Goal: Task Accomplishment & Management: Manage account settings

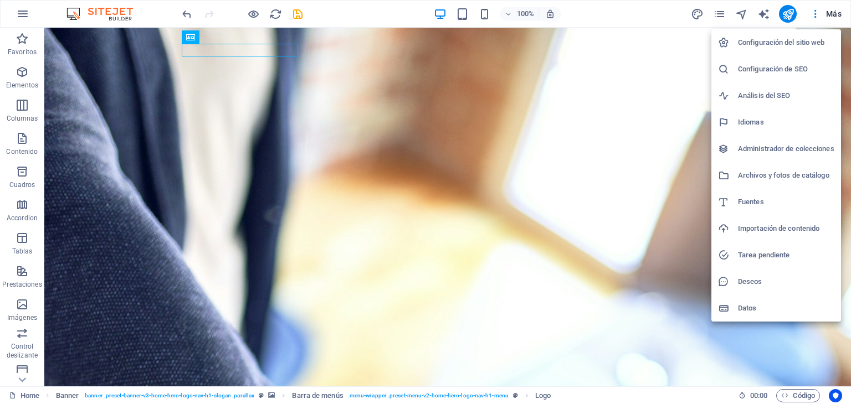
click at [25, 13] on div at bounding box center [425, 202] width 851 height 404
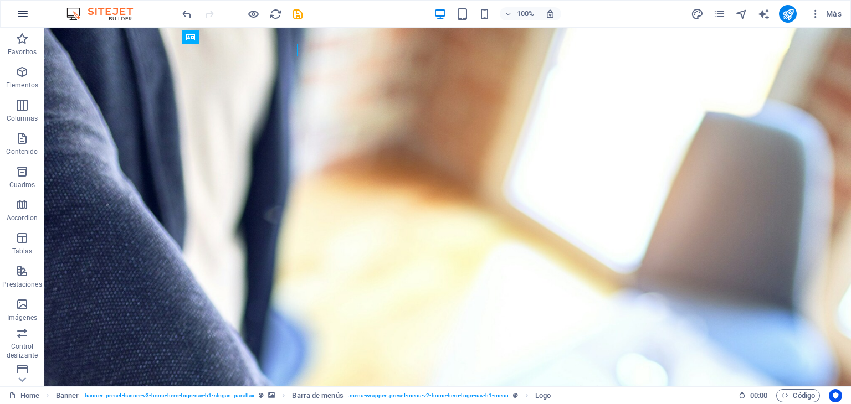
click at [23, 16] on icon "button" at bounding box center [22, 13] width 13 height 13
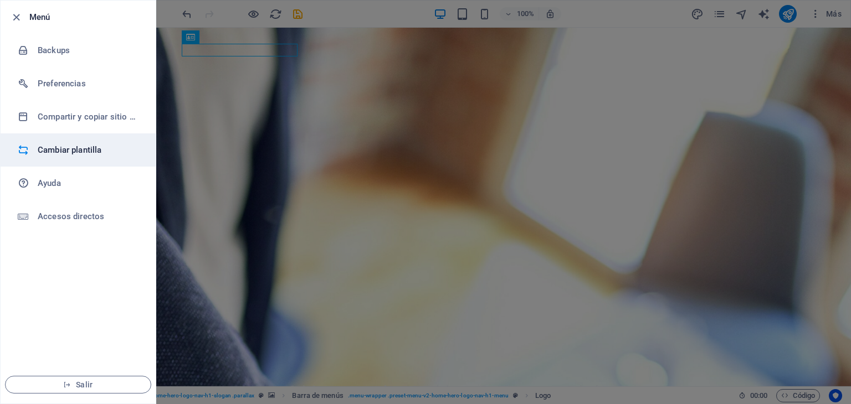
click at [71, 156] on h6 "Cambiar plantilla" at bounding box center [89, 149] width 102 height 13
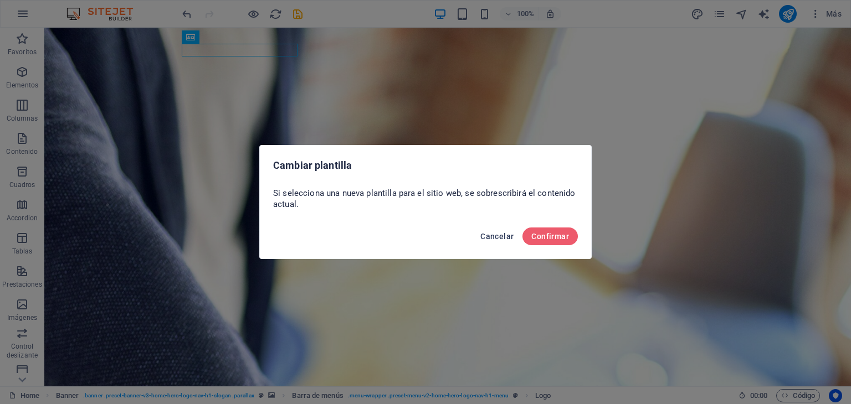
click at [492, 240] on span "Cancelar" at bounding box center [496, 236] width 33 height 9
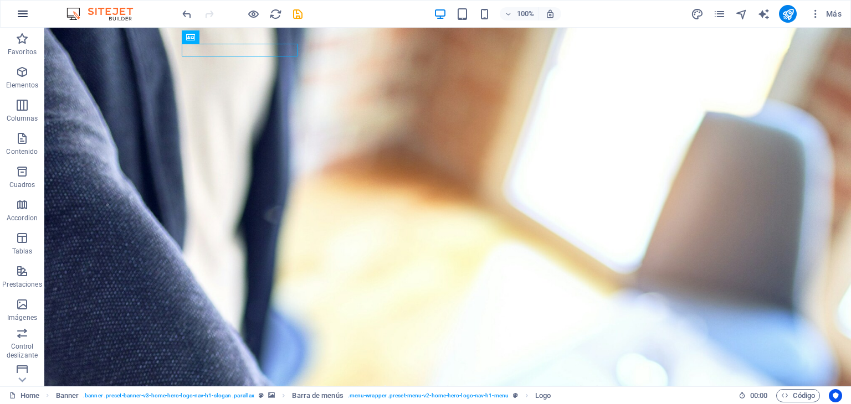
click at [25, 18] on icon "button" at bounding box center [22, 13] width 13 height 13
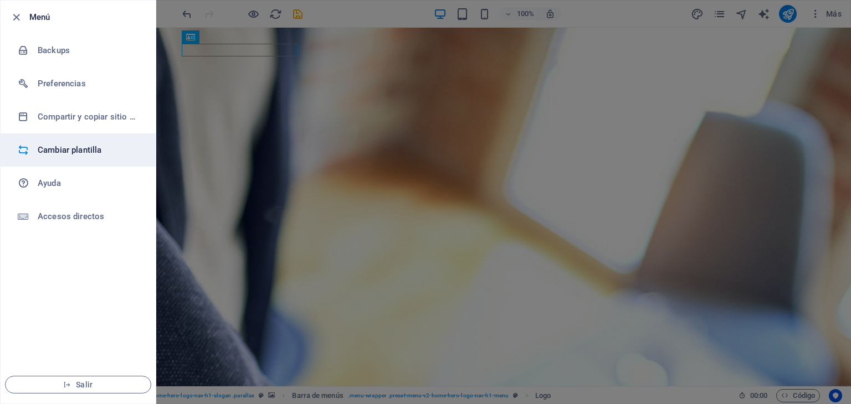
click at [69, 140] on li "Cambiar plantilla" at bounding box center [78, 149] width 155 height 33
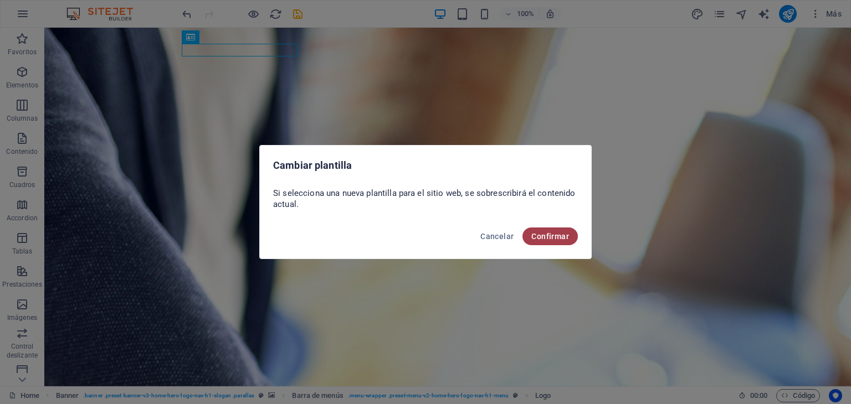
click at [558, 239] on span "Confirmar" at bounding box center [550, 236] width 38 height 9
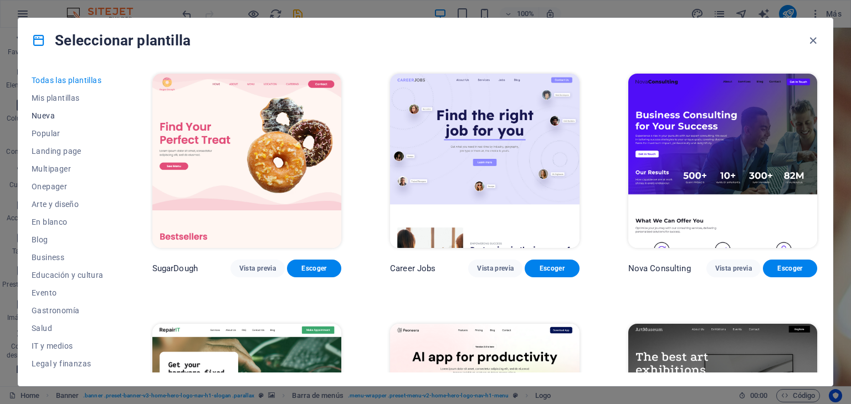
click at [50, 116] on span "Nueva" at bounding box center [68, 115] width 72 height 9
click at [48, 115] on span "Nueva" at bounding box center [68, 115] width 72 height 9
click at [49, 216] on button "En blanco" at bounding box center [68, 222] width 72 height 18
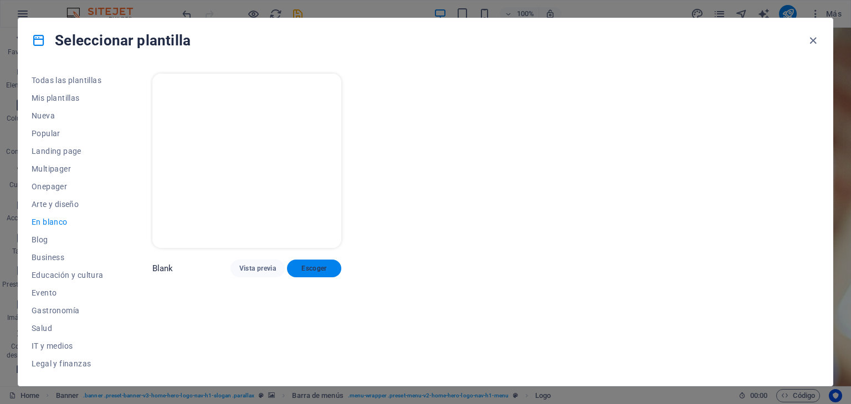
click at [315, 267] on span "Escoger" at bounding box center [314, 268] width 37 height 9
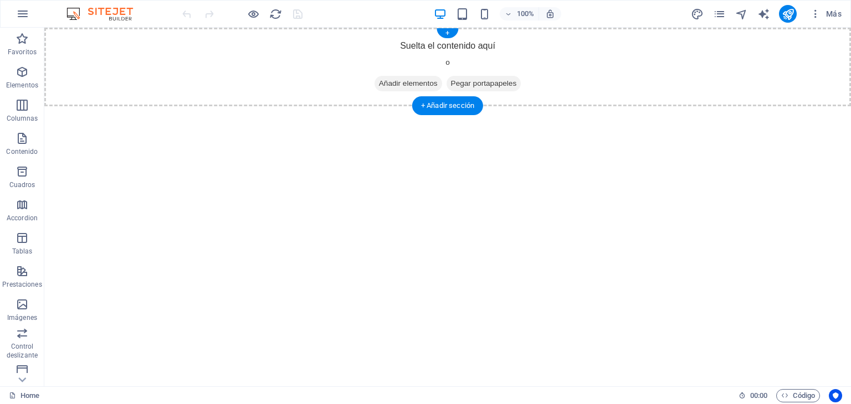
click at [434, 47] on div "Suelta el contenido aquí o Añadir elementos Pegar portapapeles" at bounding box center [447, 67] width 806 height 79
click at [435, 47] on div "Suelta el contenido aquí o Añadir elementos Pegar portapapeles" at bounding box center [447, 67] width 806 height 79
click at [410, 80] on span "Añadir elementos" at bounding box center [408, 84] width 68 height 16
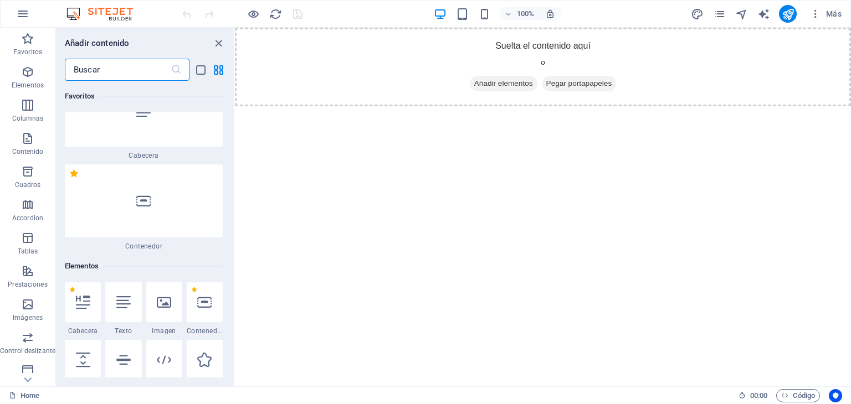
scroll to position [55, 0]
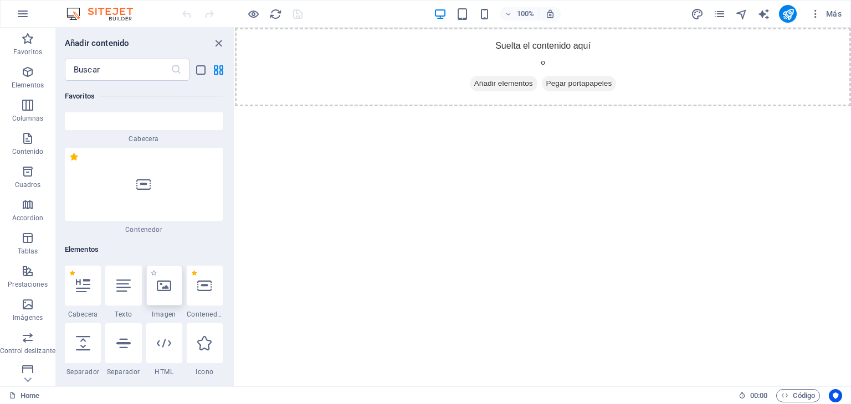
click at [158, 287] on icon at bounding box center [164, 286] width 14 height 14
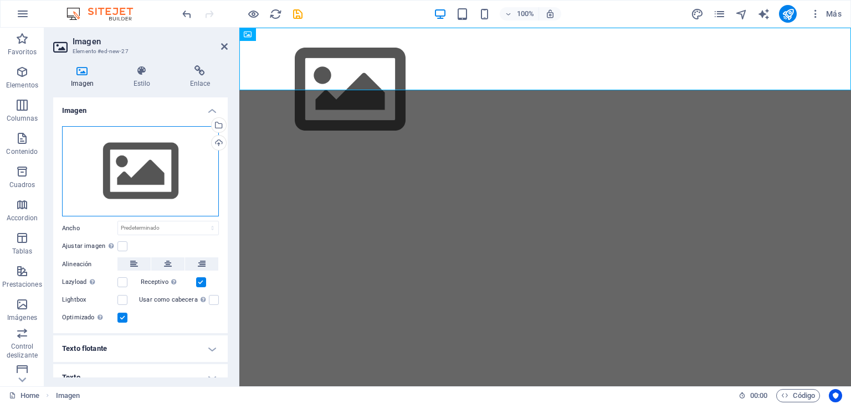
click at [131, 169] on div "Arrastra archivos aquí, haz clic para escoger archivos o selecciona archivos de…" at bounding box center [140, 171] width 157 height 91
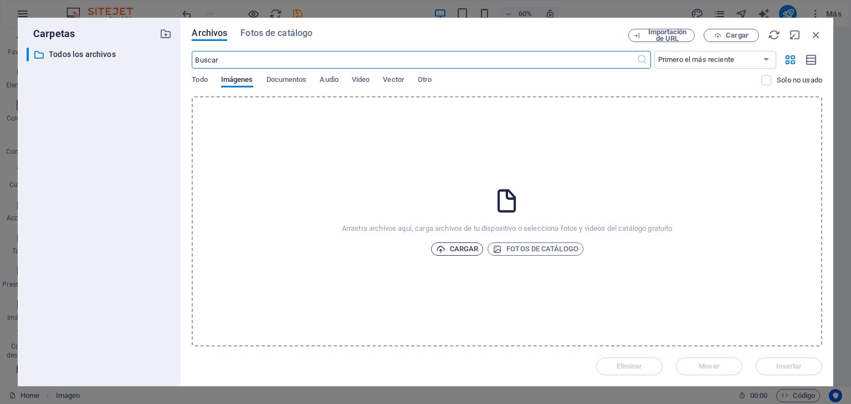
click at [458, 251] on span "Cargar" at bounding box center [457, 249] width 43 height 13
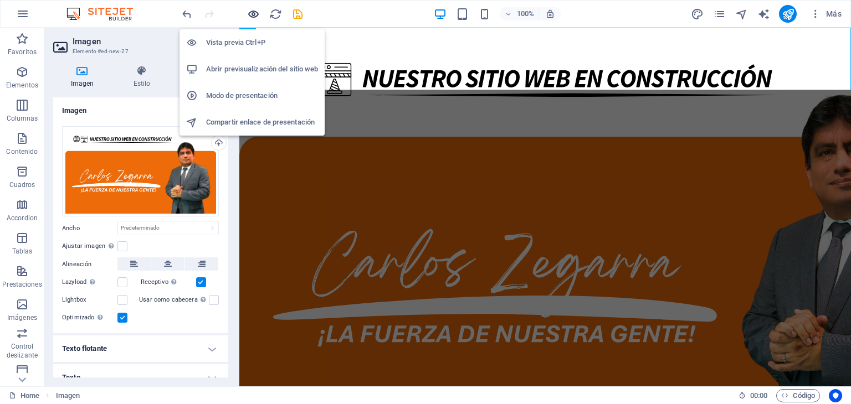
click at [257, 12] on icon "button" at bounding box center [253, 14] width 13 height 13
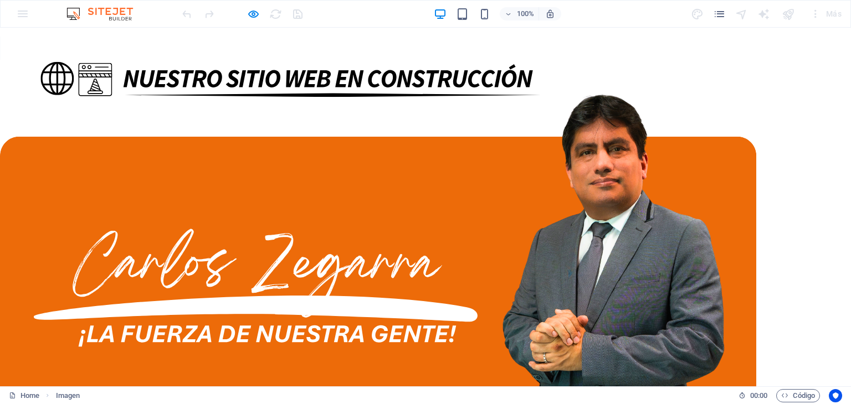
click at [75, 66] on img at bounding box center [378, 240] width 756 height 425
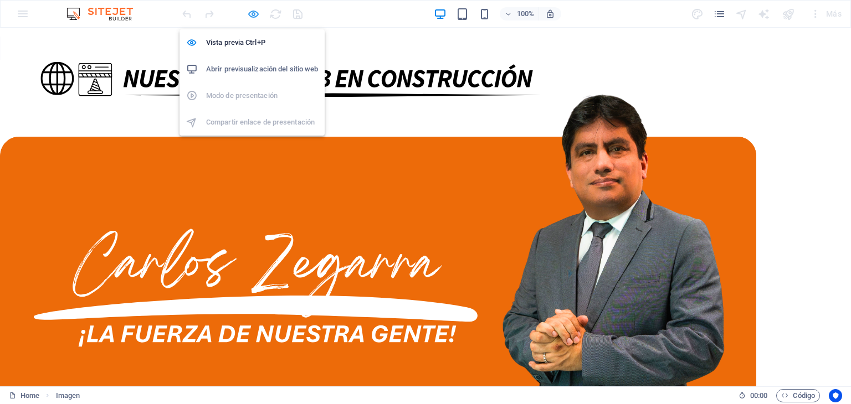
click at [248, 12] on icon "button" at bounding box center [253, 14] width 13 height 13
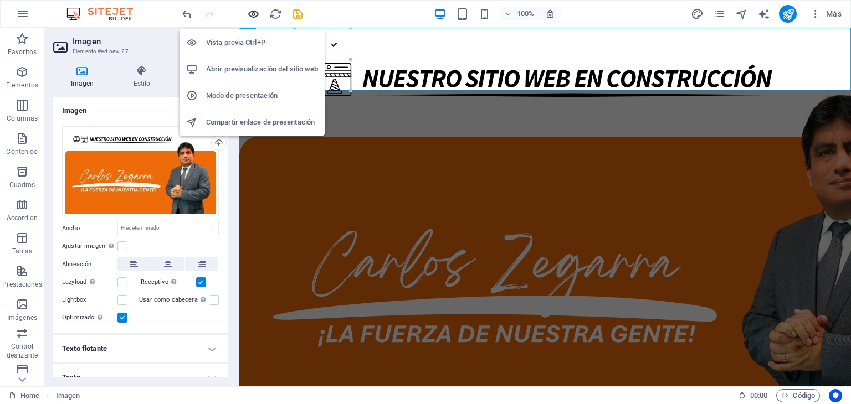
click at [248, 12] on icon "button" at bounding box center [253, 14] width 13 height 13
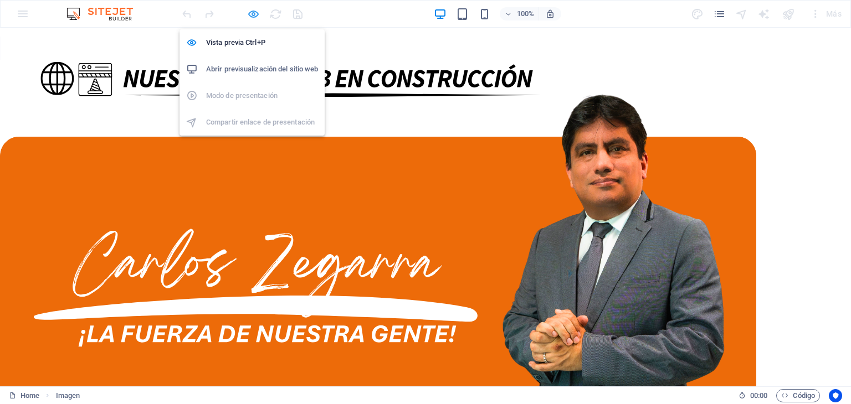
click at [248, 12] on icon "button" at bounding box center [253, 14] width 13 height 13
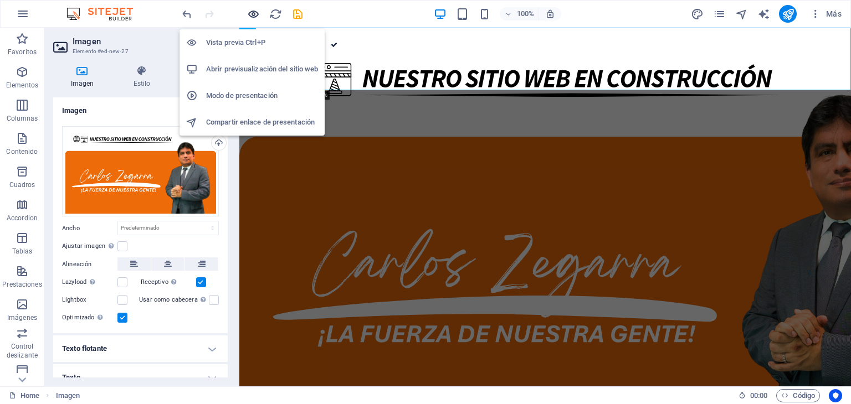
click at [248, 12] on icon "button" at bounding box center [253, 14] width 13 height 13
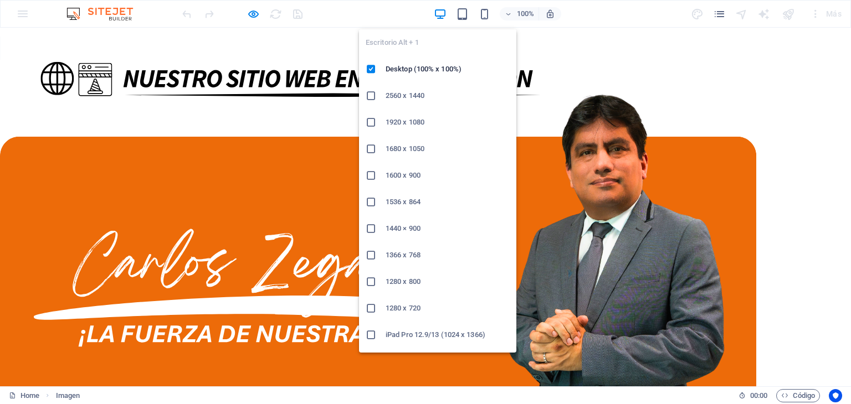
click at [436, 18] on icon "button" at bounding box center [440, 14] width 13 height 13
click at [439, 15] on icon "button" at bounding box center [440, 14] width 13 height 13
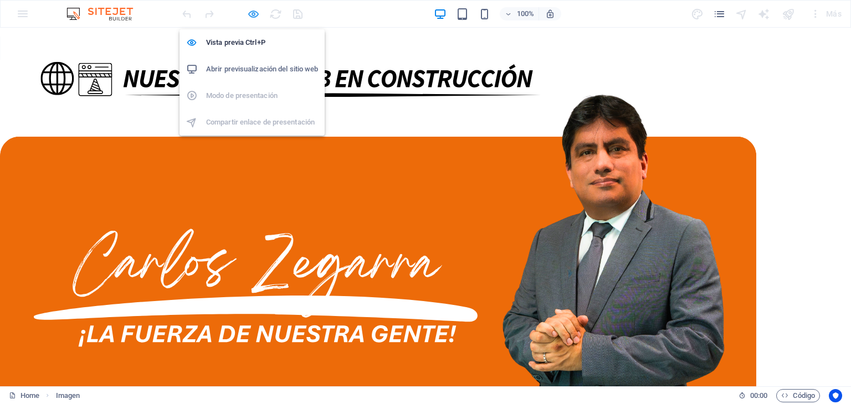
click at [251, 13] on icon "button" at bounding box center [253, 14] width 13 height 13
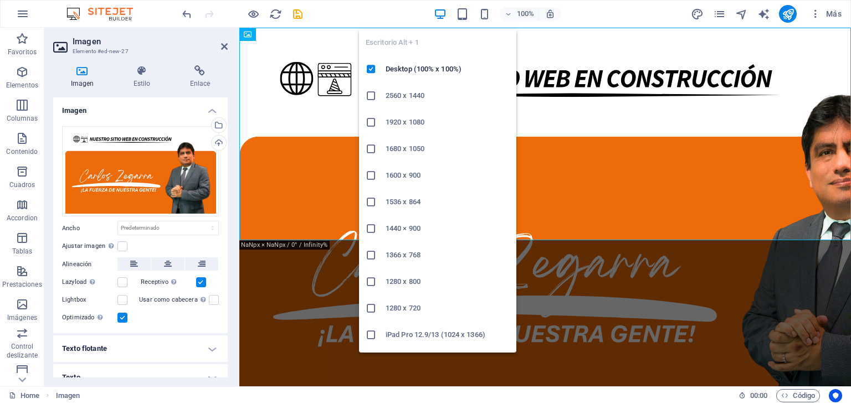
click at [438, 19] on icon "button" at bounding box center [440, 14] width 13 height 13
click at [438, 16] on icon "button" at bounding box center [440, 14] width 13 height 13
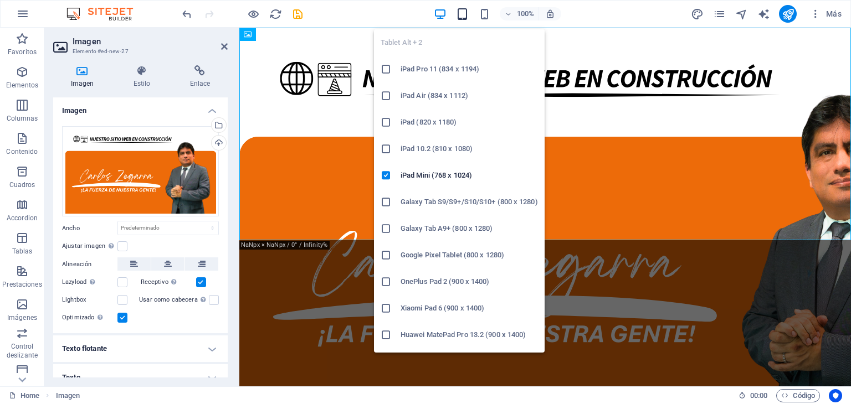
click at [462, 16] on icon "button" at bounding box center [462, 14] width 13 height 13
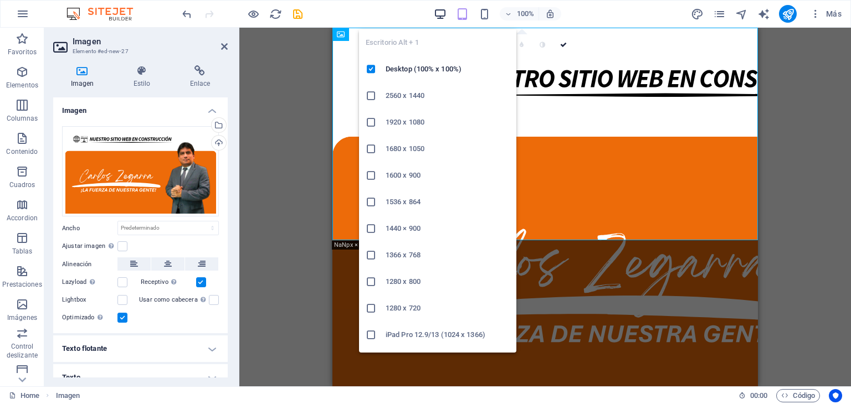
click at [445, 16] on icon "button" at bounding box center [440, 14] width 13 height 13
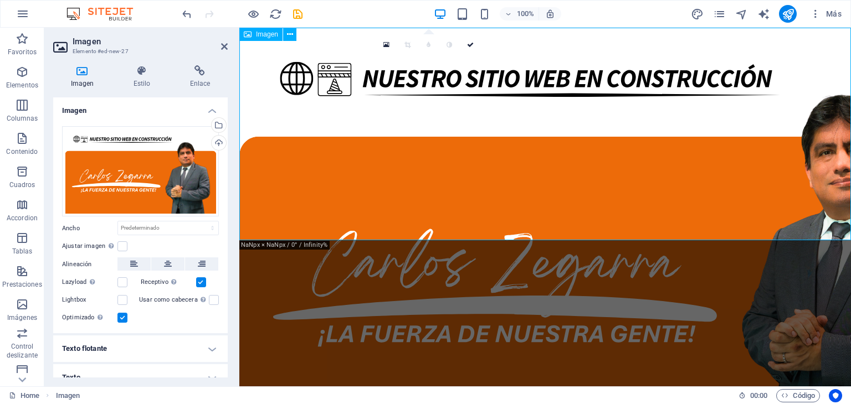
click at [580, 127] on figure at bounding box center [544, 240] width 611 height 425
click at [589, 168] on figure at bounding box center [544, 240] width 611 height 425
click at [164, 259] on icon at bounding box center [168, 263] width 8 height 13
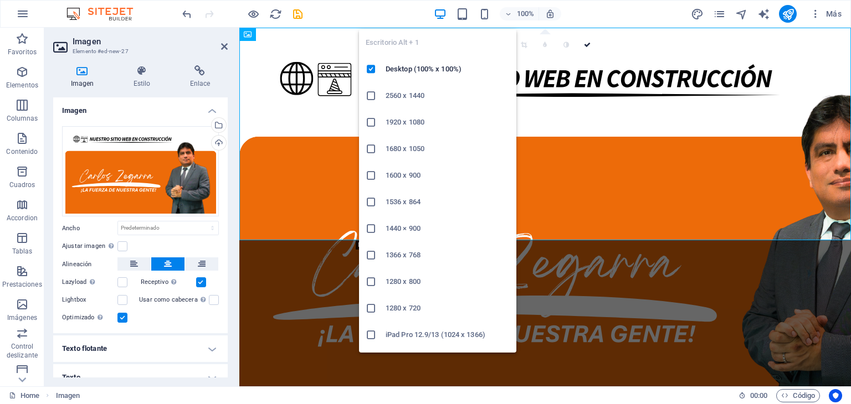
click at [440, 8] on icon "button" at bounding box center [440, 14] width 13 height 13
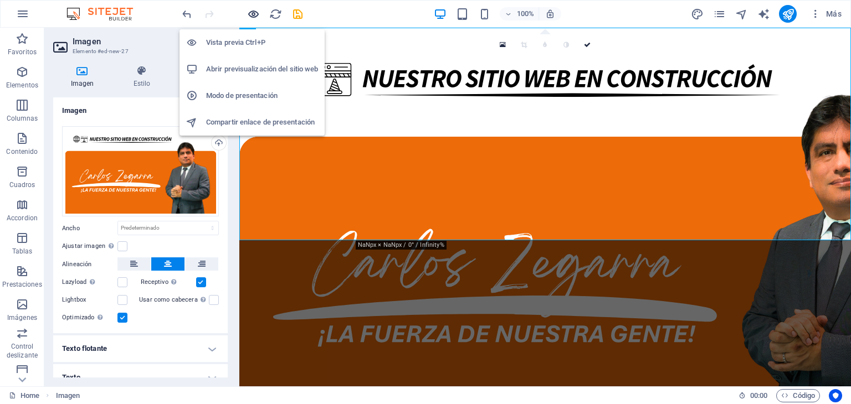
click at [253, 12] on icon "button" at bounding box center [253, 14] width 13 height 13
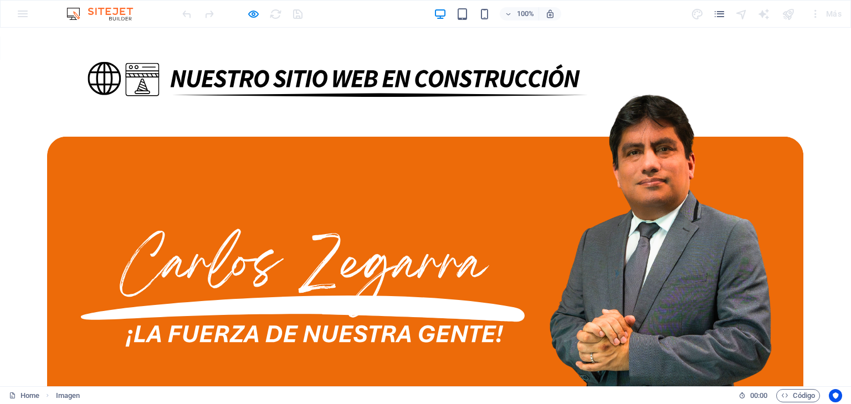
click at [445, 174] on img at bounding box center [425, 240] width 756 height 425
click at [450, 120] on img at bounding box center [425, 240] width 756 height 425
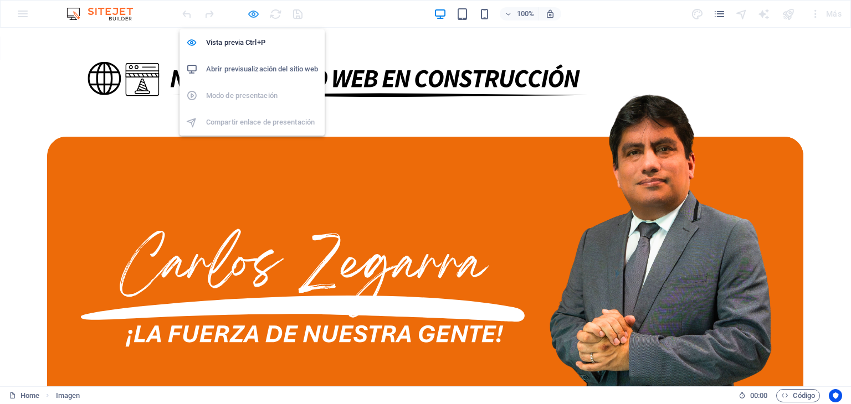
click at [252, 12] on icon "button" at bounding box center [253, 14] width 13 height 13
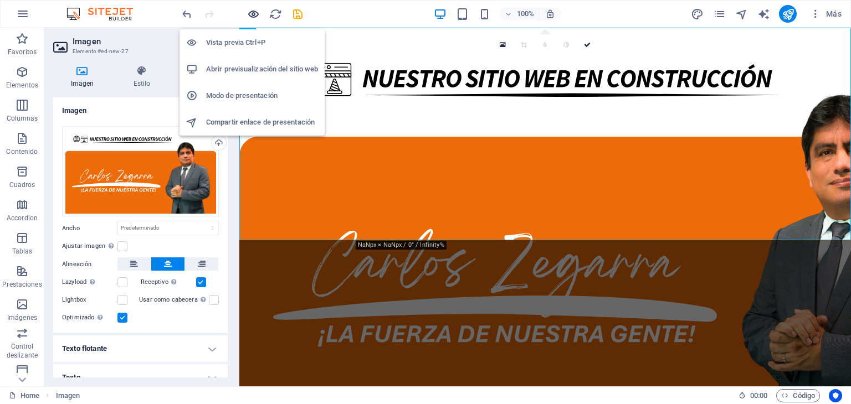
click at [252, 12] on icon "button" at bounding box center [253, 14] width 13 height 13
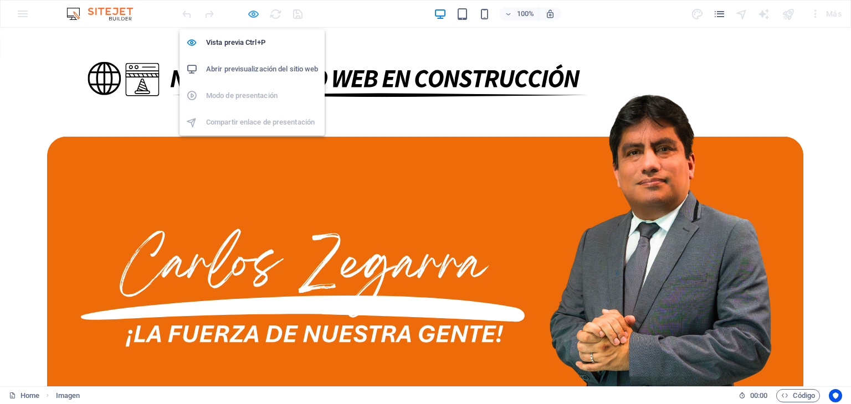
click at [252, 12] on icon "button" at bounding box center [253, 14] width 13 height 13
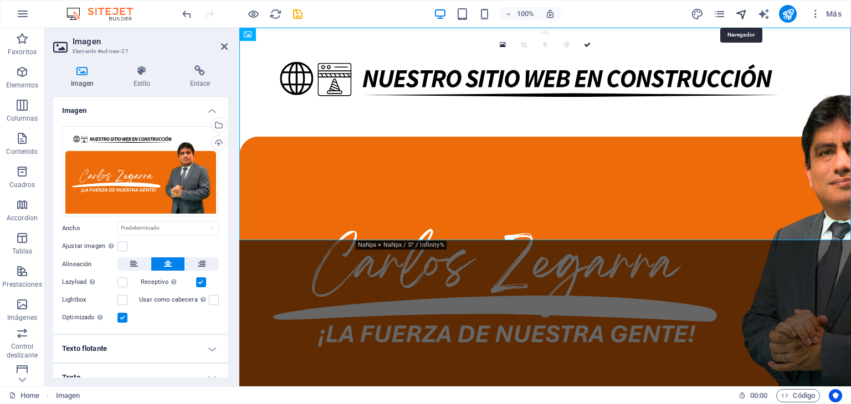
click at [741, 17] on icon "navigator" at bounding box center [741, 14] width 13 height 13
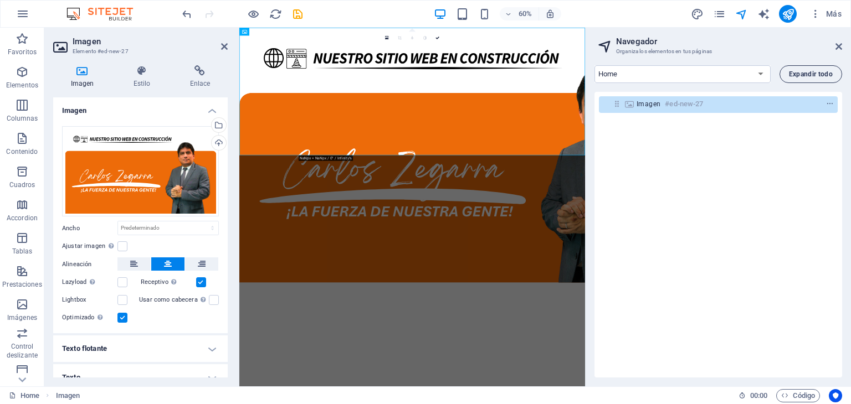
click at [817, 74] on span "Expandir todo" at bounding box center [810, 74] width 44 height 7
click at [117, 243] on label at bounding box center [122, 246] width 10 height 10
click at [0, 0] on input "Ajustar imagen Ajustar imagen automáticamente a un ancho y alto fijo" at bounding box center [0, 0] width 0 height 0
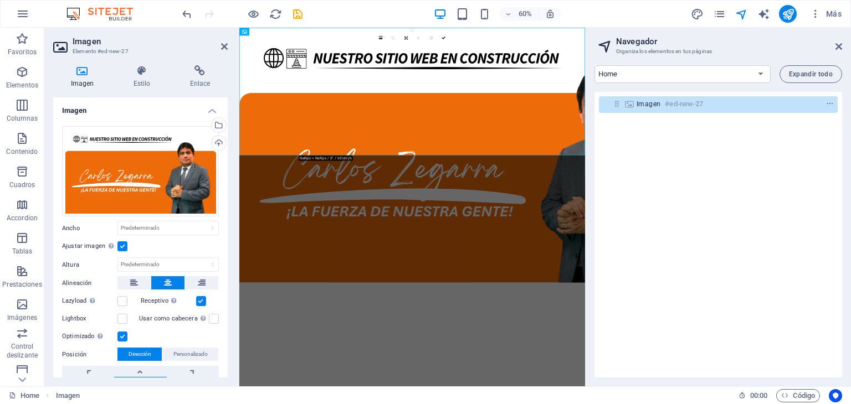
click at [256, 6] on div at bounding box center [242, 14] width 124 height 18
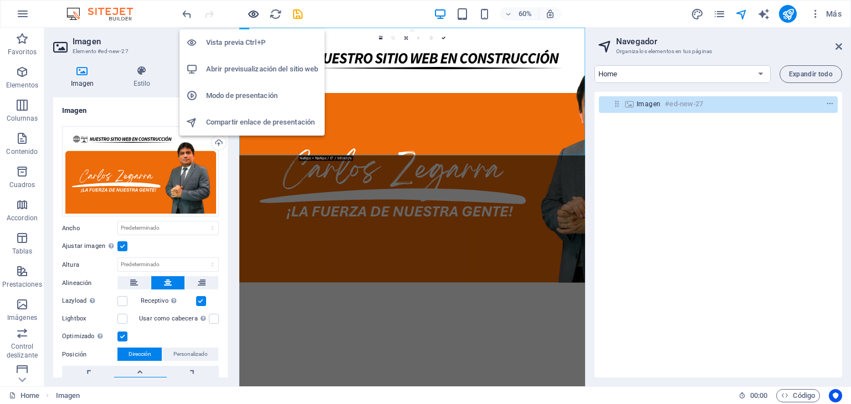
click at [252, 13] on icon "button" at bounding box center [253, 14] width 13 height 13
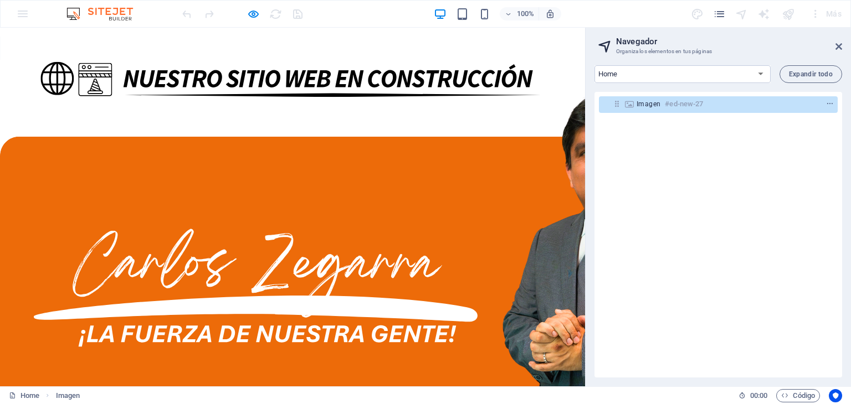
click at [452, 7] on div "100%" at bounding box center [497, 14] width 128 height 18
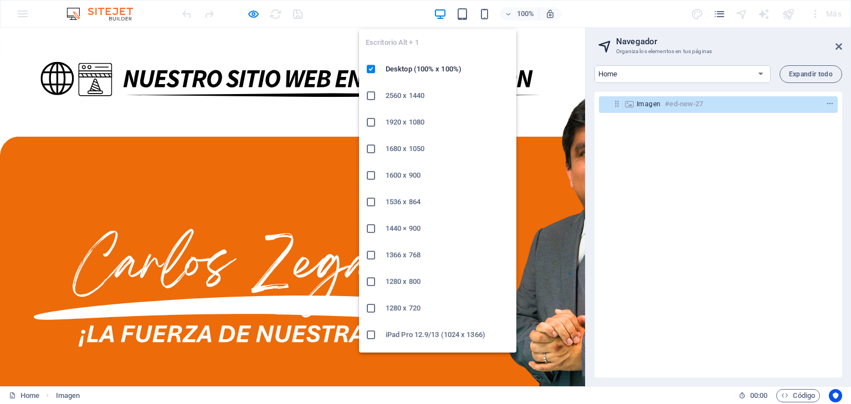
click at [445, 14] on icon "button" at bounding box center [440, 14] width 13 height 13
click at [443, 16] on icon "button" at bounding box center [440, 14] width 13 height 13
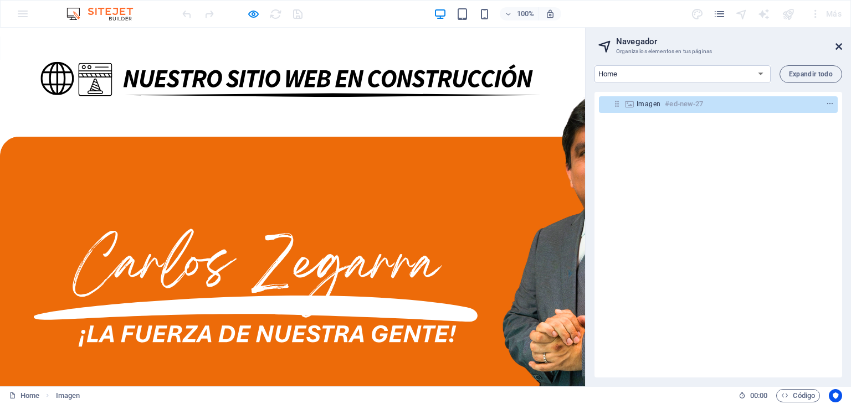
click at [835, 49] on icon at bounding box center [838, 46] width 7 height 9
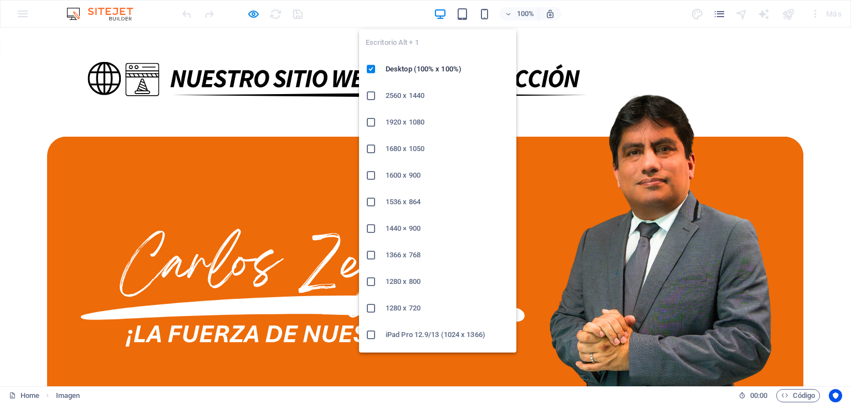
click at [444, 14] on icon "button" at bounding box center [440, 14] width 13 height 13
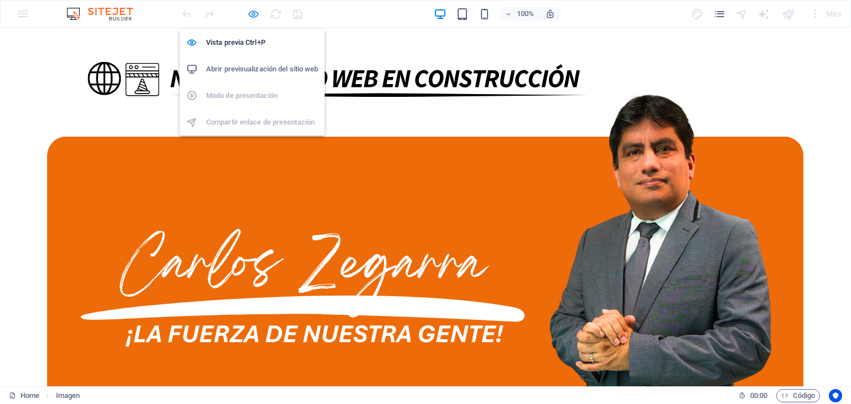
click at [250, 18] on icon "button" at bounding box center [253, 14] width 13 height 13
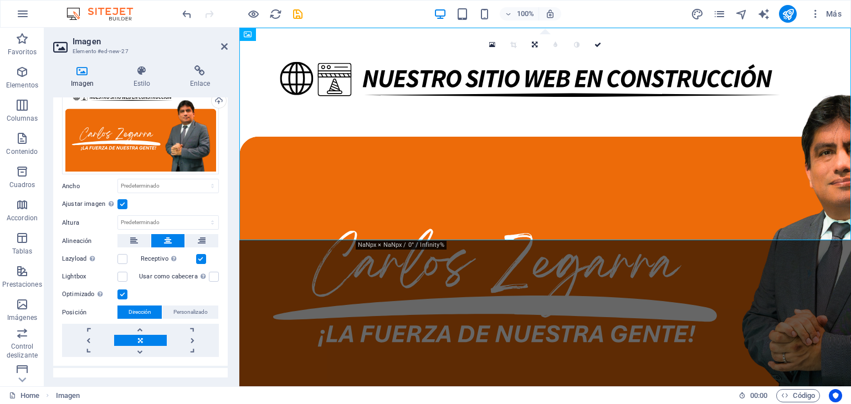
scroll to position [86, 0]
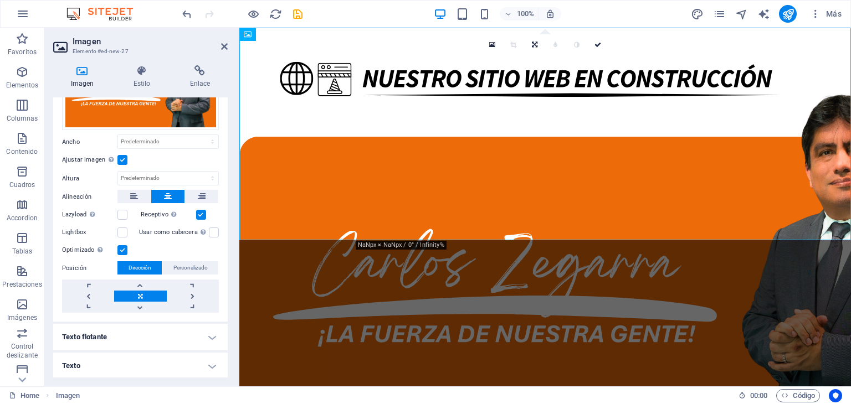
click at [142, 293] on link at bounding box center [140, 296] width 52 height 11
click at [784, 11] on icon "publish" at bounding box center [787, 14] width 13 height 13
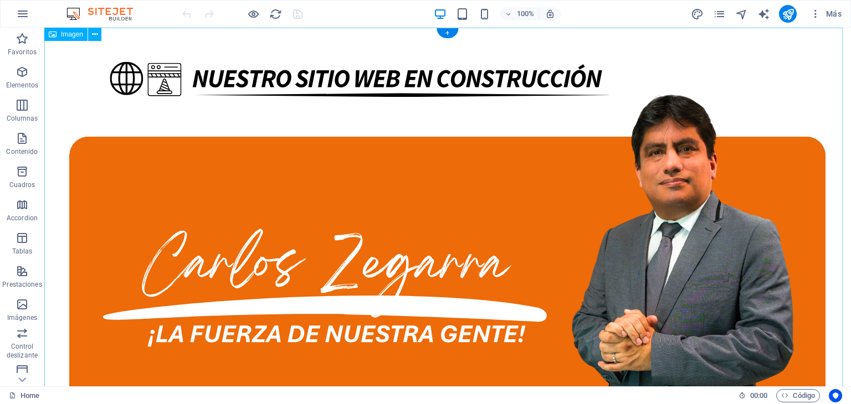
click at [508, 211] on figure at bounding box center [447, 240] width 806 height 425
click at [207, 184] on figure at bounding box center [447, 240] width 806 height 425
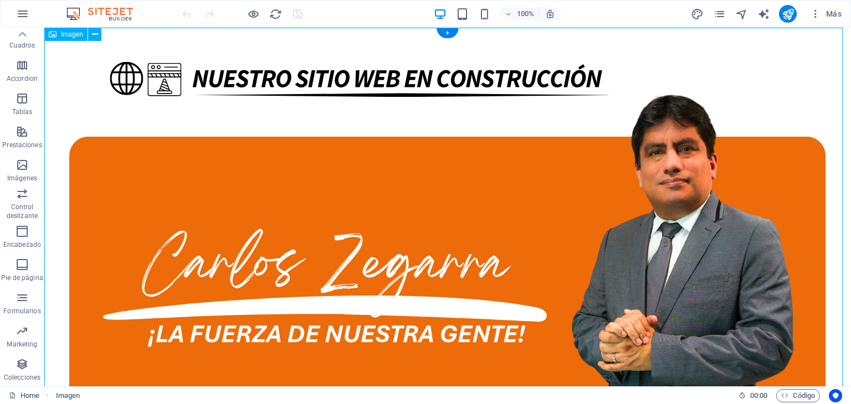
click at [166, 202] on figure at bounding box center [447, 240] width 806 height 425
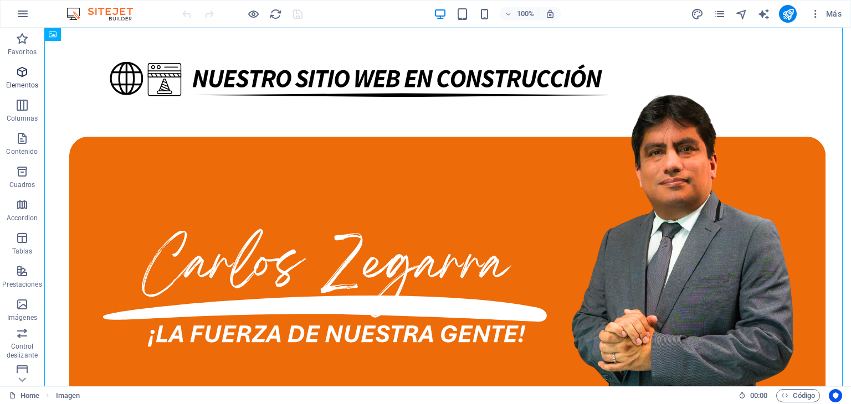
click at [20, 73] on icon "button" at bounding box center [22, 71] width 13 height 13
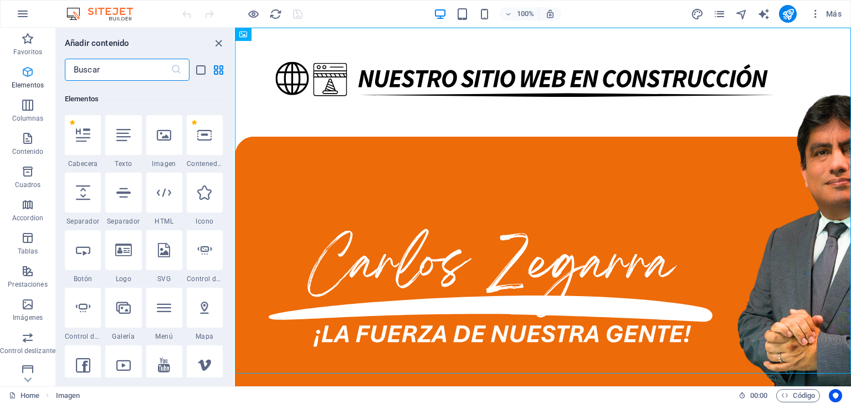
scroll to position [208, 0]
click at [167, 249] on icon at bounding box center [164, 248] width 12 height 14
select select "xMidYMid"
select select "px"
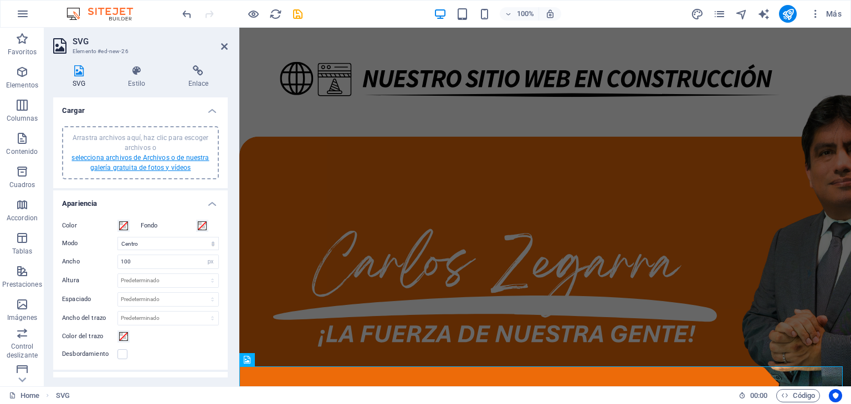
click at [123, 158] on link "selecciona archivos de Archivos o de nuestra galería gratuita de fotos y vídeos" at bounding box center [139, 163] width 137 height 18
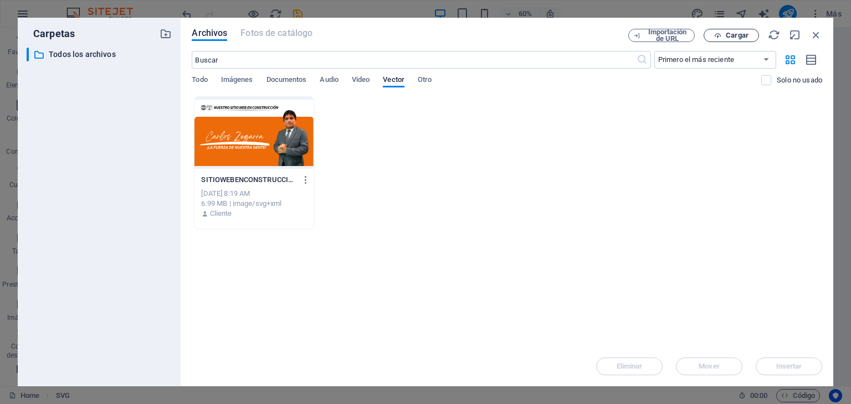
click at [720, 33] on icon "button" at bounding box center [717, 35] width 7 height 7
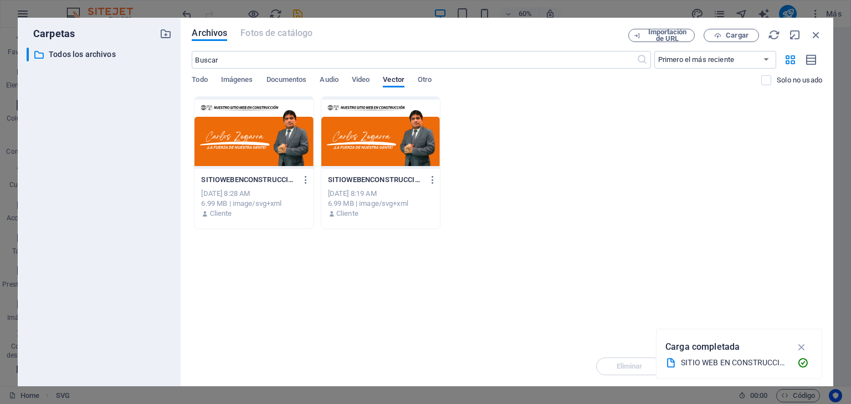
click at [276, 120] on div at bounding box center [253, 133] width 118 height 72
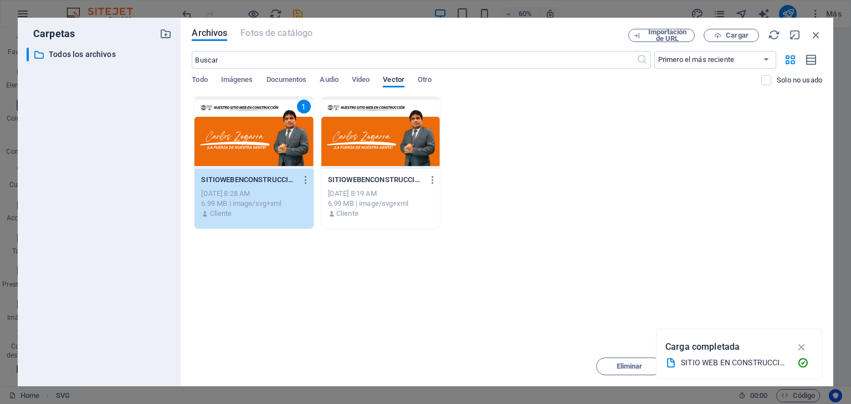
click at [276, 120] on div "1" at bounding box center [253, 133] width 118 height 72
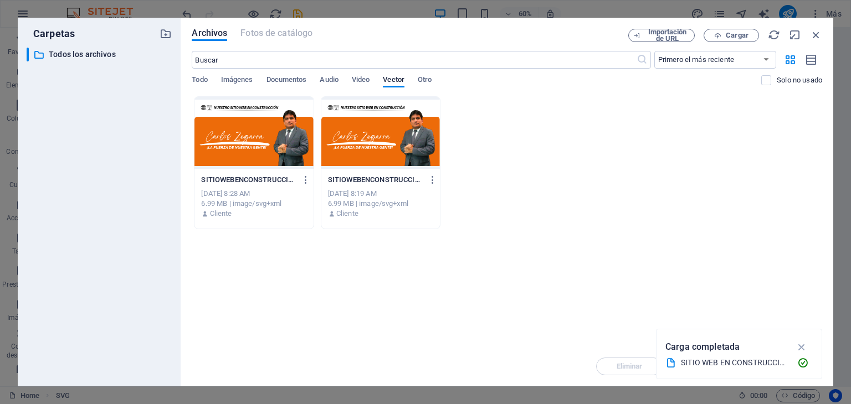
click at [276, 120] on div at bounding box center [253, 133] width 118 height 72
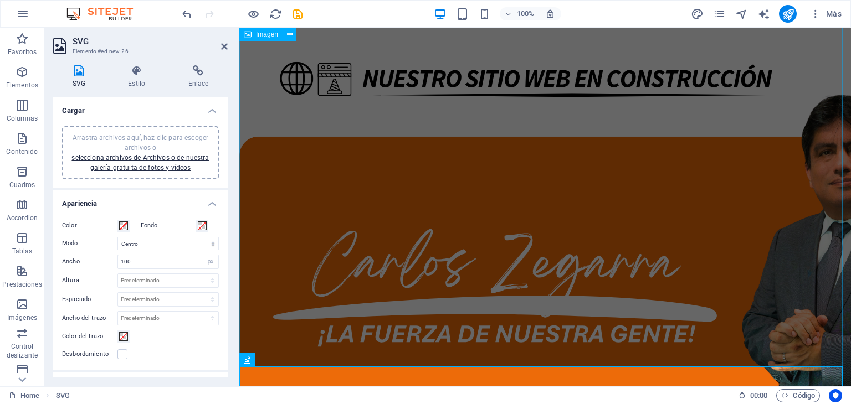
click at [442, 92] on figure at bounding box center [544, 240] width 611 height 425
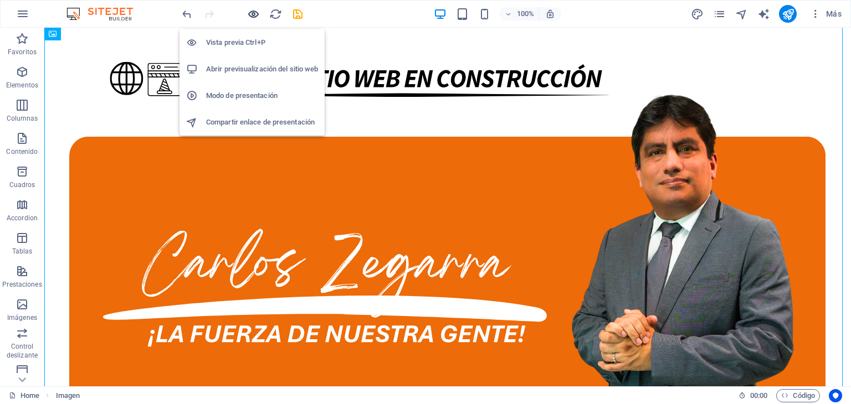
click at [254, 14] on icon "button" at bounding box center [253, 14] width 13 height 13
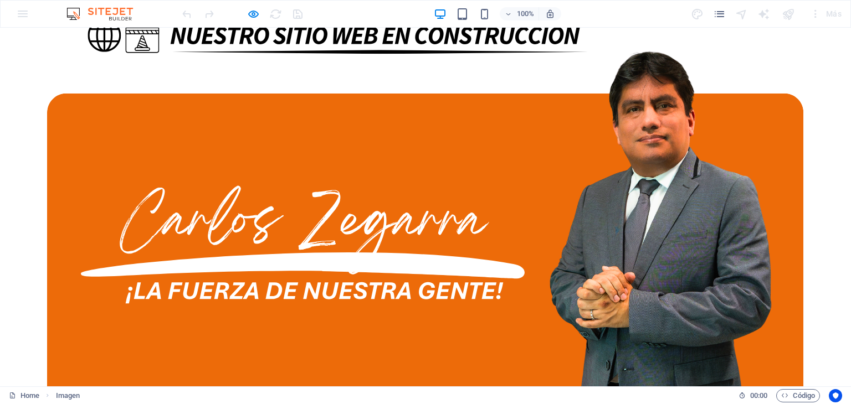
scroll to position [0, 0]
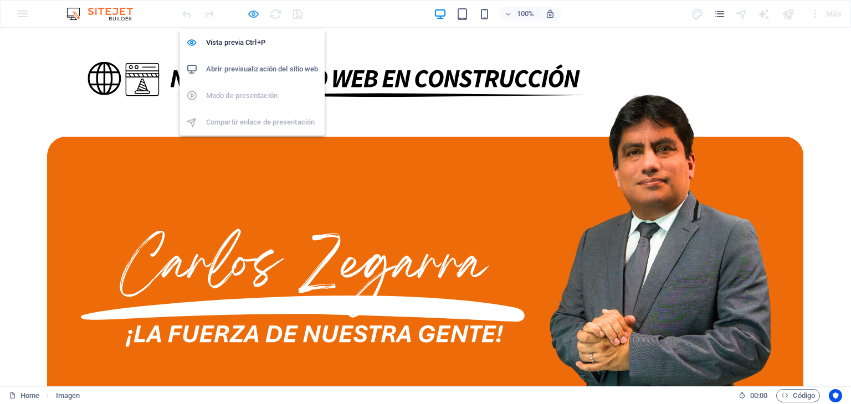
click at [247, 15] on icon "button" at bounding box center [253, 14] width 13 height 13
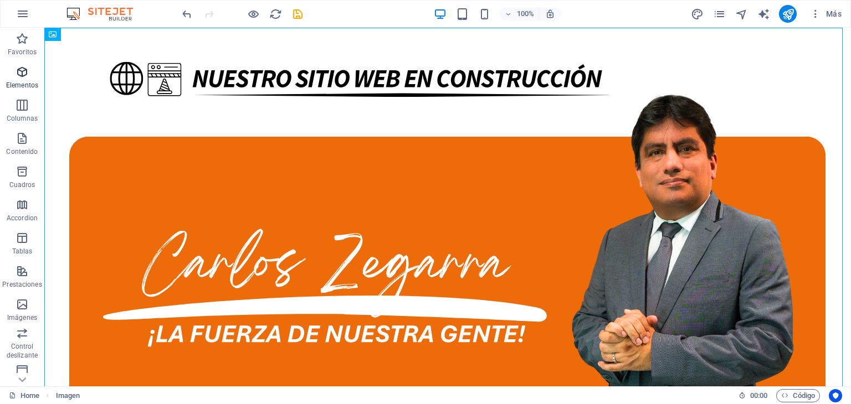
click at [20, 79] on span "Elementos" at bounding box center [22, 78] width 44 height 27
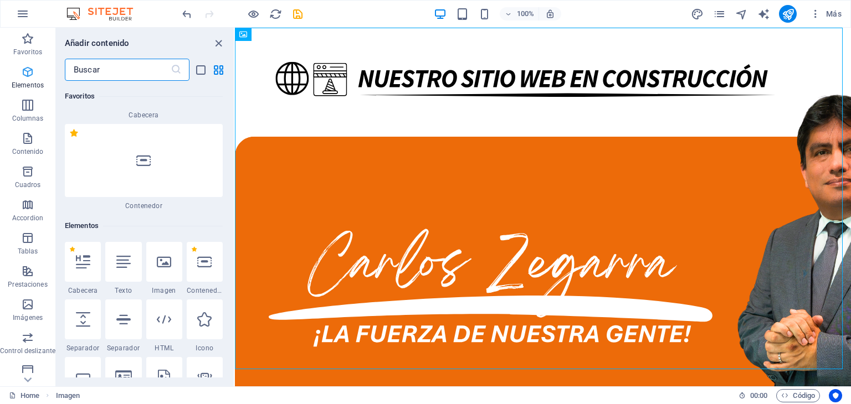
scroll to position [208, 0]
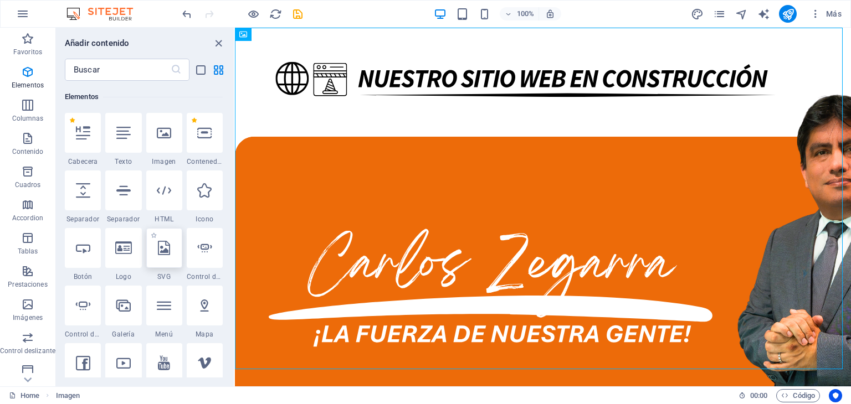
click at [164, 249] on icon at bounding box center [164, 248] width 12 height 14
select select "xMidYMid"
select select "px"
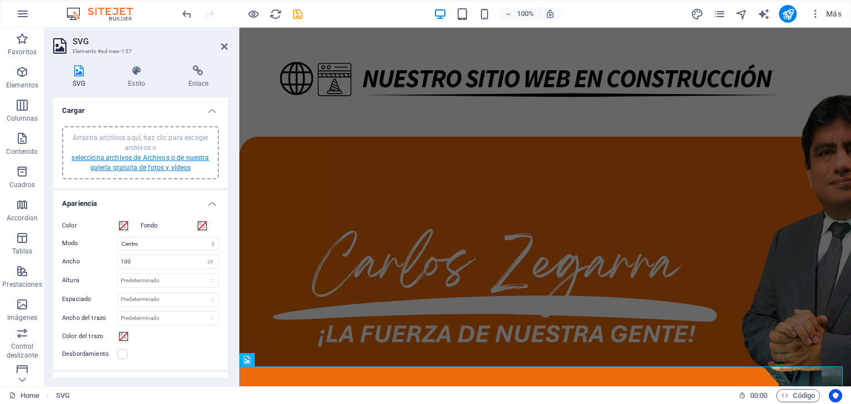
click at [179, 160] on link "selecciona archivos de Archivos o de nuestra galería gratuita de fotos y vídeos" at bounding box center [139, 163] width 137 height 18
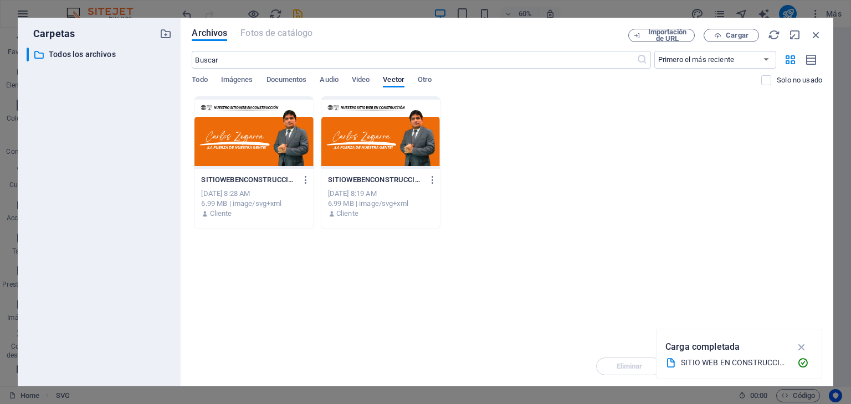
click at [233, 156] on div at bounding box center [253, 133] width 118 height 72
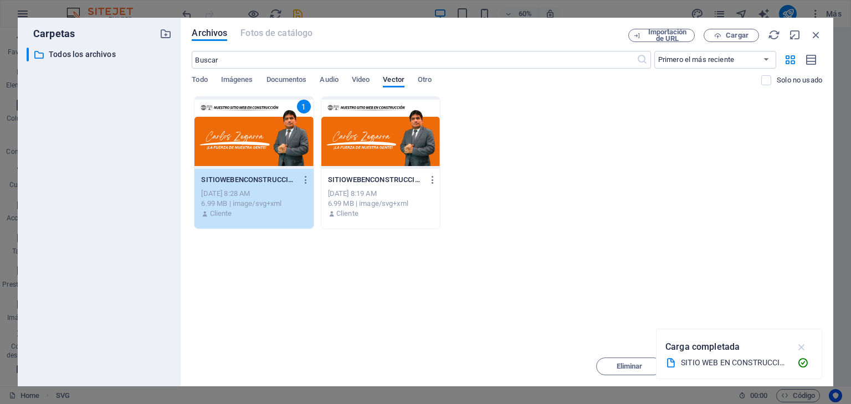
click at [804, 348] on icon "button" at bounding box center [801, 347] width 13 height 12
click at [796, 364] on span "Insertar" at bounding box center [789, 366] width 26 height 7
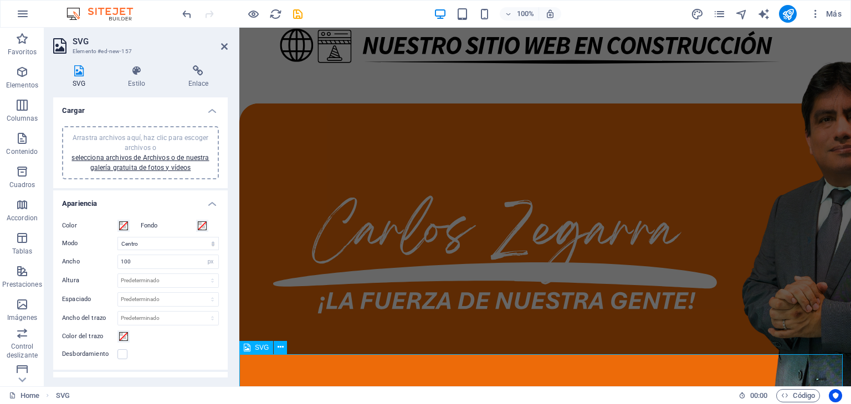
scroll to position [49, 0]
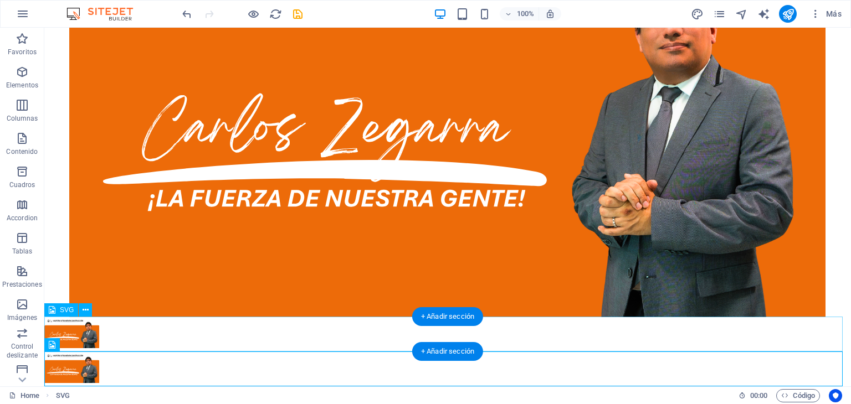
click at [292, 332] on figure at bounding box center [447, 334] width 806 height 35
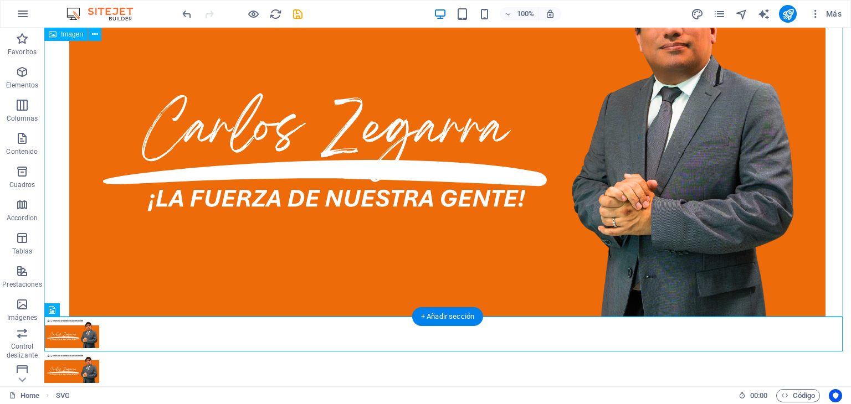
click at [308, 266] on figure at bounding box center [447, 104] width 806 height 425
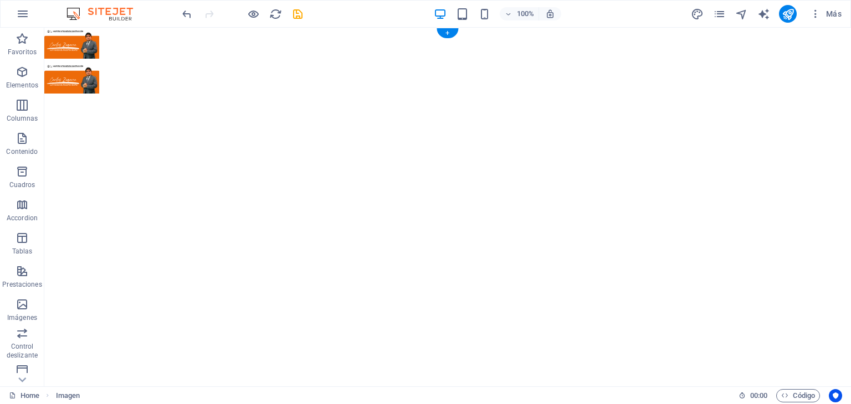
scroll to position [0, 0]
click at [76, 47] on figure at bounding box center [447, 45] width 806 height 35
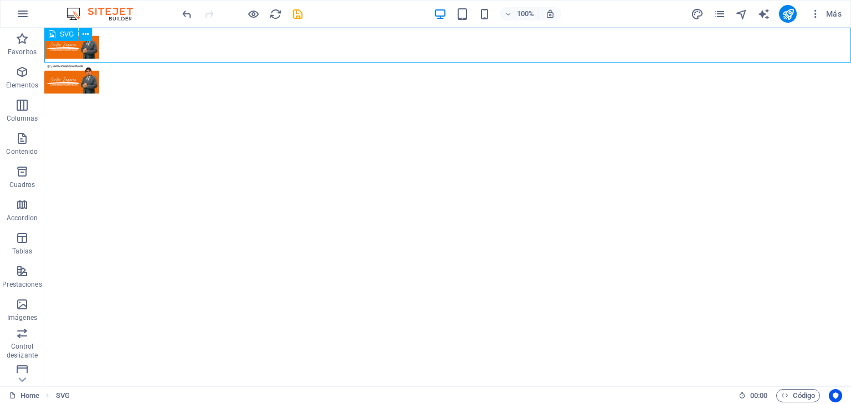
click at [93, 38] on div "SVG" at bounding box center [71, 35] width 55 height 14
click at [92, 43] on figure at bounding box center [447, 45] width 806 height 35
select select "xMidYMid"
select select "px"
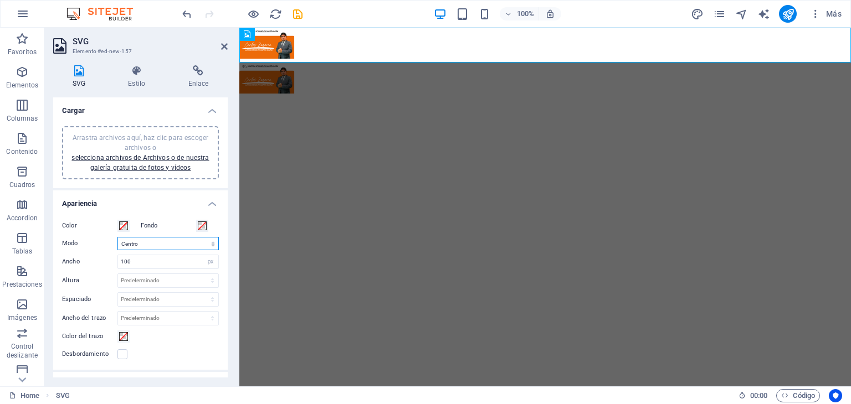
click at [190, 244] on select "Escalar Izquierda Centro Derecha" at bounding box center [167, 243] width 101 height 13
click at [117, 237] on select "Escalar Izquierda Centro Derecha" at bounding box center [167, 243] width 101 height 13
click at [166, 241] on select "Escalar Izquierda Centro Derecha" at bounding box center [167, 243] width 101 height 13
select select "xMidYMid"
click at [117, 237] on select "Escalar Izquierda Centro Derecha" at bounding box center [167, 243] width 101 height 13
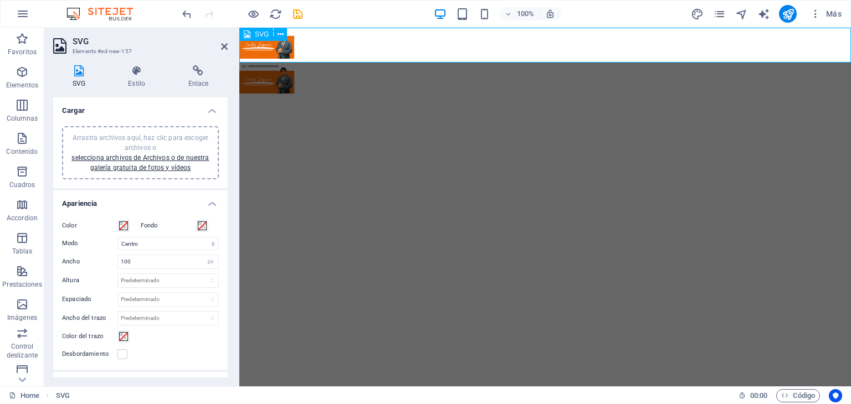
click at [506, 47] on figure at bounding box center [544, 45] width 611 height 35
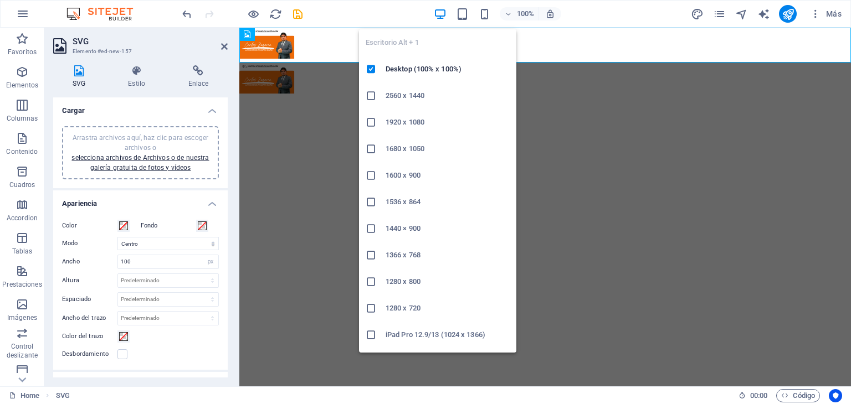
click at [443, 14] on icon "button" at bounding box center [440, 14] width 13 height 13
click at [439, 13] on icon "button" at bounding box center [440, 14] width 13 height 13
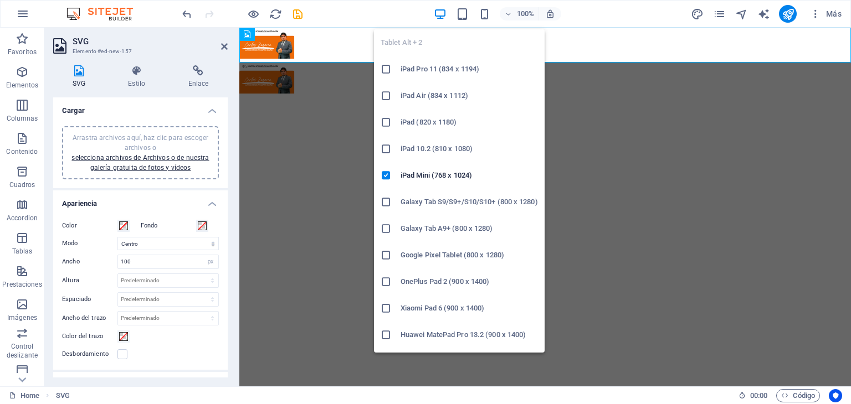
click at [527, 45] on ul "Tablet Alt + 2 iPad Pro 11 (834 x 1194) iPad Air (834 x 1112) iPad (820 x 1180)…" at bounding box center [459, 228] width 171 height 399
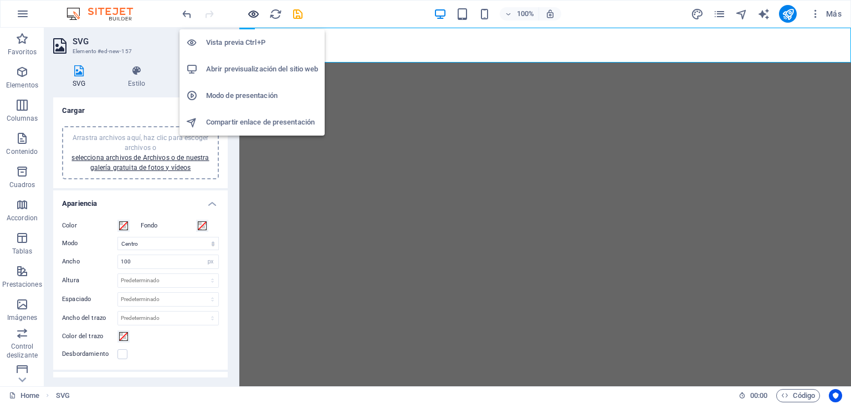
click at [250, 11] on icon "button" at bounding box center [253, 14] width 13 height 13
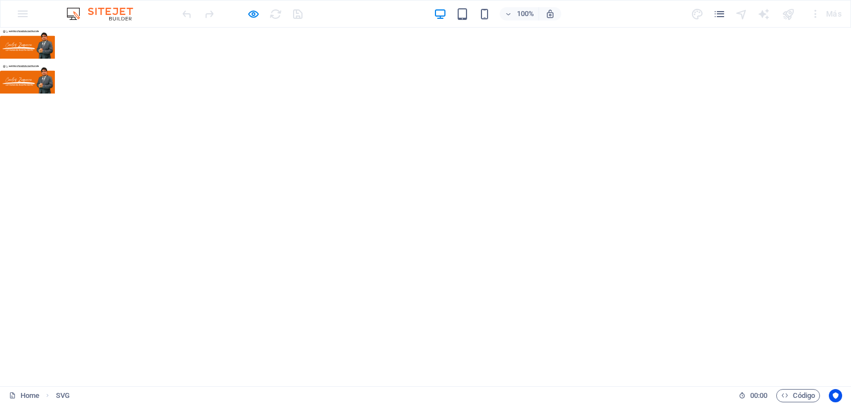
click at [434, 14] on icon "button" at bounding box center [440, 14] width 13 height 13
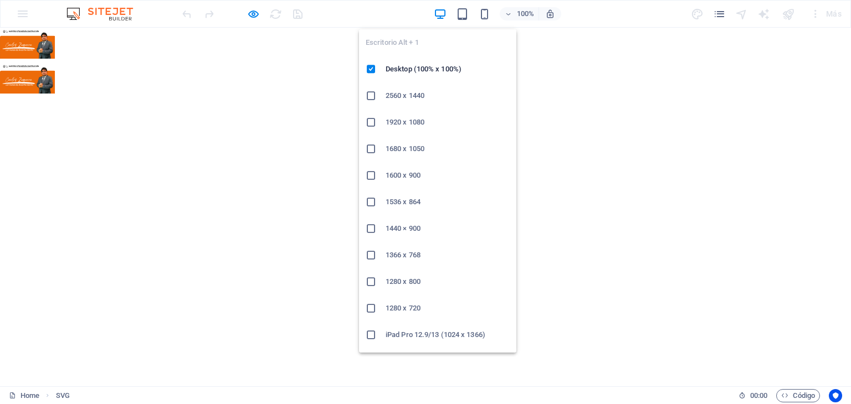
click at [439, 14] on icon "button" at bounding box center [440, 14] width 13 height 13
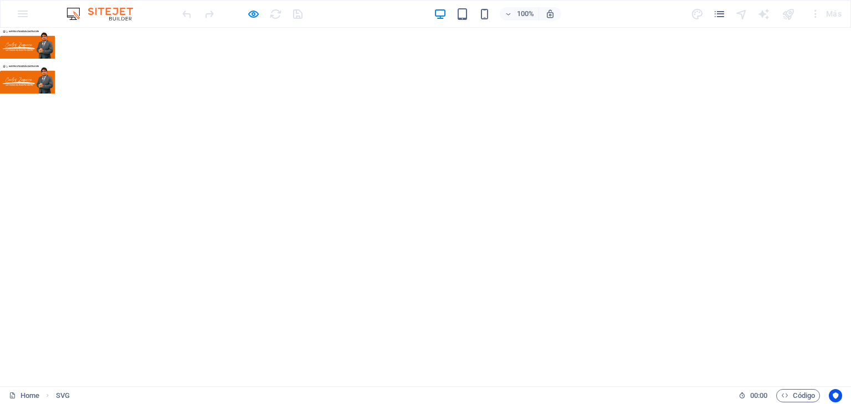
click at [469, 18] on div "100%" at bounding box center [497, 14] width 128 height 18
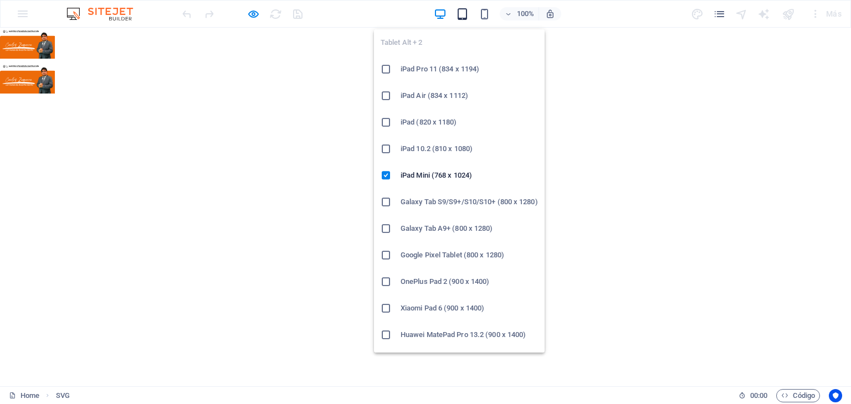
click at [464, 18] on icon "button" at bounding box center [462, 14] width 13 height 13
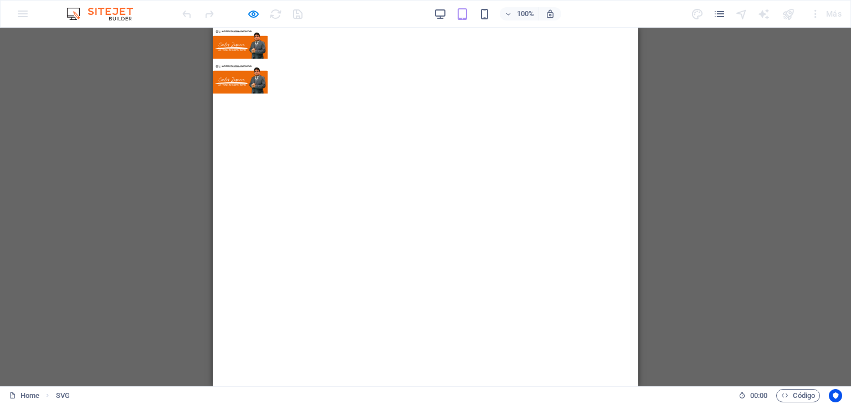
select select "xMidYMid"
select select "px"
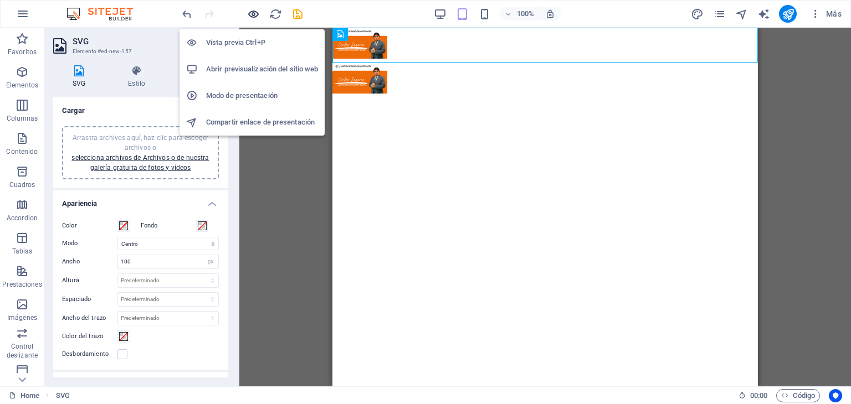
click at [255, 9] on icon "button" at bounding box center [253, 14] width 13 height 13
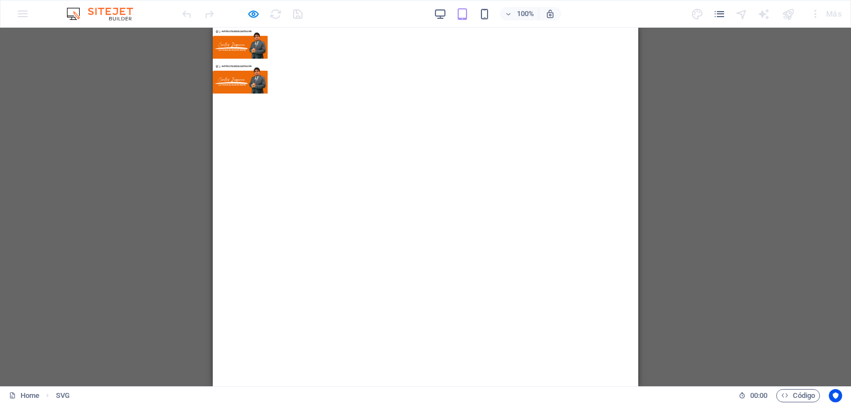
select select "xMidYMid"
select select "px"
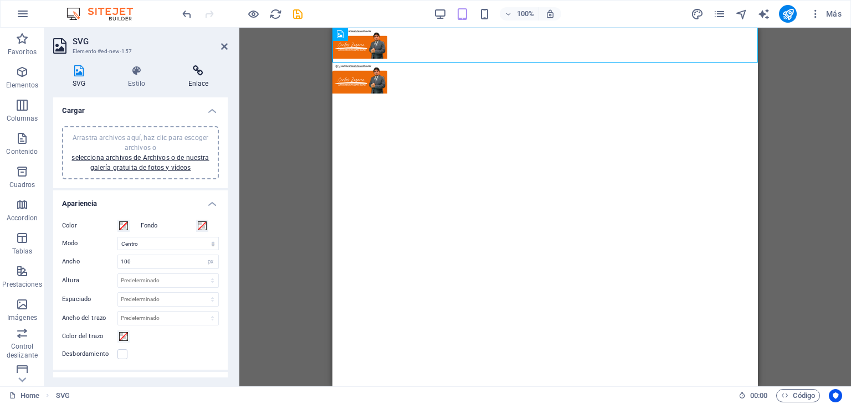
click at [199, 67] on icon at bounding box center [198, 70] width 59 height 11
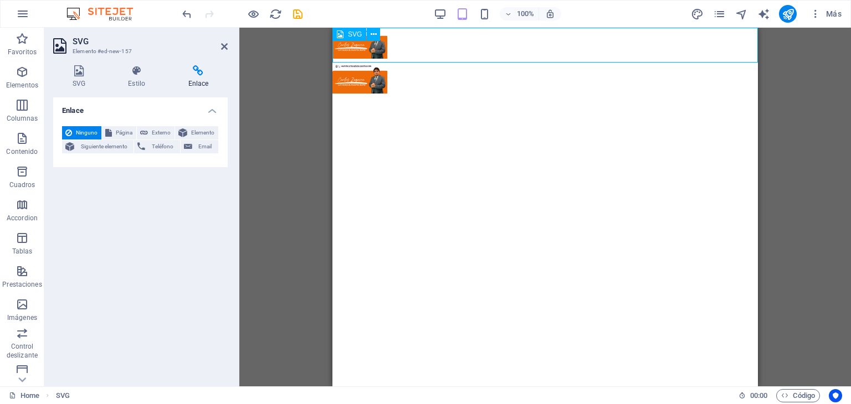
click at [362, 48] on figure at bounding box center [544, 45] width 425 height 35
click at [353, 32] on span "SVG" at bounding box center [355, 34] width 14 height 7
click at [354, 33] on span "SVG" at bounding box center [355, 34] width 14 height 7
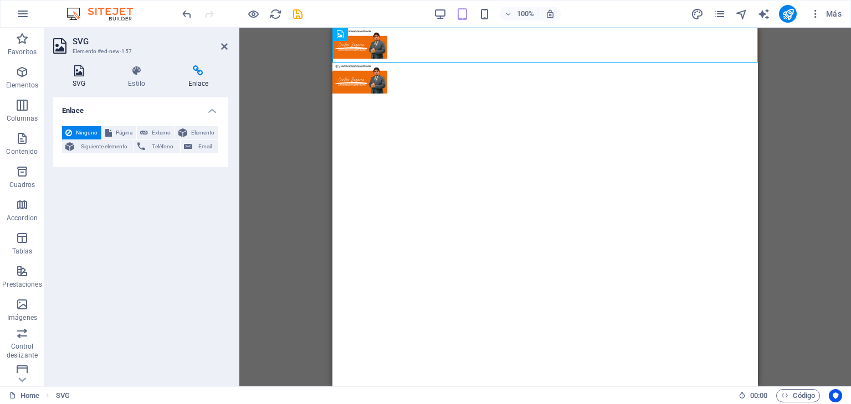
click at [75, 70] on icon at bounding box center [78, 70] width 51 height 11
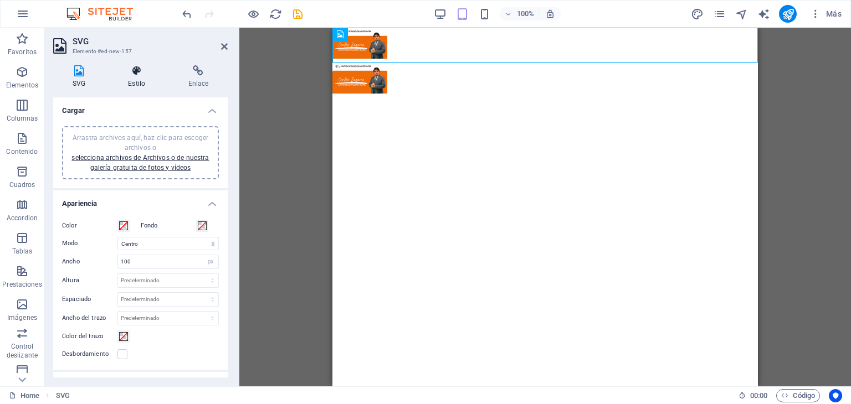
click at [128, 69] on icon at bounding box center [136, 70] width 55 height 11
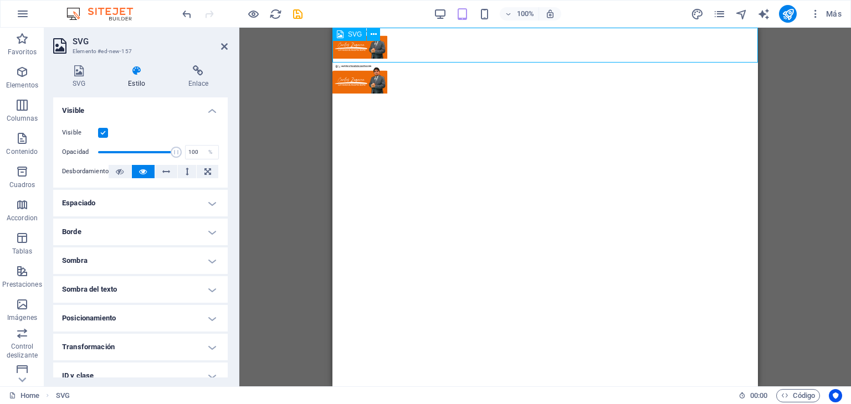
click at [393, 54] on figure at bounding box center [544, 45] width 425 height 35
click at [383, 86] on figure at bounding box center [544, 80] width 425 height 35
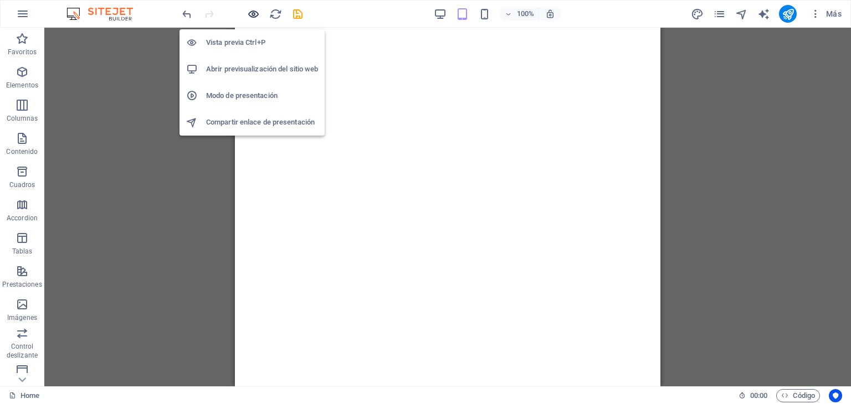
click at [255, 9] on icon "button" at bounding box center [253, 14] width 13 height 13
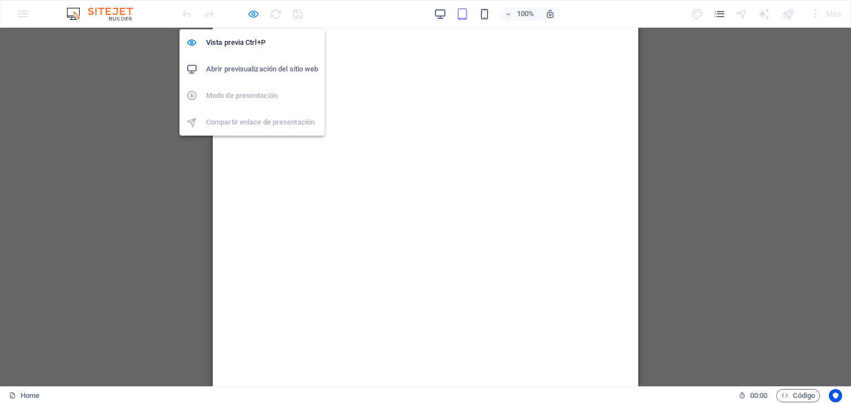
click at [251, 15] on icon "button" at bounding box center [253, 14] width 13 height 13
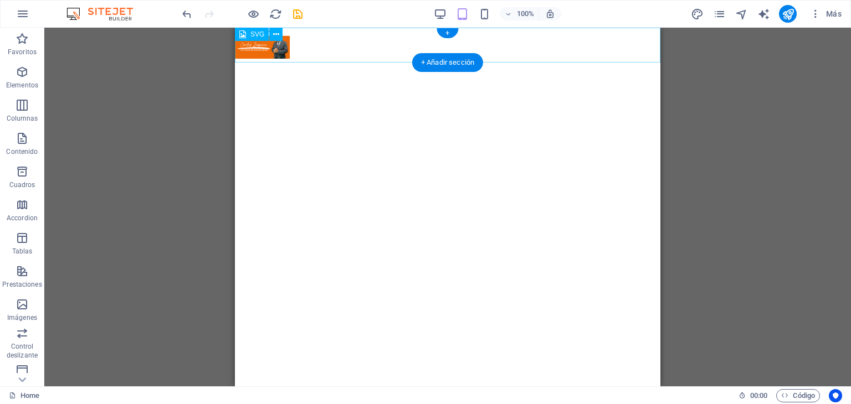
click at [272, 56] on figure at bounding box center [447, 45] width 425 height 35
click at [283, 48] on figure at bounding box center [447, 45] width 425 height 35
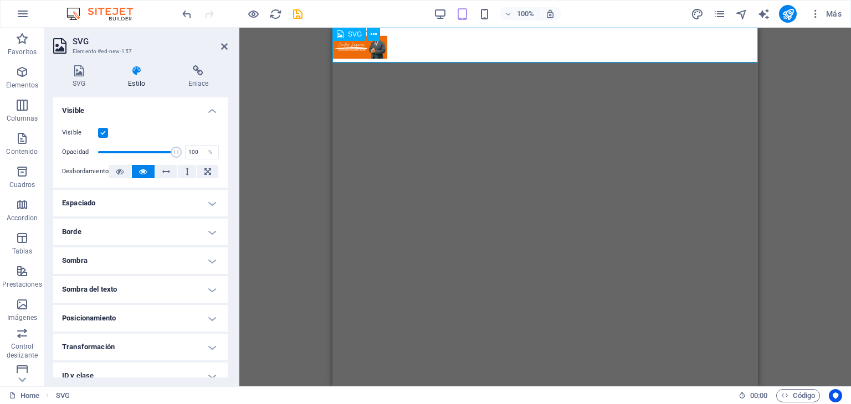
click at [362, 51] on figure at bounding box center [544, 45] width 425 height 35
click at [384, 49] on figure at bounding box center [544, 45] width 425 height 35
click at [77, 73] on icon at bounding box center [78, 70] width 51 height 11
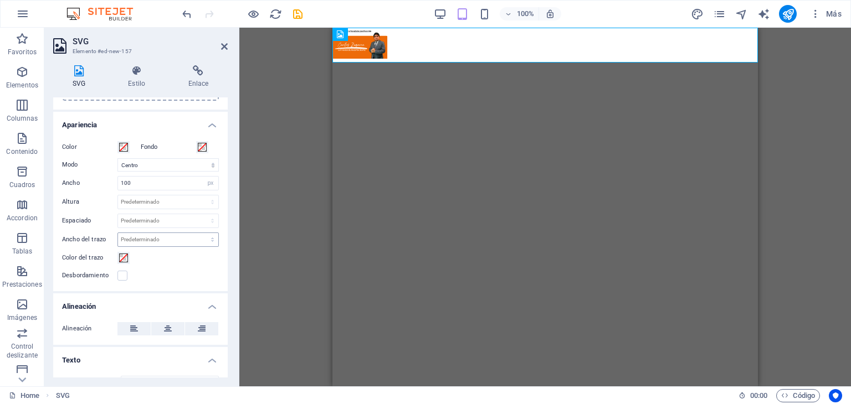
scroll to position [97, 0]
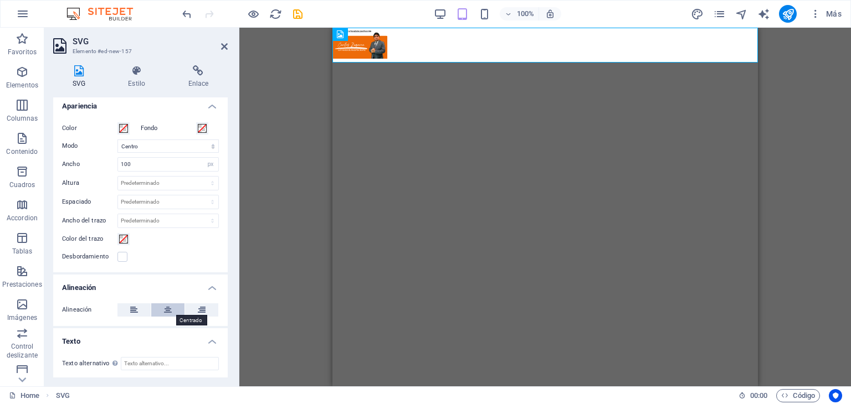
click at [172, 303] on button at bounding box center [167, 309] width 33 height 13
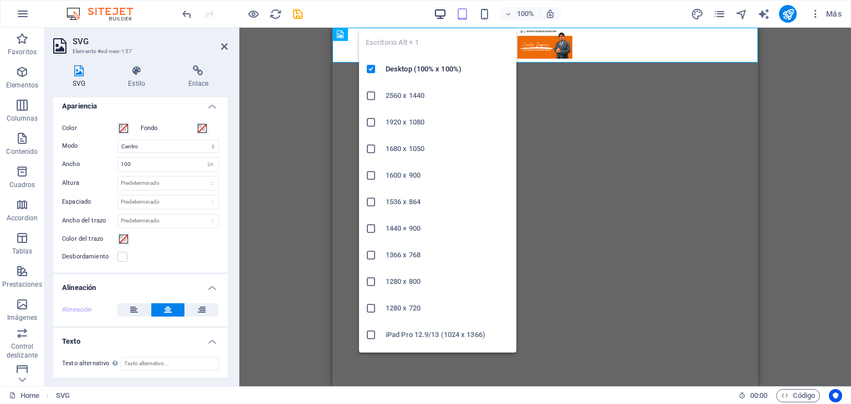
click at [441, 14] on icon "button" at bounding box center [440, 14] width 13 height 13
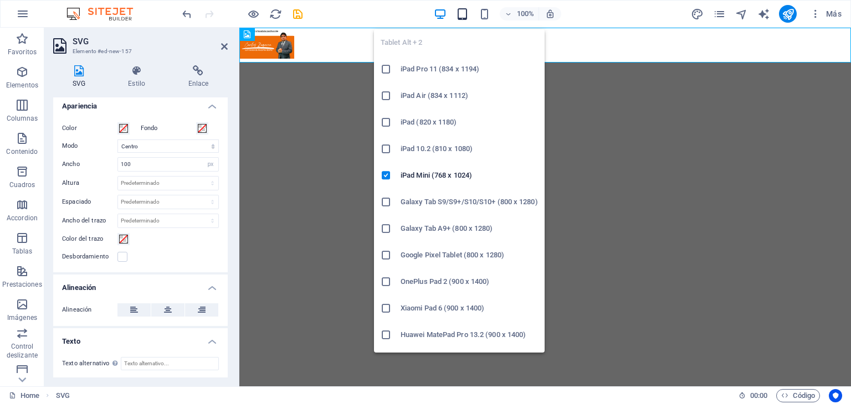
click at [461, 14] on icon "button" at bounding box center [462, 14] width 13 height 13
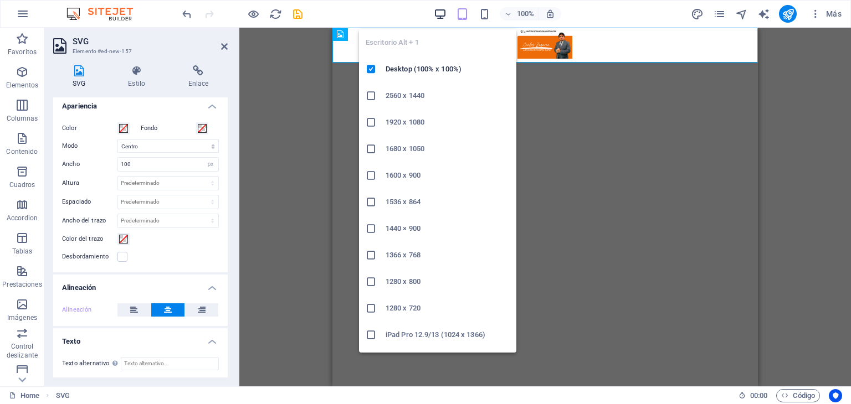
click at [441, 16] on icon "button" at bounding box center [440, 14] width 13 height 13
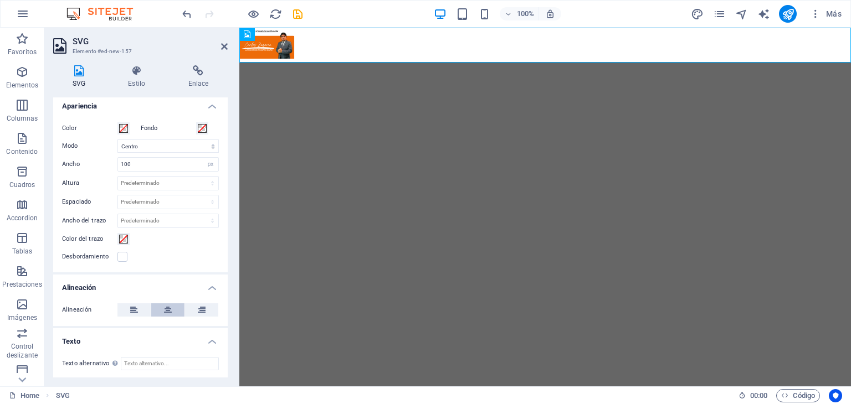
click at [171, 306] on button at bounding box center [167, 309] width 33 height 13
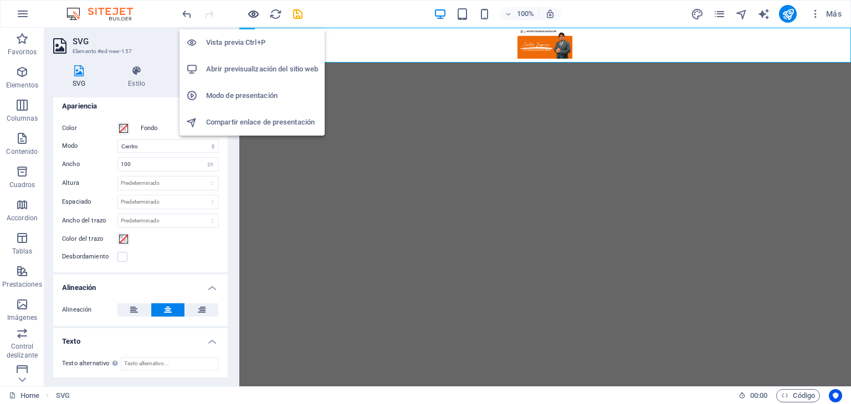
click at [256, 12] on icon "button" at bounding box center [253, 14] width 13 height 13
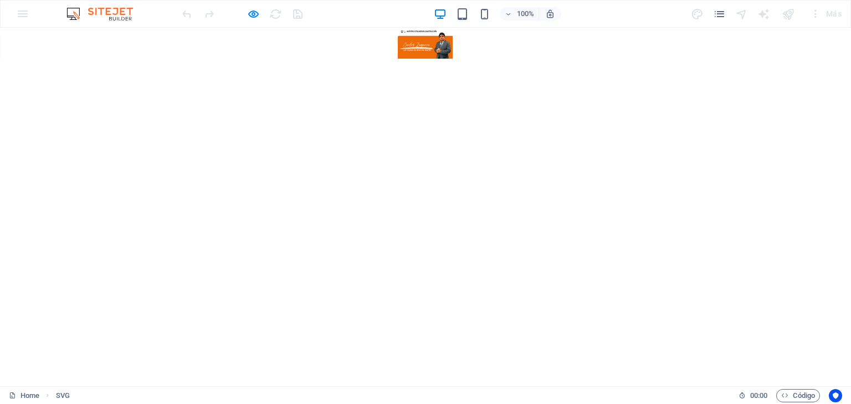
click at [431, 51] on image at bounding box center [440, 49] width 31 height 47
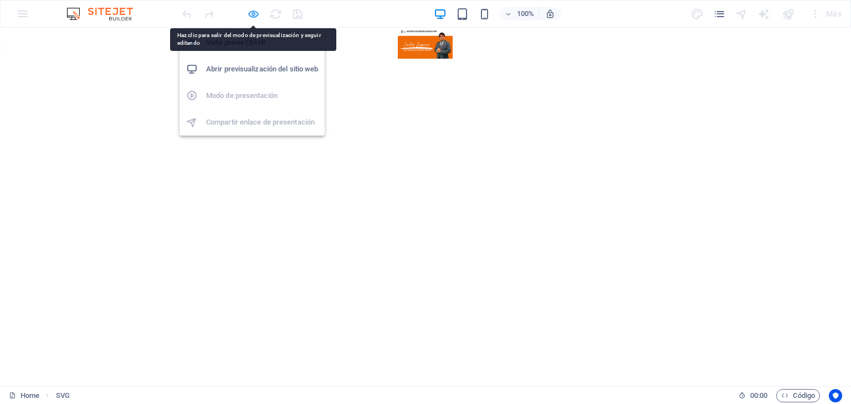
click at [255, 18] on icon "button" at bounding box center [253, 14] width 13 height 13
select select "xMidYMid"
select select "px"
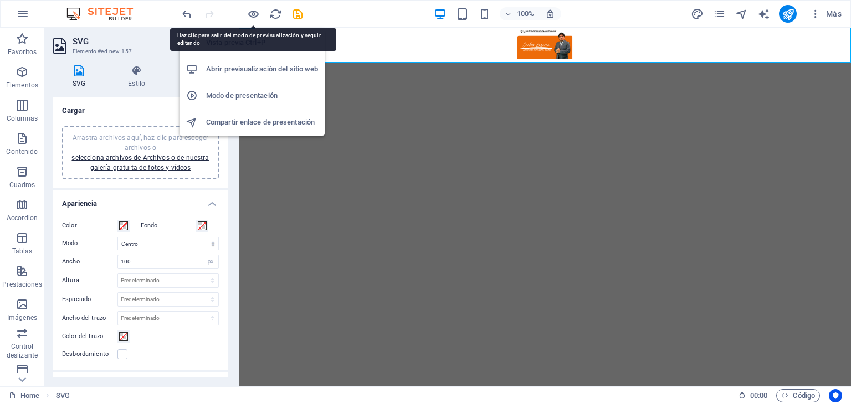
click at [257, 70] on h6 "Abrir previsualización del sitio web" at bounding box center [262, 69] width 112 height 13
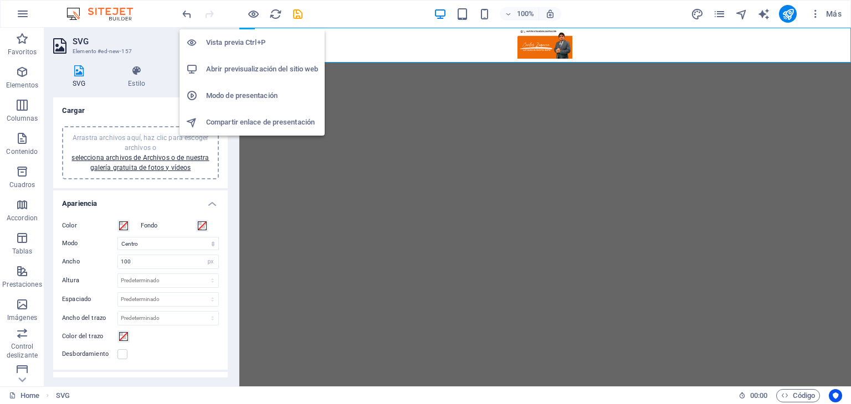
click at [252, 39] on h6 "Vista previa Ctrl+P" at bounding box center [262, 42] width 112 height 13
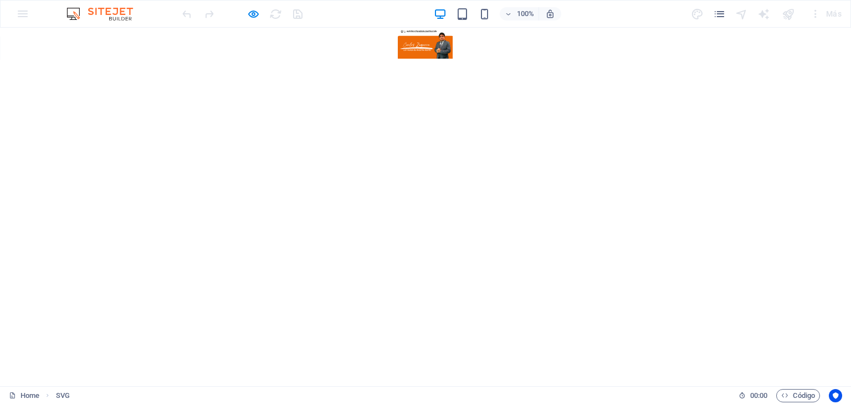
click at [416, 54] on icon at bounding box center [425, 46] width 55 height 23
select select "xMidYMid"
select select "px"
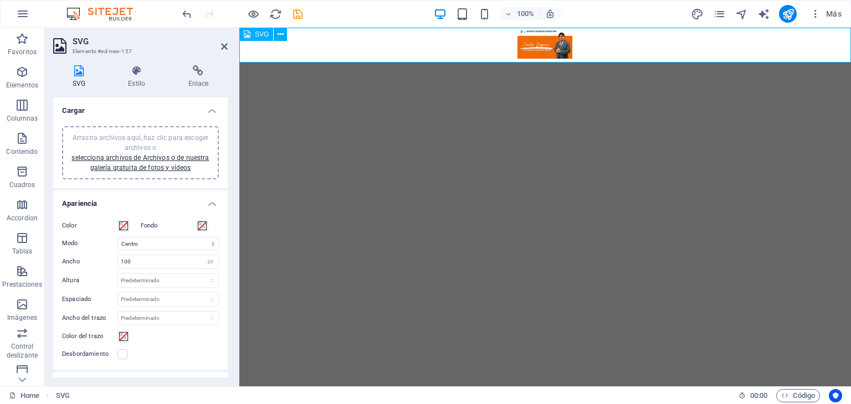
click at [542, 50] on figure at bounding box center [544, 45] width 611 height 35
click at [151, 150] on span "Arrastra archivos aquí, haz clic para escoger archivos o selecciona archivos de…" at bounding box center [139, 153] width 137 height 38
click at [529, 45] on figure at bounding box center [544, 45] width 611 height 35
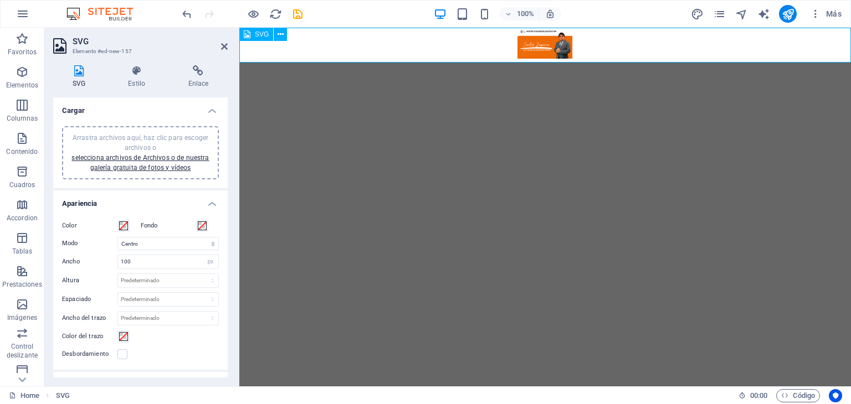
click at [529, 45] on figure at bounding box center [544, 45] width 611 height 35
click at [545, 53] on figure at bounding box center [544, 45] width 611 height 35
click at [507, 63] on html "Skip to main content" at bounding box center [544, 45] width 611 height 35
click at [479, 55] on figure at bounding box center [544, 45] width 611 height 35
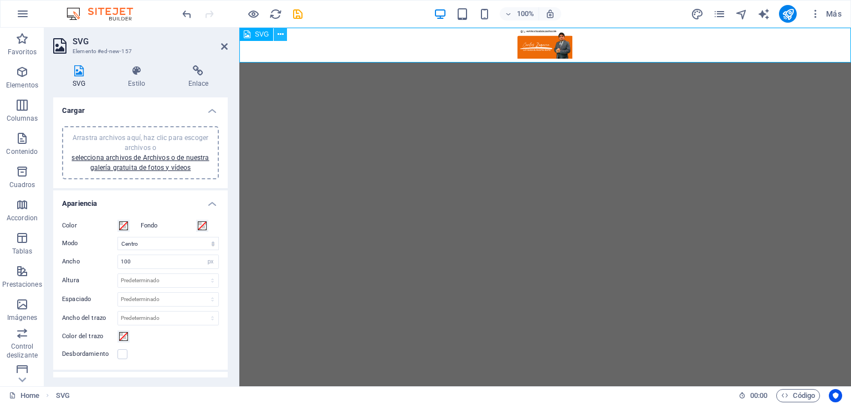
click at [281, 34] on icon at bounding box center [280, 35] width 6 height 12
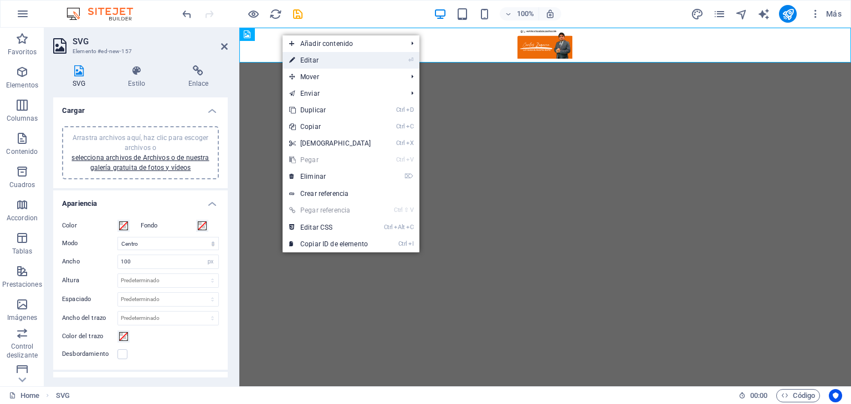
click at [305, 60] on link "⏎ Editar" at bounding box center [329, 60] width 95 height 17
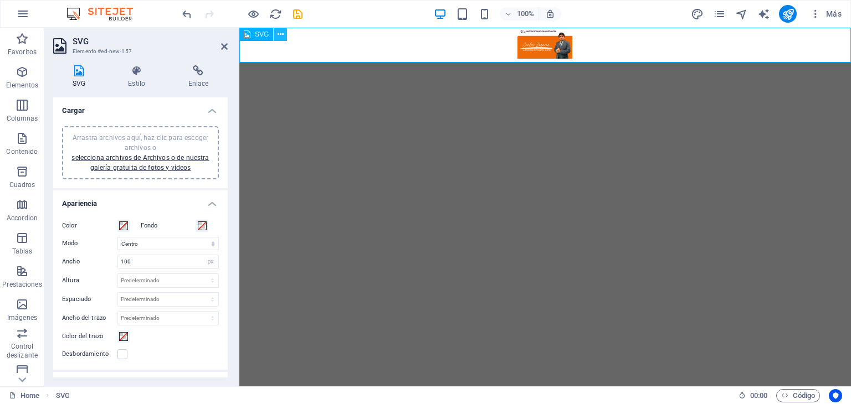
click at [280, 34] on icon at bounding box center [280, 35] width 6 height 12
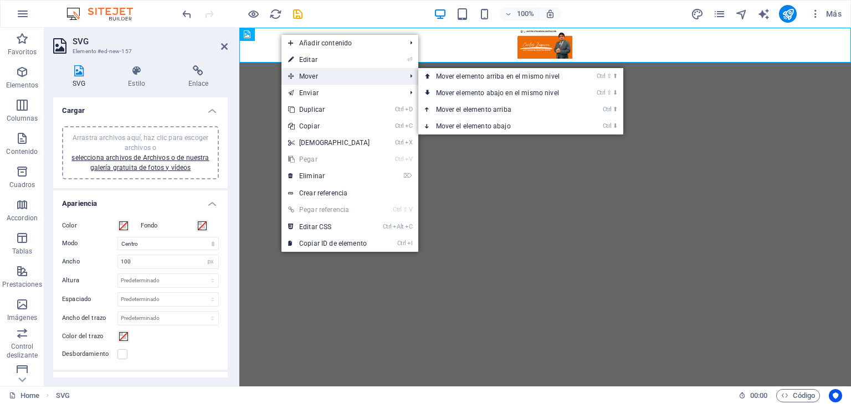
click at [304, 68] on span "Mover" at bounding box center [341, 76] width 120 height 17
click at [407, 80] on li "Mover Ctrl ⇧ ⬆ Mover elemento arriba en el mismo nivel Ctrl ⇧ ⬇ Mover elemento …" at bounding box center [349, 76] width 137 height 17
click at [509, 83] on link "Ctrl ⇧ ⬆ Mover elemento arriba en el mismo nivel" at bounding box center [499, 76] width 163 height 17
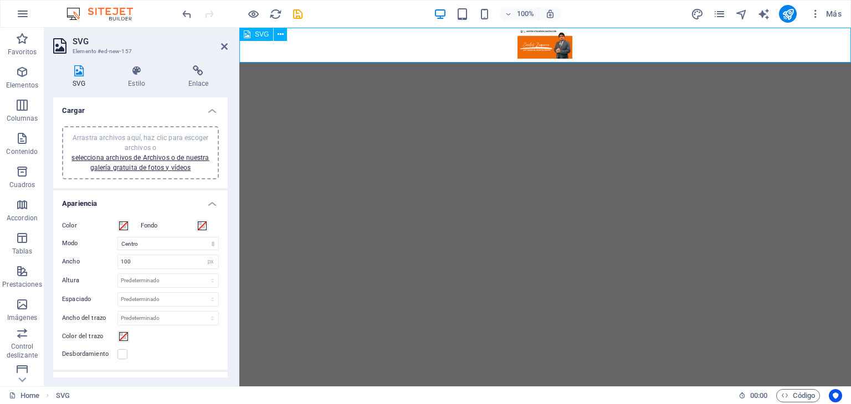
click at [532, 56] on figure at bounding box center [544, 45] width 611 height 35
click at [532, 51] on figure at bounding box center [544, 45] width 611 height 35
click at [74, 80] on h4 "SVG" at bounding box center [81, 76] width 56 height 23
click at [22, 78] on icon "button" at bounding box center [22, 71] width 13 height 13
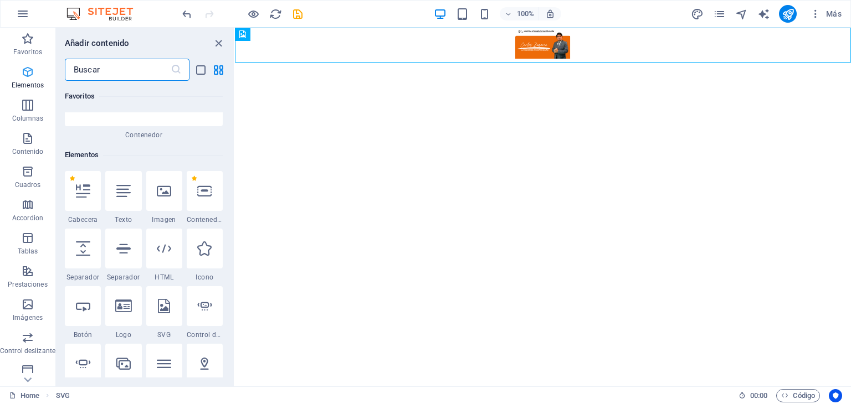
scroll to position [208, 0]
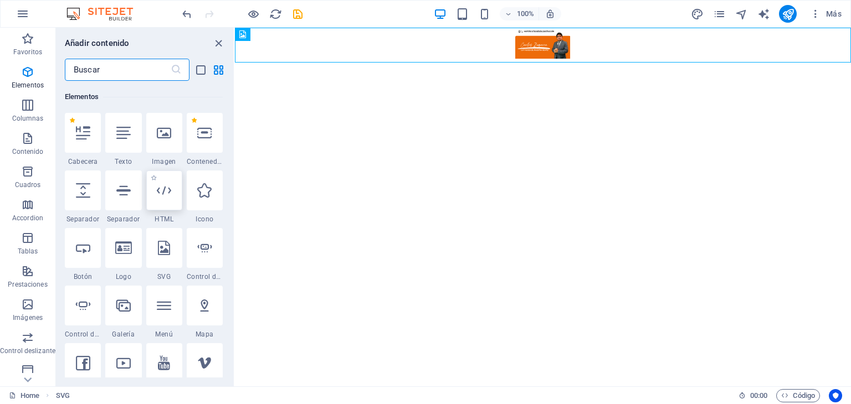
click at [162, 197] on div at bounding box center [164, 191] width 36 height 40
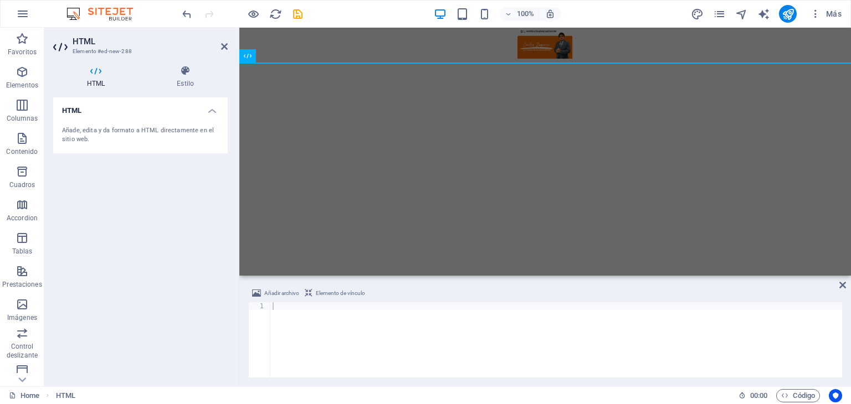
click at [92, 129] on div "Añade, edita y da formato a HTML directamente en el sitio web." at bounding box center [140, 135] width 157 height 18
click at [317, 63] on html "Skip to main content" at bounding box center [544, 45] width 611 height 35
click at [275, 294] on span "Añadir archivo" at bounding box center [281, 293] width 35 height 13
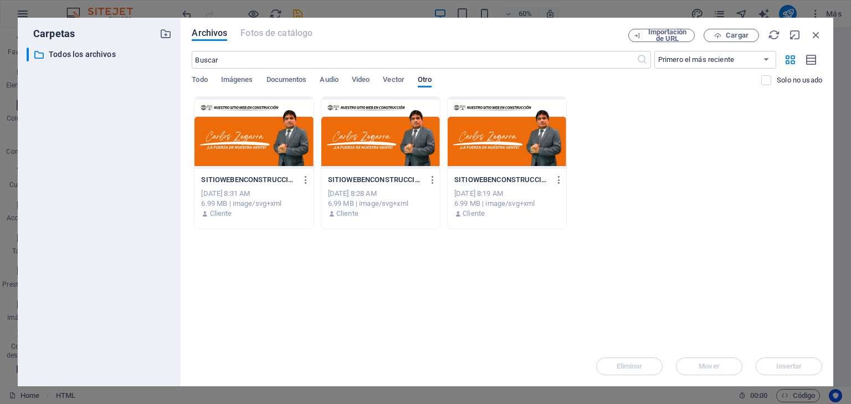
click at [248, 171] on div "SITIOWEBENCONSTRUCCIO-K0JCk2CoBJVtPTlelQe3gA.svg SITIOWEBENCONSTRUCCIO-K0JCk2Co…" at bounding box center [253, 180] width 105 height 18
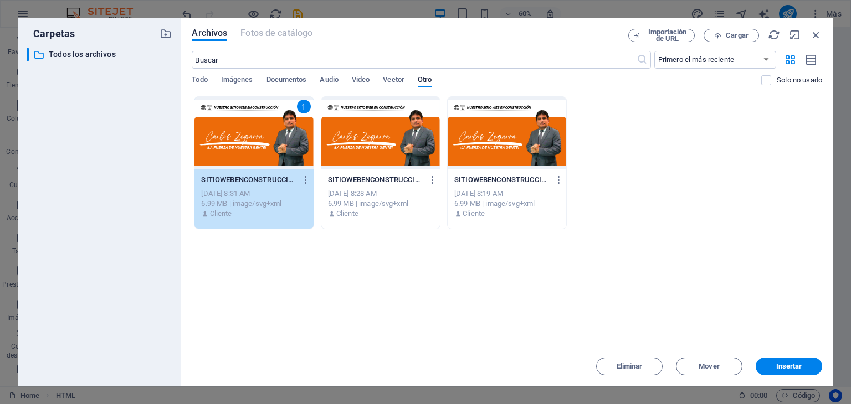
click at [248, 171] on div "SITIOWEBENCONSTRUCCIO-K0JCk2CoBJVtPTlelQe3gA.svg SITIOWEBENCONSTRUCCIO-K0JCk2Co…" at bounding box center [253, 180] width 105 height 18
type textarea "https://cdn1.site-media.eu/images/0/19688748/SITIOWEBENCONSTRUCCIO-K0JCk2CoBJVt…"
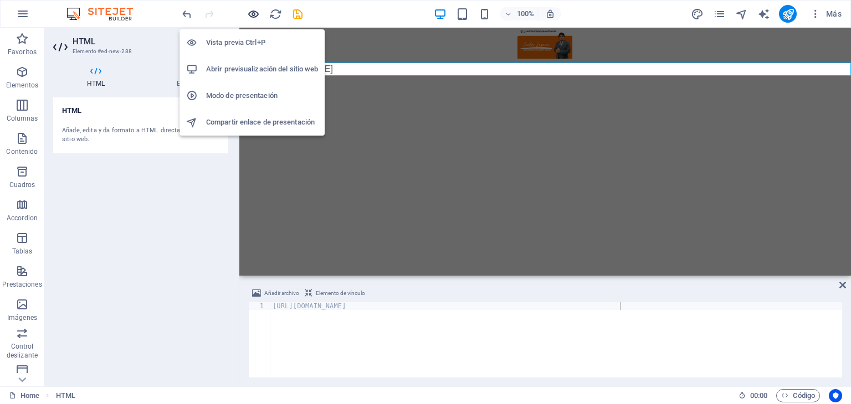
click at [259, 13] on icon "button" at bounding box center [253, 14] width 13 height 13
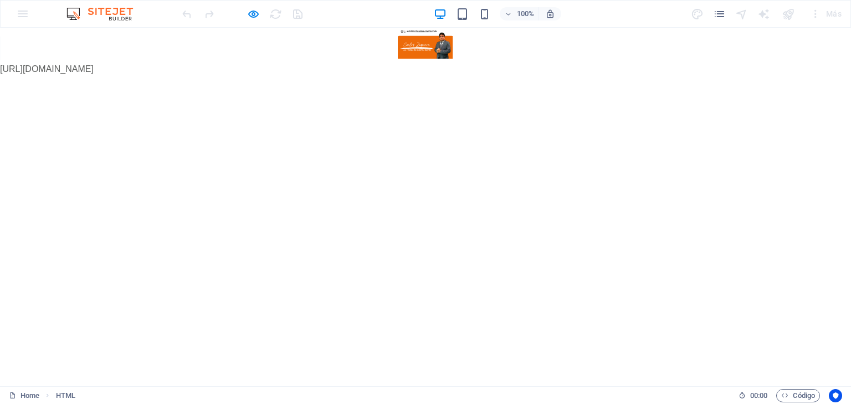
click at [361, 69] on div "https://cdn1.site-media.eu/images/0/19688748/SITIOWEBENCONSTRUCCIO-K0JCk2CoBJVt…" at bounding box center [425, 69] width 851 height 13
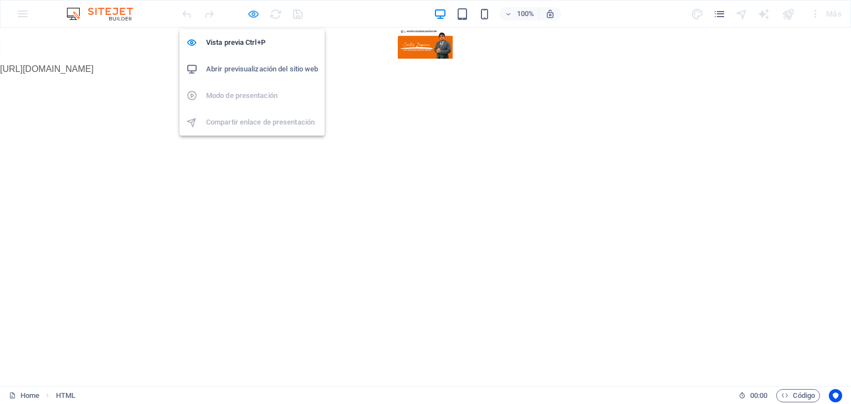
click at [249, 11] on icon "button" at bounding box center [253, 14] width 13 height 13
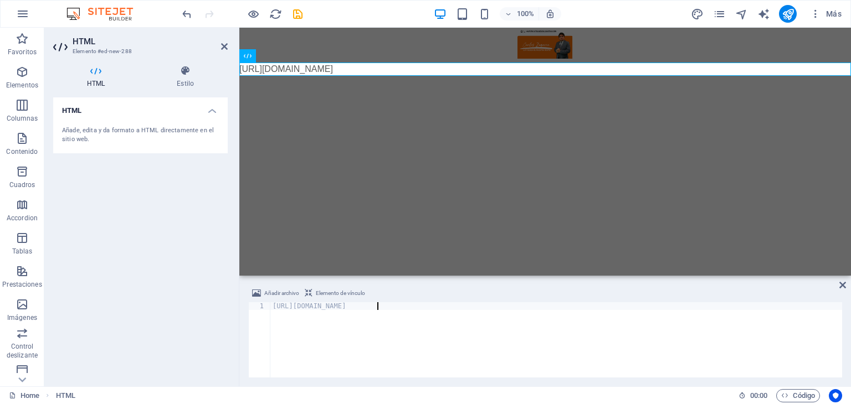
click at [377, 308] on div "https://cdn1.site-media.eu/images/0/19688748/SITIOWEBENCONSTRUCCIO-K0JCk2CoBJVt…" at bounding box center [555, 346] width 571 height 89
click at [346, 291] on span "Elemento de vínculo" at bounding box center [340, 293] width 49 height 13
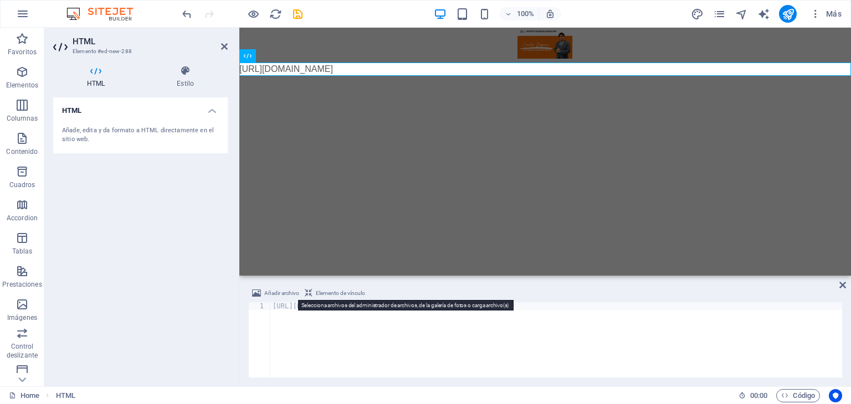
click at [285, 293] on span "Añadir archivo" at bounding box center [281, 293] width 35 height 13
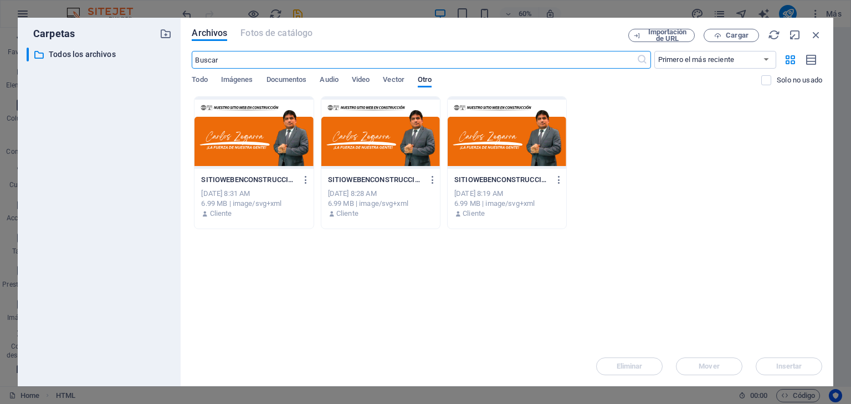
click at [238, 132] on div at bounding box center [253, 133] width 118 height 72
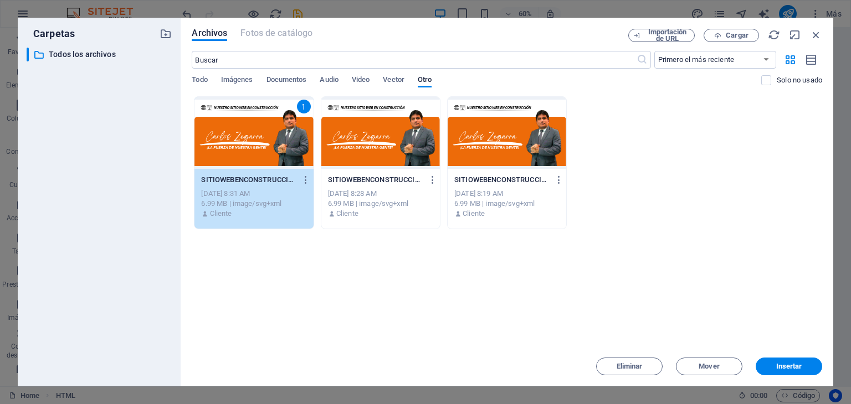
click at [238, 132] on div "1" at bounding box center [253, 133] width 118 height 72
type textarea "https://cdn1.site-media.eu/ihttps://cdn1.site-media.eu/images/0/19688748/SITIOW…"
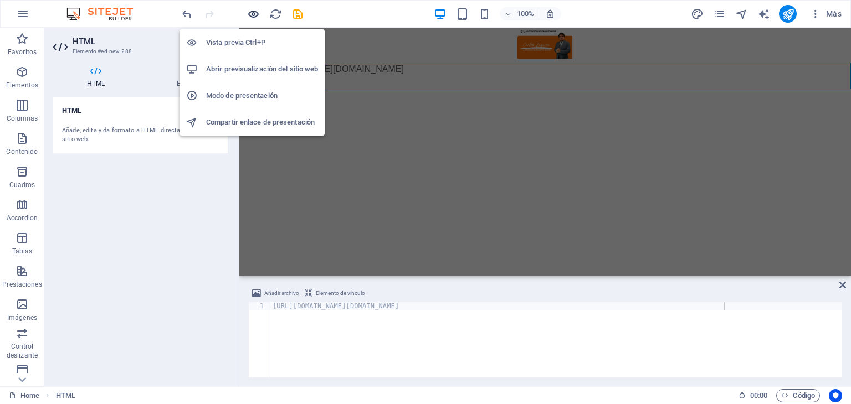
click at [254, 13] on icon "button" at bounding box center [253, 14] width 13 height 13
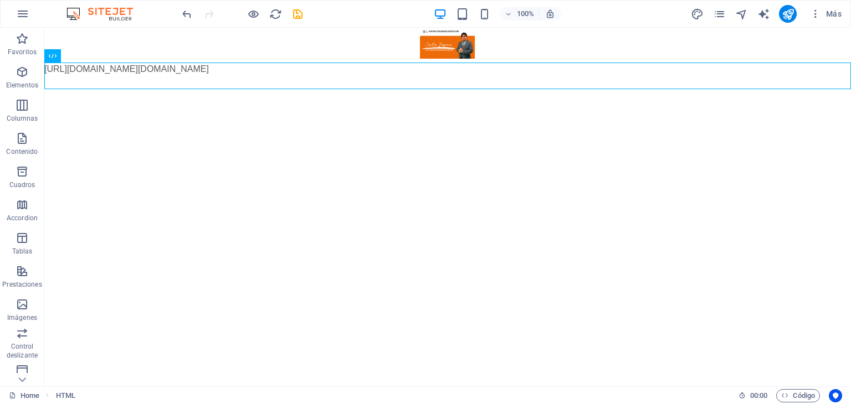
click at [223, 76] on html "Skip to main content https://cdn1.site-media.eu/ihttps://cdn1.site-media.eu/ima…" at bounding box center [447, 52] width 806 height 48
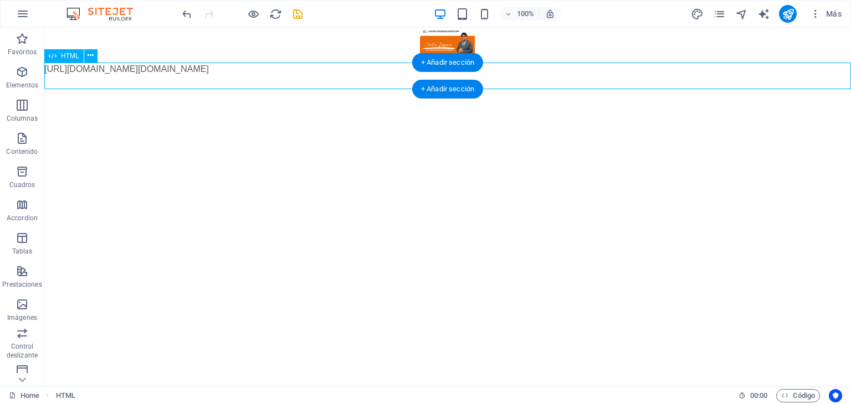
click at [233, 76] on div "https://cdn1.site-media.eu/ihttps://cdn1.site-media.eu/images/0/19688748/SITIOW…" at bounding box center [447, 69] width 806 height 13
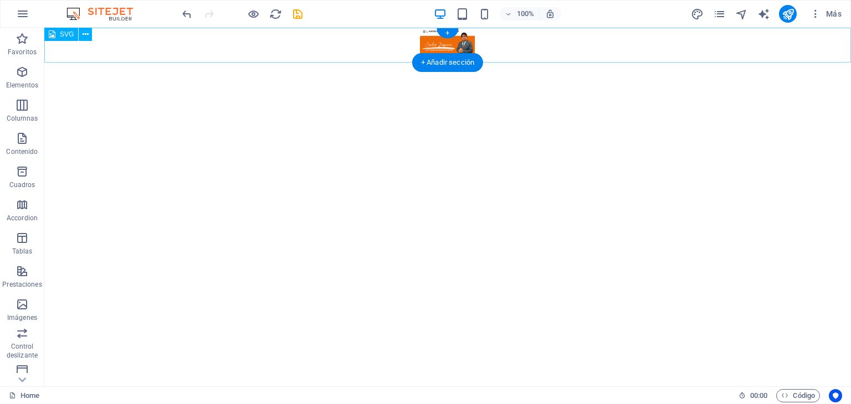
click at [436, 47] on figure at bounding box center [447, 45] width 806 height 35
drag, startPoint x: 390, startPoint y: 61, endPoint x: 390, endPoint y: 83, distance: 21.6
click at [390, 63] on html "Skip to main content" at bounding box center [447, 45] width 806 height 35
click at [54, 38] on icon at bounding box center [52, 34] width 7 height 13
click at [60, 38] on div "SVG" at bounding box center [61, 34] width 34 height 13
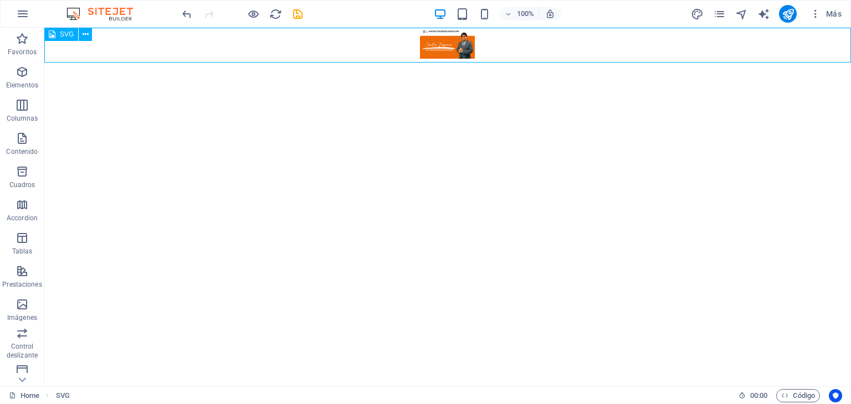
click at [60, 38] on span "SVG" at bounding box center [67, 34] width 14 height 7
select select "xMidYMid"
select select "px"
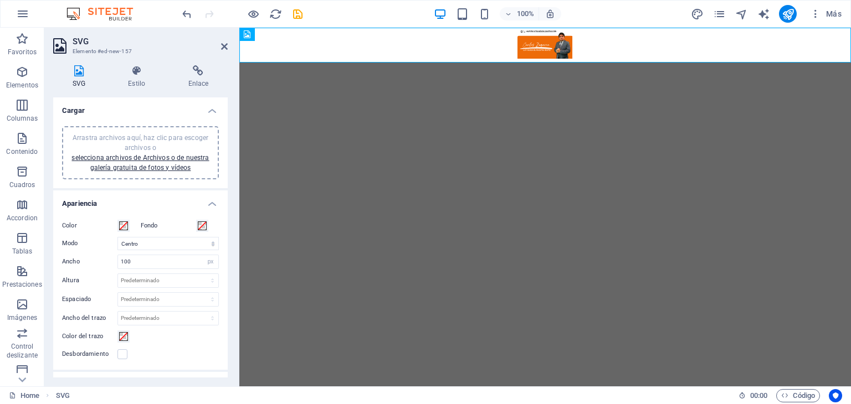
click at [155, 253] on div "Color Fondo Modo Escalar Izquierda Centro Derecha Ancho 100 Predeterminado auto…" at bounding box center [140, 289] width 174 height 159
click at [157, 258] on input "100" at bounding box center [168, 261] width 100 height 13
click at [206, 262] on select "Predeterminado automático px rem % em vh vw" at bounding box center [211, 261] width 16 height 13
click at [162, 260] on input "100" at bounding box center [168, 261] width 100 height 13
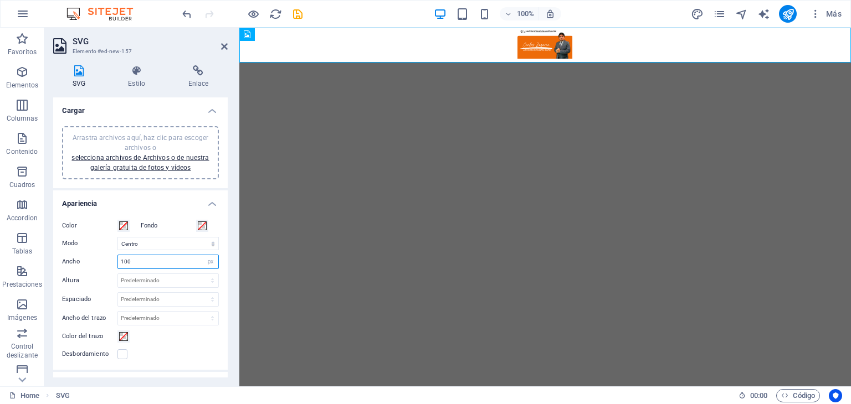
drag, startPoint x: 162, startPoint y: 260, endPoint x: 106, endPoint y: 258, distance: 56.0
click at [107, 259] on div "Ancho 100 Predeterminado automático px rem % em vh vw" at bounding box center [140, 262] width 157 height 14
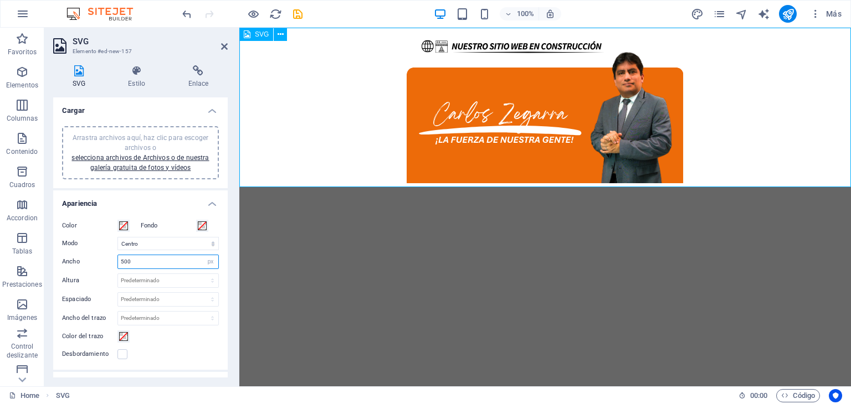
type input "500"
click at [499, 143] on figure at bounding box center [544, 107] width 611 height 159
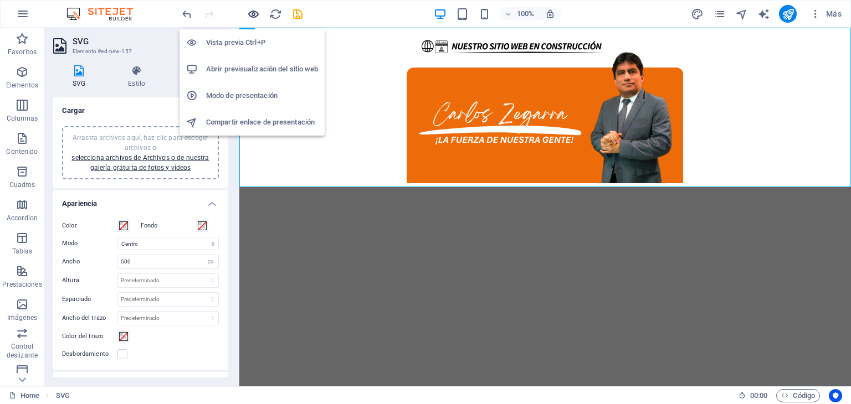
click at [250, 13] on icon "button" at bounding box center [253, 14] width 13 height 13
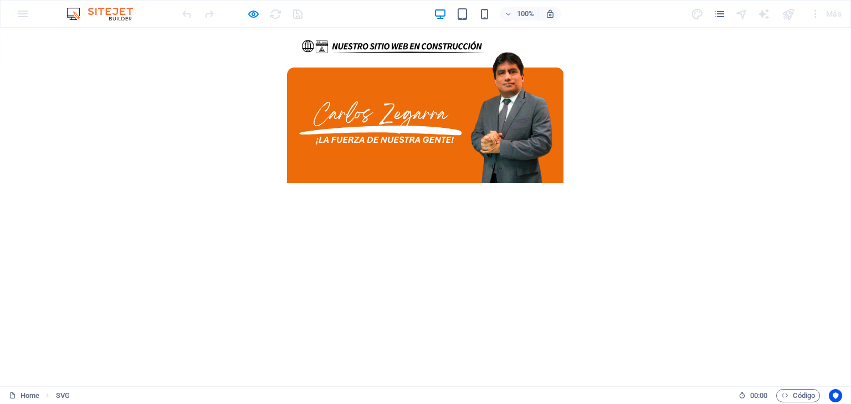
select select "xMidYMid"
select select "px"
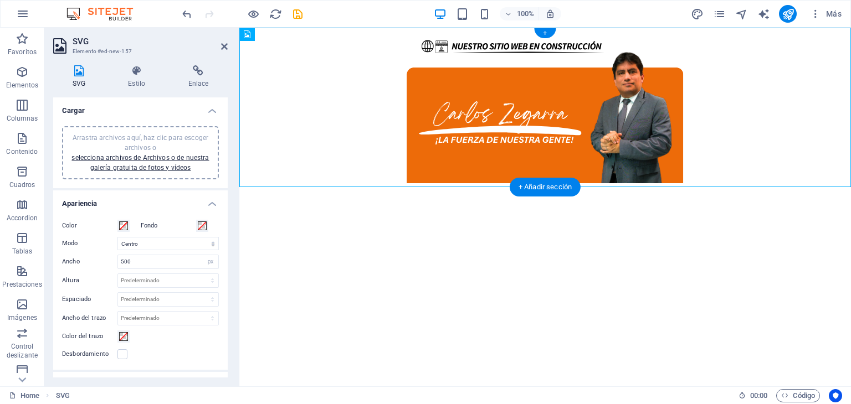
click at [489, 117] on figure at bounding box center [544, 107] width 611 height 159
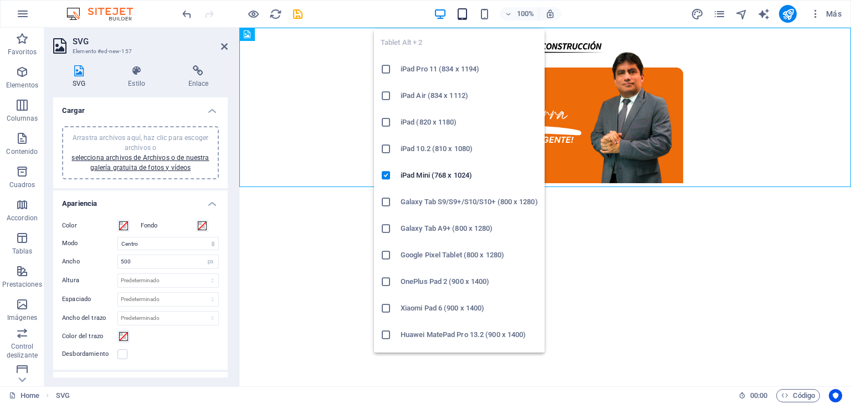
click at [458, 19] on icon "button" at bounding box center [462, 14] width 13 height 13
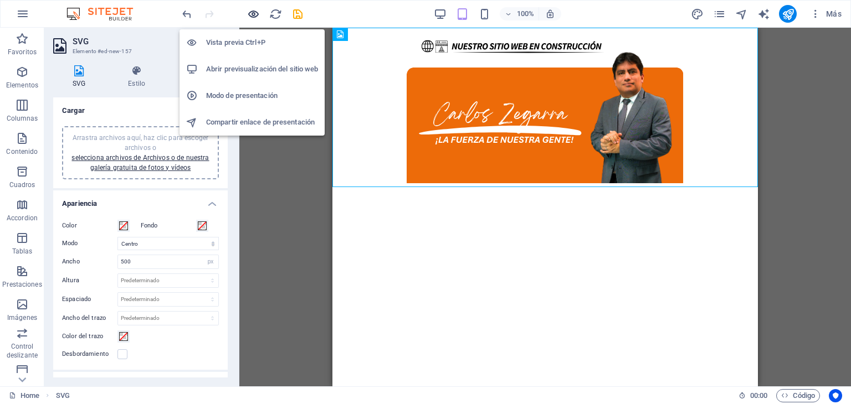
click at [249, 14] on icon "button" at bounding box center [253, 14] width 13 height 13
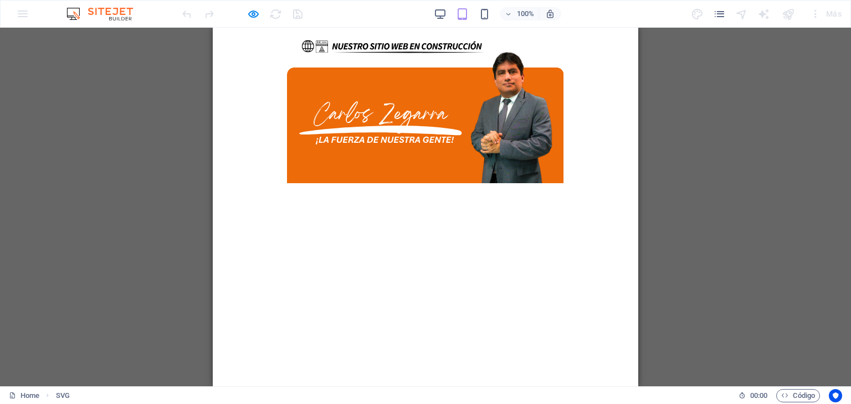
select select "xMidYMid"
select select "px"
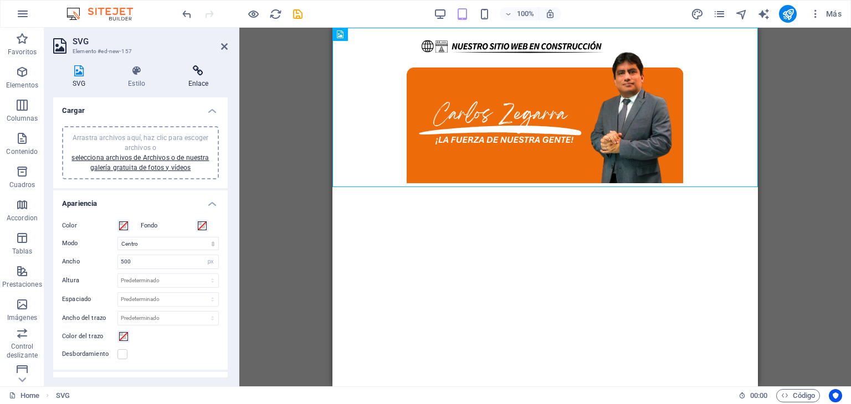
click at [215, 80] on h4 "Enlace" at bounding box center [198, 76] width 59 height 23
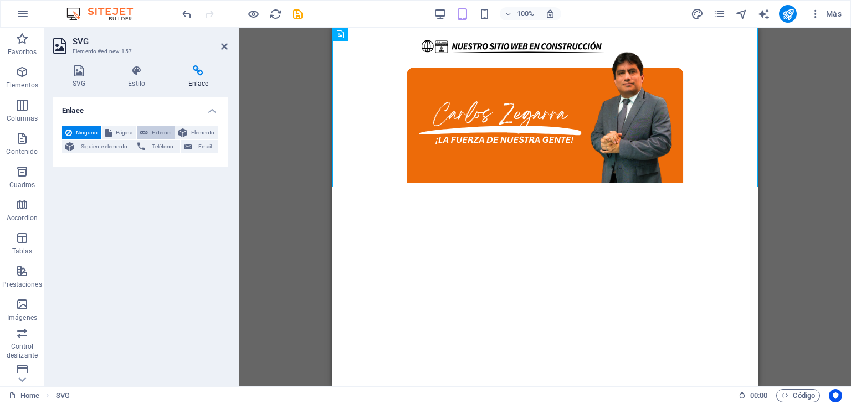
click at [159, 133] on span "Externo" at bounding box center [161, 132] width 20 height 13
select select "blank"
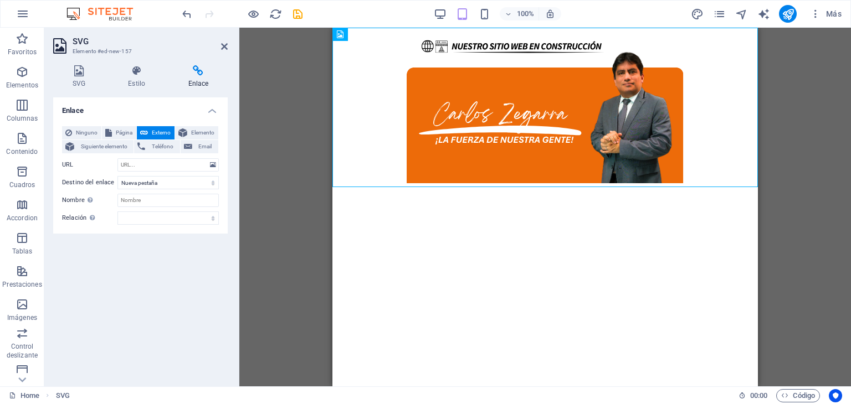
click at [188, 80] on h4 "Enlace" at bounding box center [198, 76] width 59 height 23
click at [87, 131] on span "Ninguno" at bounding box center [86, 132] width 23 height 13
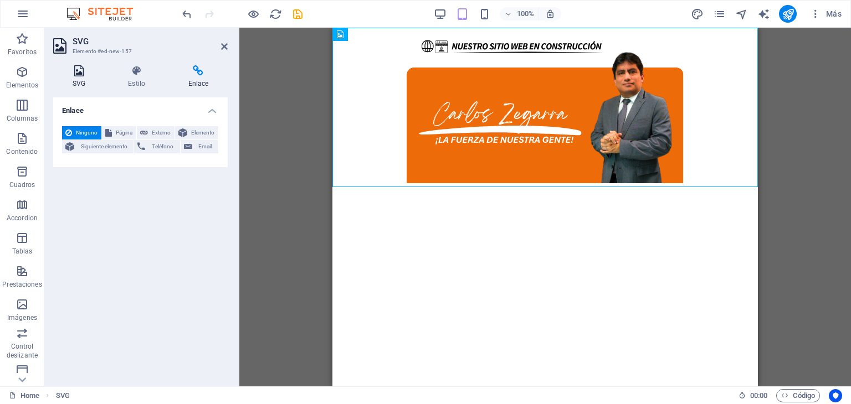
click at [76, 75] on icon at bounding box center [78, 70] width 51 height 11
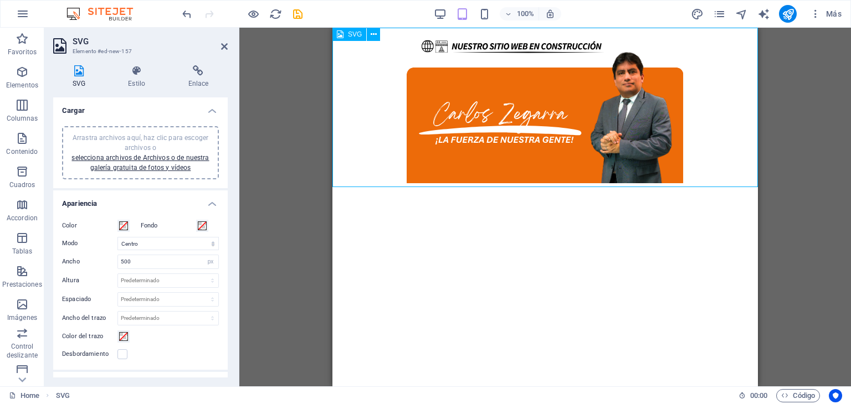
click at [449, 125] on figure at bounding box center [544, 107] width 425 height 159
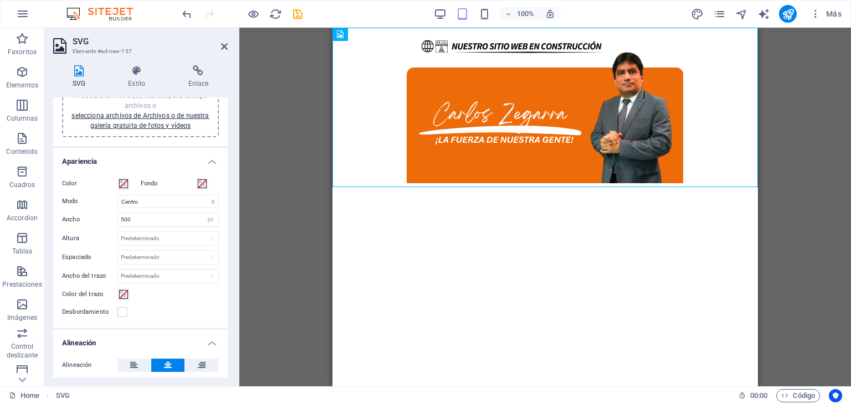
scroll to position [0, 0]
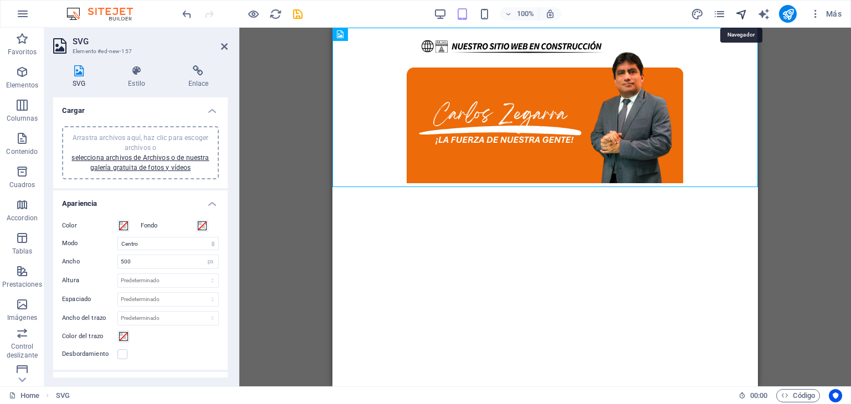
click at [739, 12] on icon "navigator" at bounding box center [741, 14] width 13 height 13
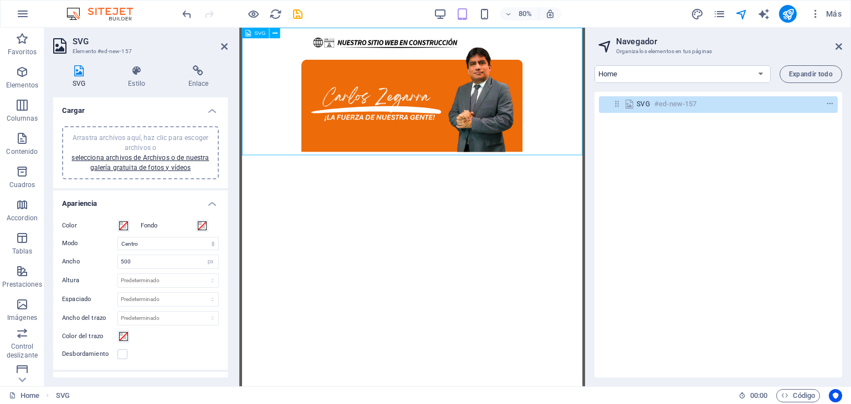
click at [664, 105] on h6 "#ed-new-157" at bounding box center [675, 103] width 42 height 13
click at [585, 66] on div at bounding box center [586, 207] width 2 height 359
click at [224, 48] on icon at bounding box center [224, 46] width 7 height 9
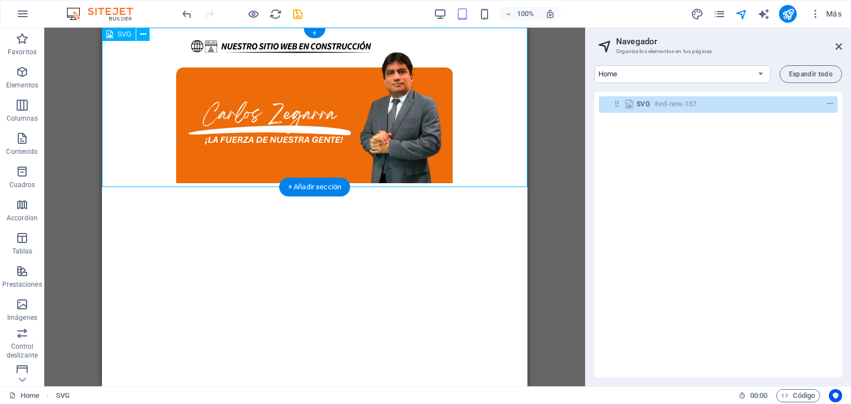
click at [265, 95] on figure at bounding box center [314, 107] width 425 height 159
click at [26, 150] on p "Contenido" at bounding box center [22, 151] width 32 height 9
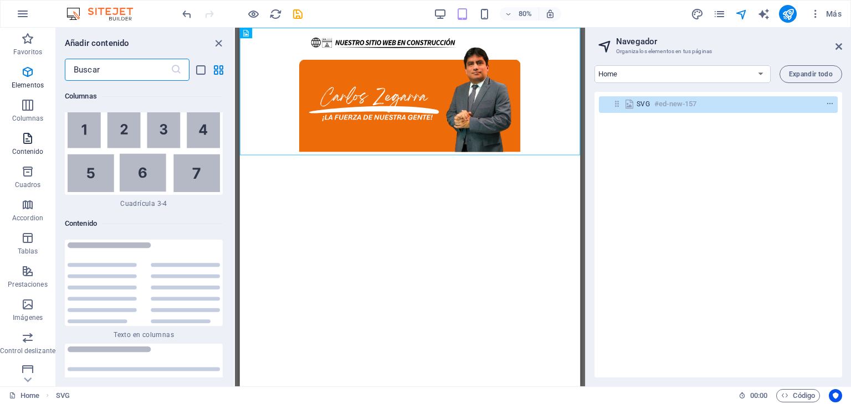
scroll to position [3717, 0]
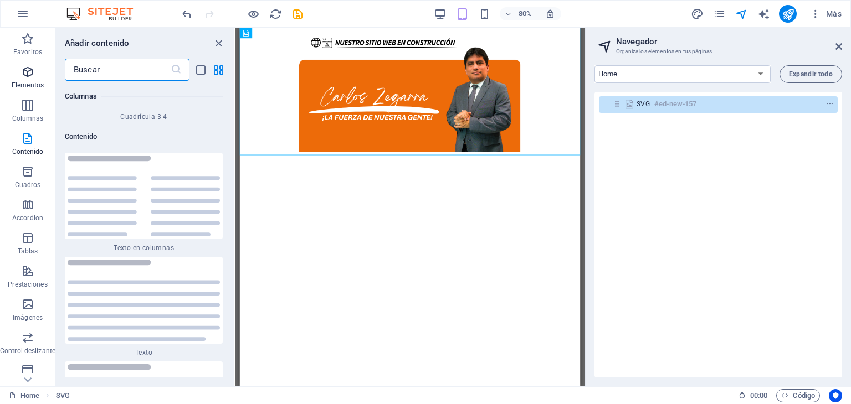
click at [20, 82] on p "Elementos" at bounding box center [28, 85] width 32 height 9
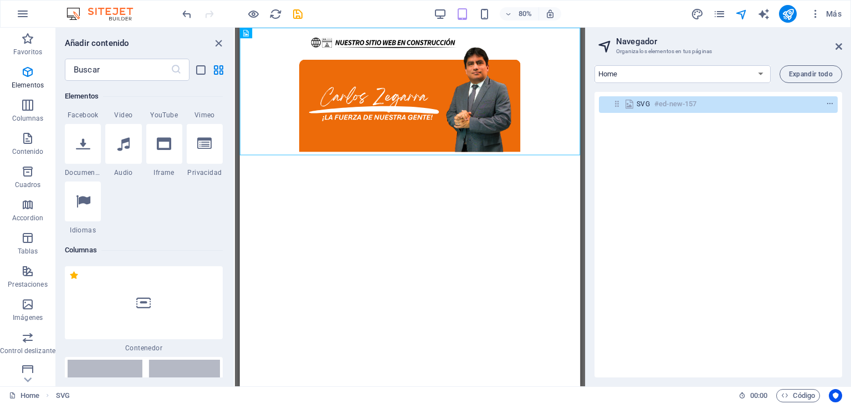
scroll to position [264, 0]
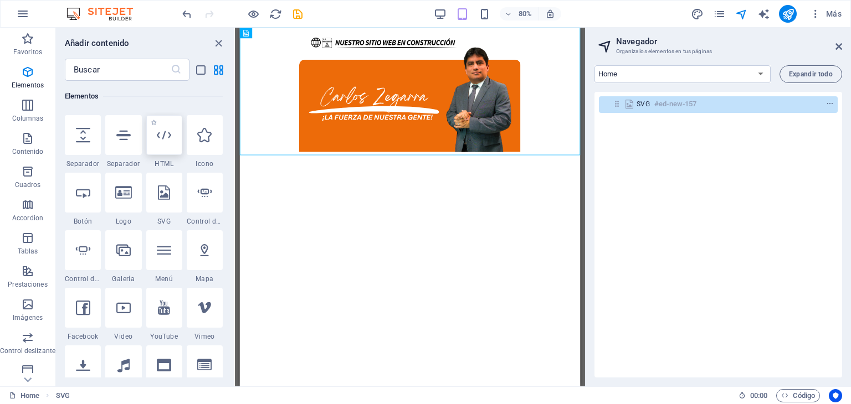
click at [171, 134] on div at bounding box center [164, 135] width 36 height 40
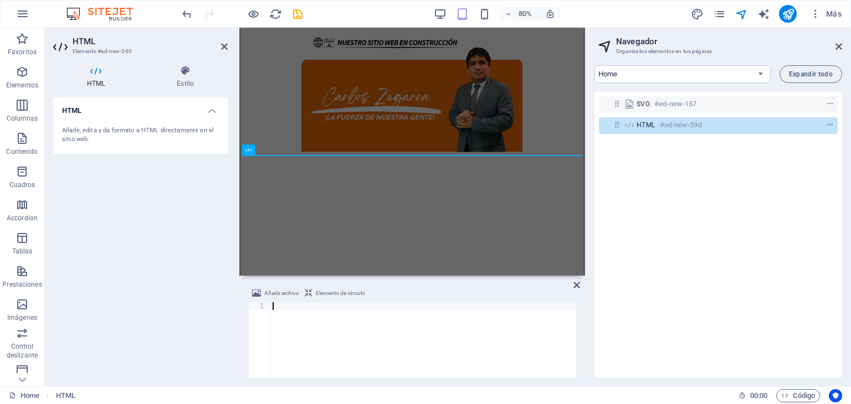
click at [307, 305] on div at bounding box center [423, 347] width 306 height 91
type textarea "https://www.canva.com/design/DAG0zVMkYNA/QNzIXvJxuWTDz2GfY7_Ydg/view?utm_conten…"
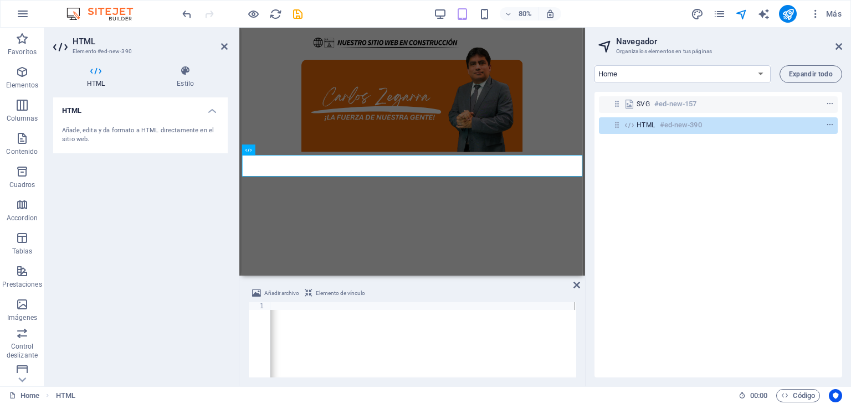
click at [625, 301] on div "SVG #ed-new-157 HTML #ed-new-390" at bounding box center [718, 235] width 248 height 286
click at [641, 133] on div "HTML #ed-new-390" at bounding box center [718, 125] width 239 height 17
click at [253, 10] on icon "button" at bounding box center [253, 14] width 13 height 13
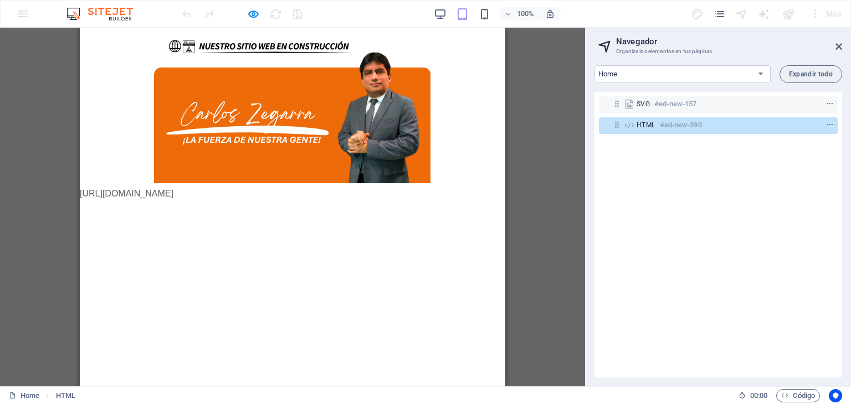
click at [205, 198] on div "https://www.canva.com/design/DAG0zVMkYNA/QNzIXvJxuWTDz2GfY7_Ydg/view?utm_conten…" at bounding box center [292, 193] width 425 height 13
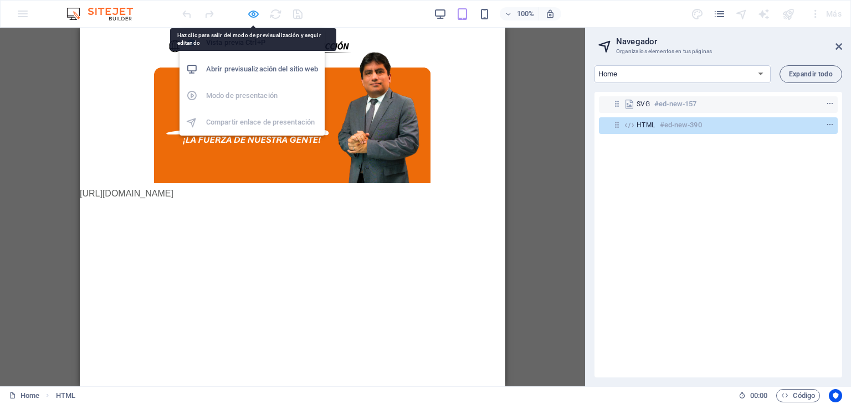
click at [252, 15] on icon "button" at bounding box center [253, 14] width 13 height 13
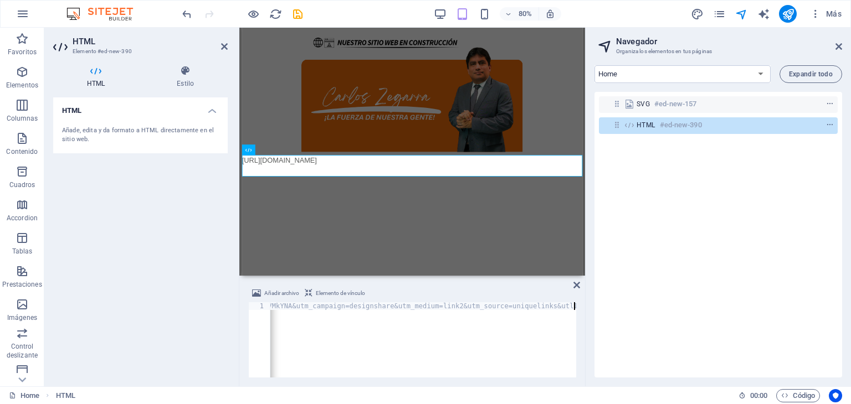
scroll to position [0, 355]
type textarea "https://www.canva.com/design/DAG0zVMkYNA/QNzIXvJxuWTDz2GfY7_Ydg/view?utm_conten…"
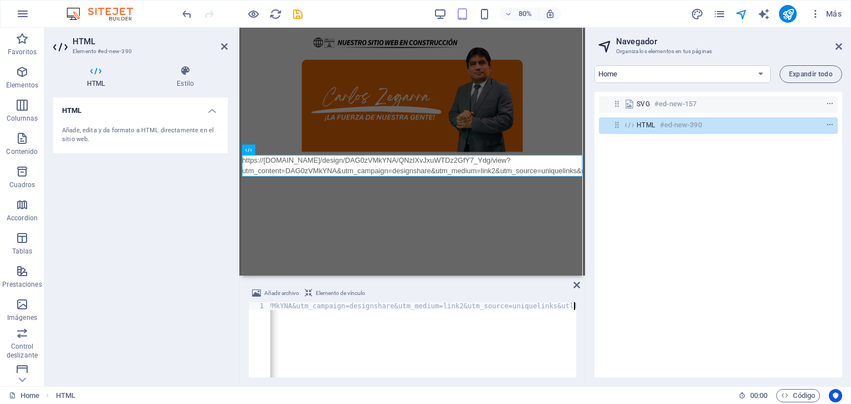
click at [330, 214] on html "Skip to main content https://www.canva.com/design/DAG0zVMkYNA/QNzIXvJxuWTDz2GfY…" at bounding box center [453, 121] width 425 height 186
click at [347, 194] on div "https://www.canva.com/design/DAG0zVMkYNA/QNzIXvJxuWTDz2GfY7_Ydg/view?utm_conten…" at bounding box center [453, 200] width 425 height 27
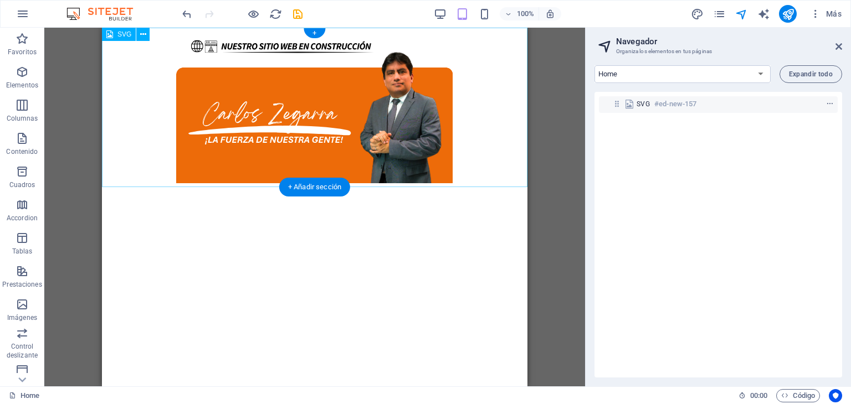
click at [251, 127] on figure at bounding box center [314, 107] width 425 height 159
click at [826, 104] on icon "context-menu" at bounding box center [830, 104] width 8 height 8
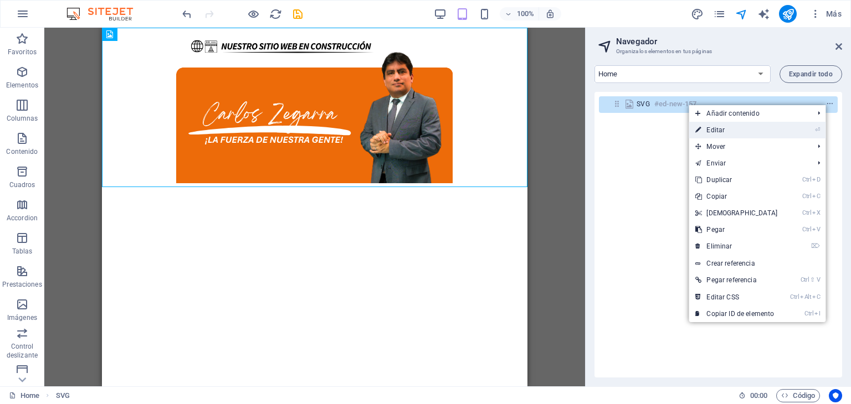
click at [795, 135] on li "⏎ Editar" at bounding box center [756, 130] width 137 height 17
click at [760, 126] on link "⏎ Editar" at bounding box center [735, 130] width 95 height 17
select select "xMidYMid"
select select "px"
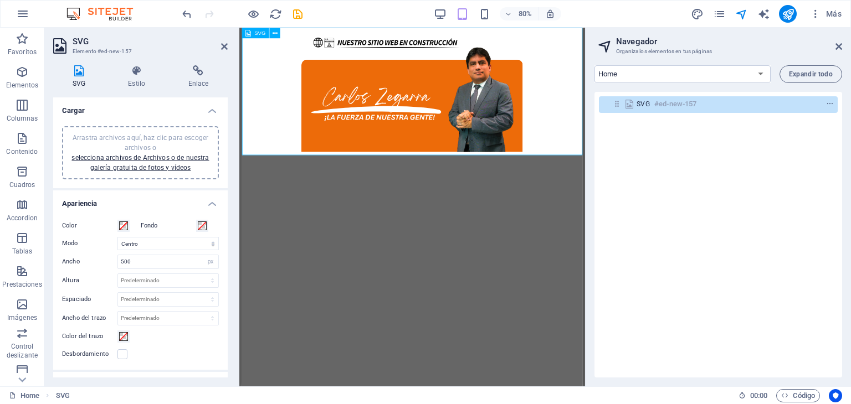
click at [367, 127] on figure at bounding box center [453, 107] width 425 height 159
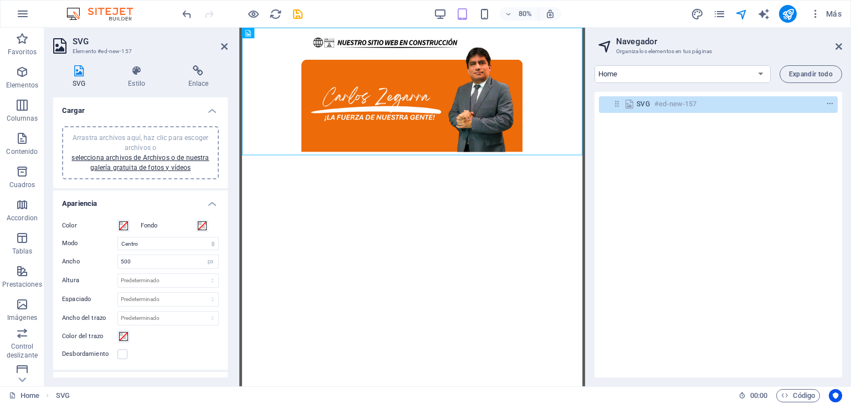
drag, startPoint x: 367, startPoint y: 127, endPoint x: 148, endPoint y: 192, distance: 227.6
click at [241, 187] on html "Skip to main content" at bounding box center [453, 107] width 425 height 159
click at [155, 158] on link "selecciona archivos de Archivos o de nuestra galería gratuita de fotos y vídeos" at bounding box center [139, 163] width 137 height 18
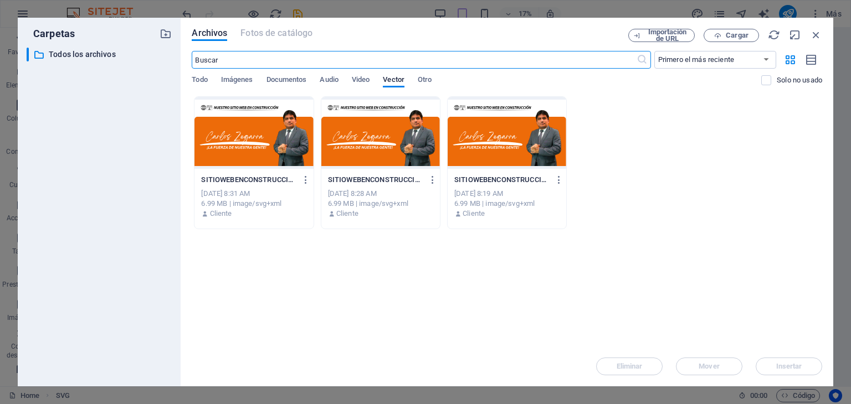
type input "|"
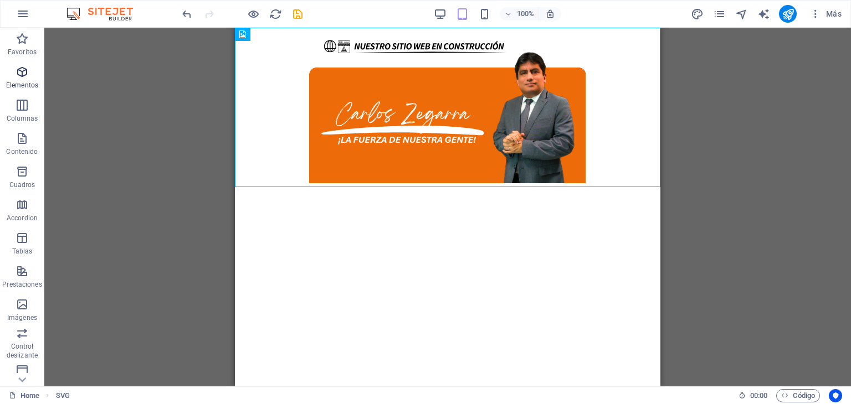
click at [27, 78] on icon "button" at bounding box center [22, 71] width 13 height 13
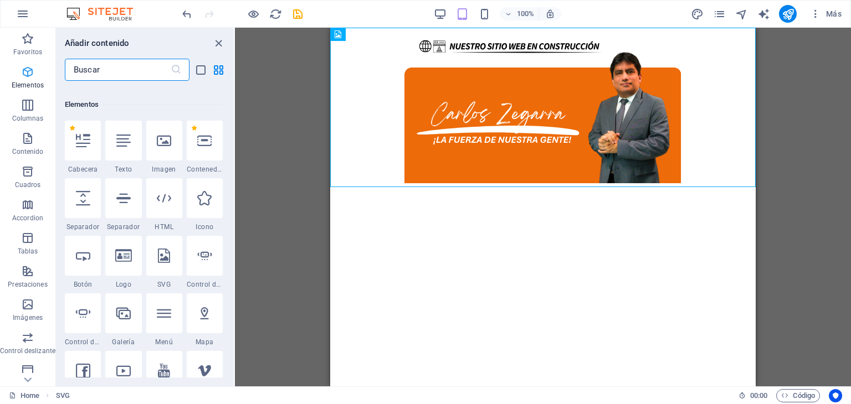
scroll to position [208, 0]
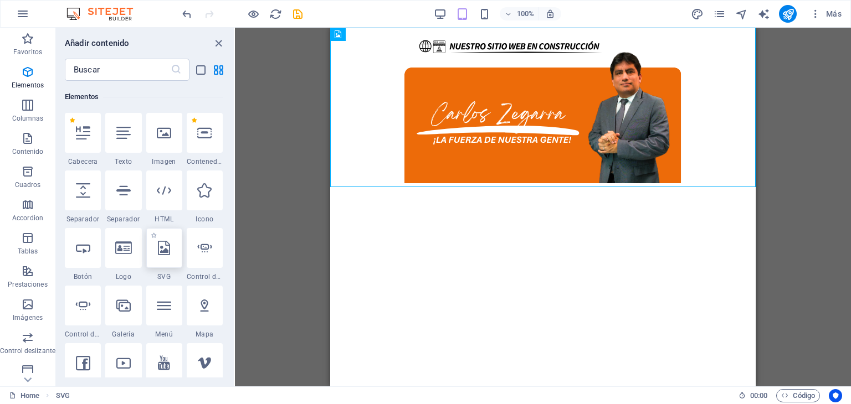
click at [153, 251] on div at bounding box center [164, 248] width 36 height 40
select select "xMidYMid"
select select "px"
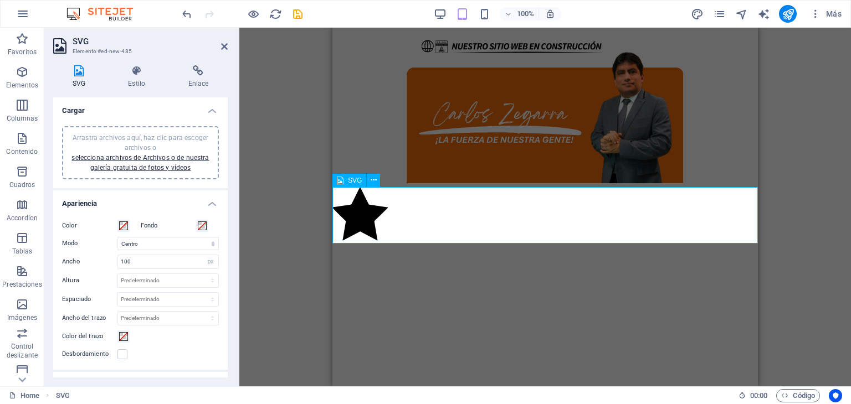
click at [378, 213] on figure at bounding box center [544, 215] width 425 height 57
click at [164, 162] on div "Arrastra archivos aquí, haz clic para escoger archivos o selecciona archivos de…" at bounding box center [140, 153] width 143 height 40
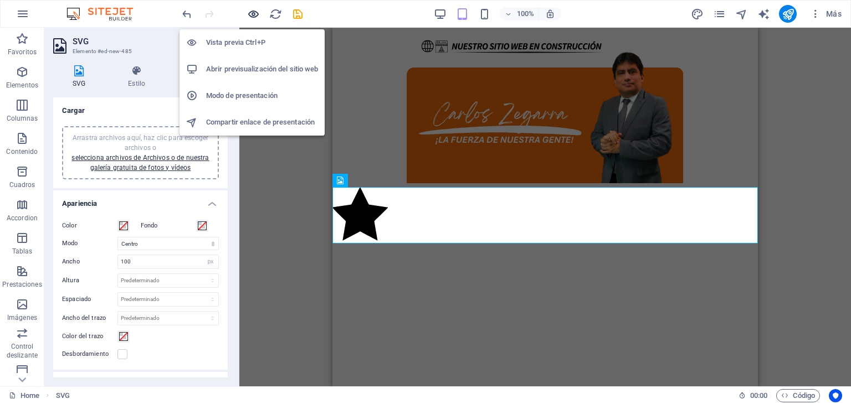
click at [249, 18] on icon "button" at bounding box center [253, 14] width 13 height 13
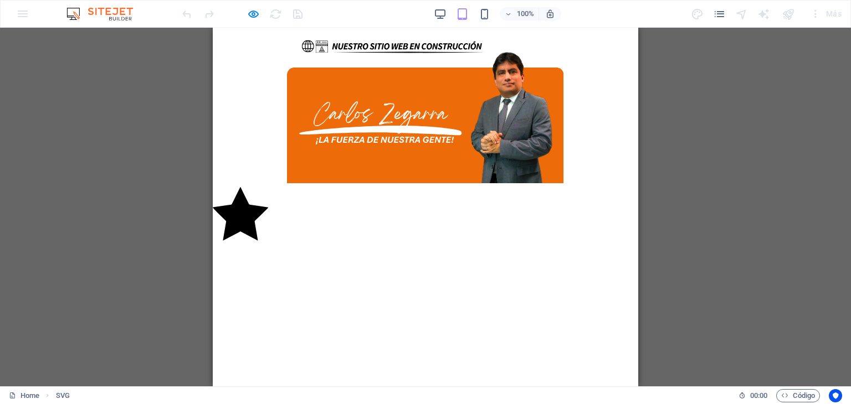
click at [246, 223] on icon at bounding box center [240, 214] width 55 height 54
select select "xMidYMid"
select select "px"
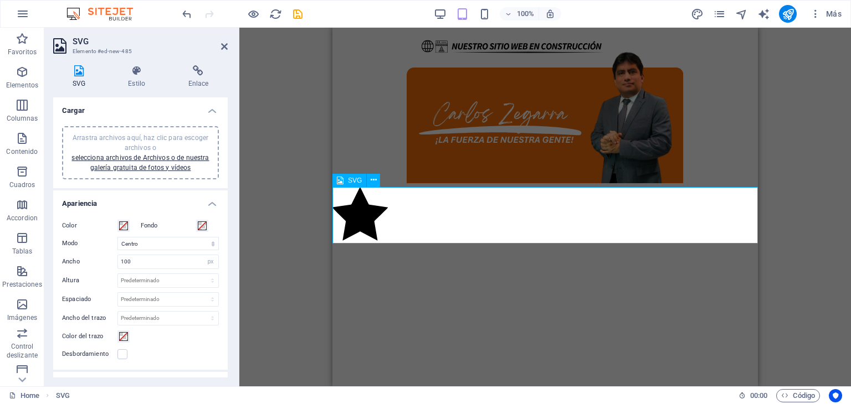
click at [351, 215] on figure at bounding box center [544, 215] width 425 height 57
click at [377, 181] on button at bounding box center [373, 180] width 13 height 13
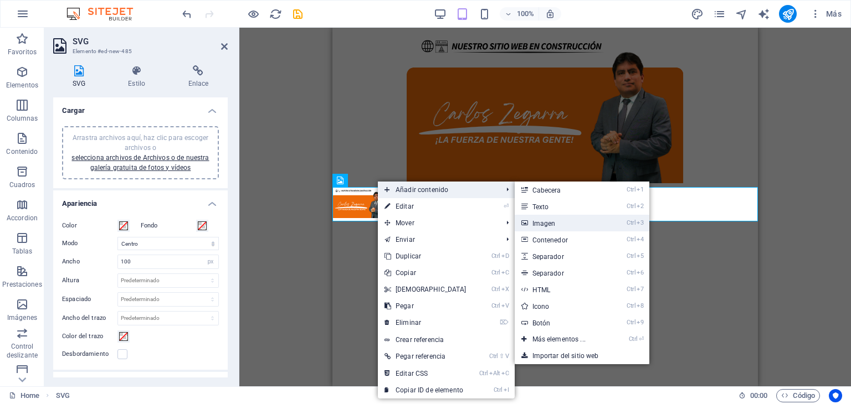
click at [563, 218] on link "Ctrl 3 Imagen" at bounding box center [560, 223] width 93 height 17
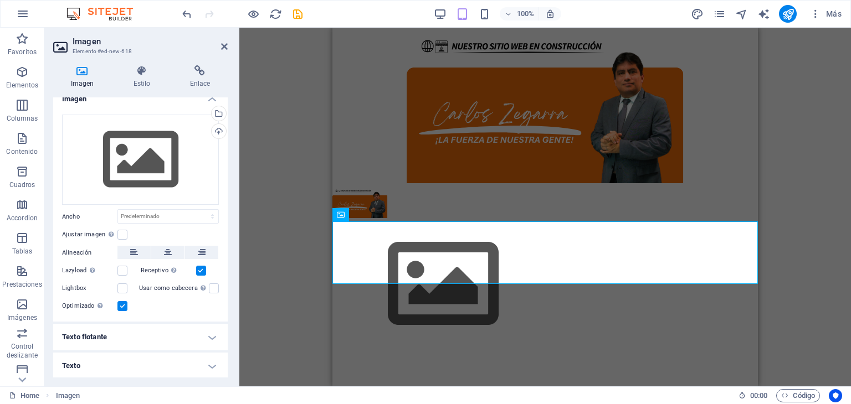
scroll to position [0, 0]
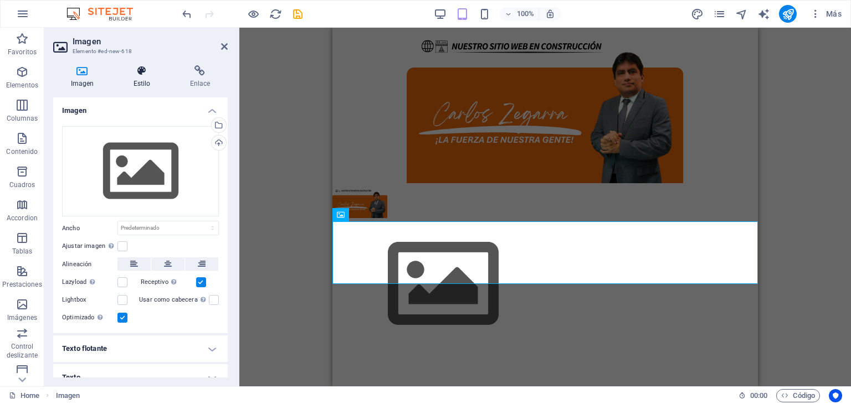
click at [148, 71] on icon at bounding box center [142, 70] width 52 height 11
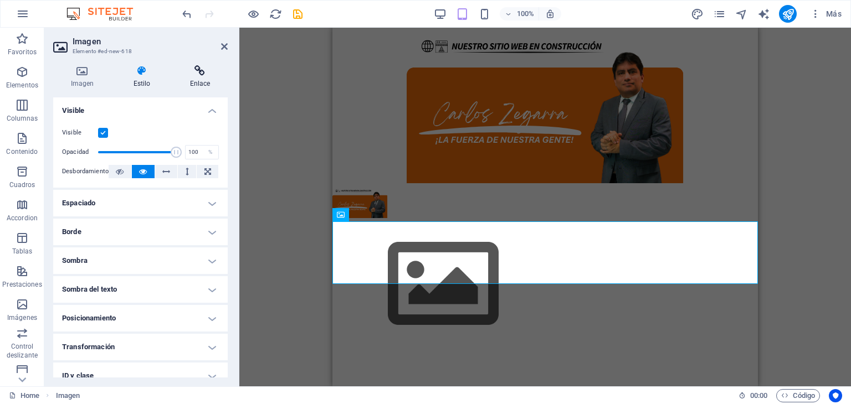
click at [190, 74] on icon at bounding box center [199, 70] width 55 height 11
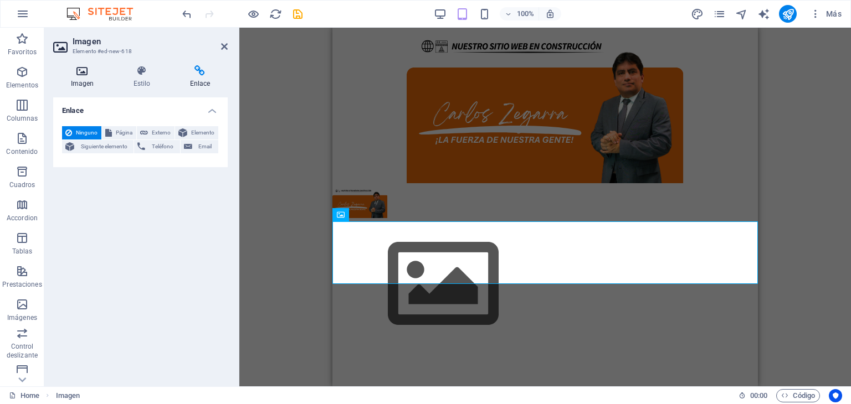
click at [89, 71] on icon at bounding box center [82, 70] width 58 height 11
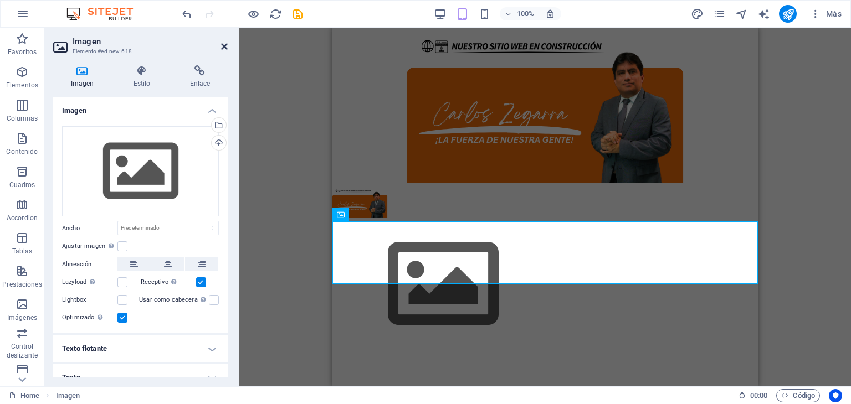
click at [223, 47] on icon at bounding box center [224, 46] width 7 height 9
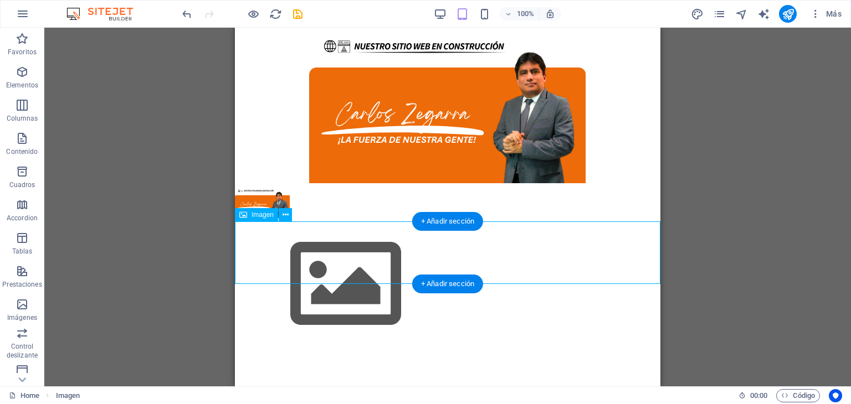
click at [349, 249] on figure at bounding box center [447, 284] width 425 height 125
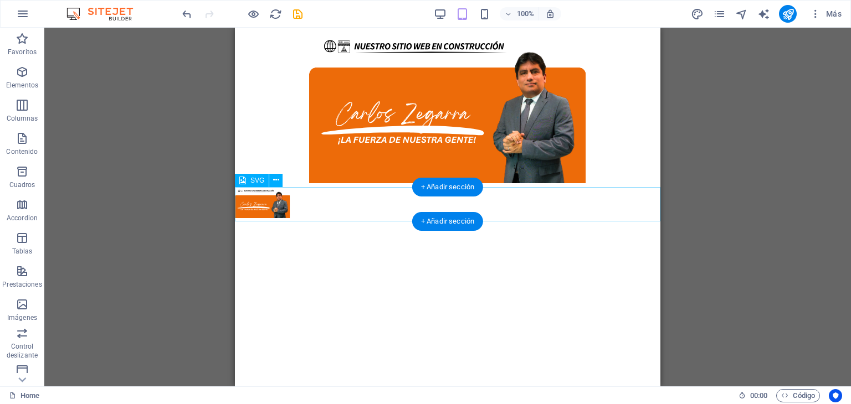
click at [277, 202] on figure at bounding box center [447, 204] width 425 height 35
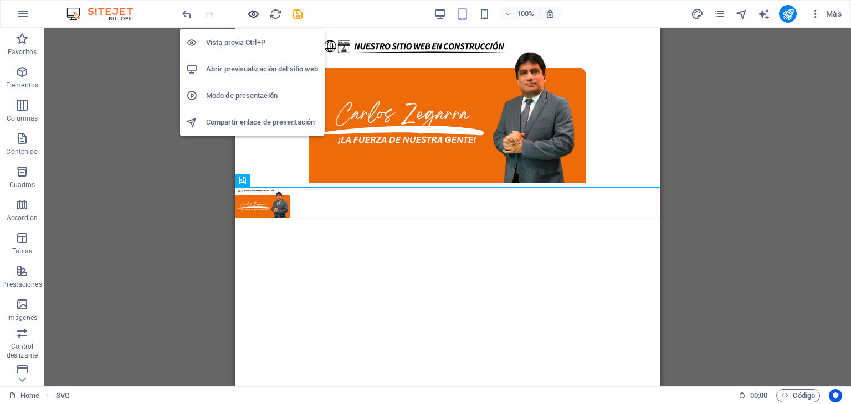
click at [252, 11] on icon "button" at bounding box center [253, 14] width 13 height 13
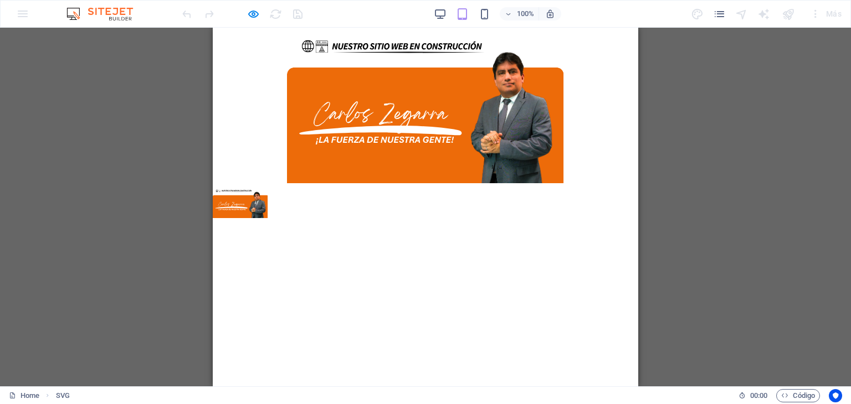
click at [254, 209] on image at bounding box center [255, 208] width 31 height 47
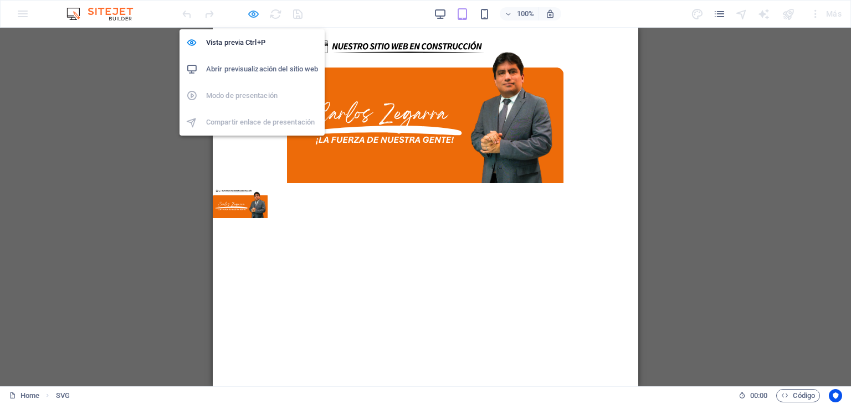
click at [258, 11] on icon "button" at bounding box center [253, 14] width 13 height 13
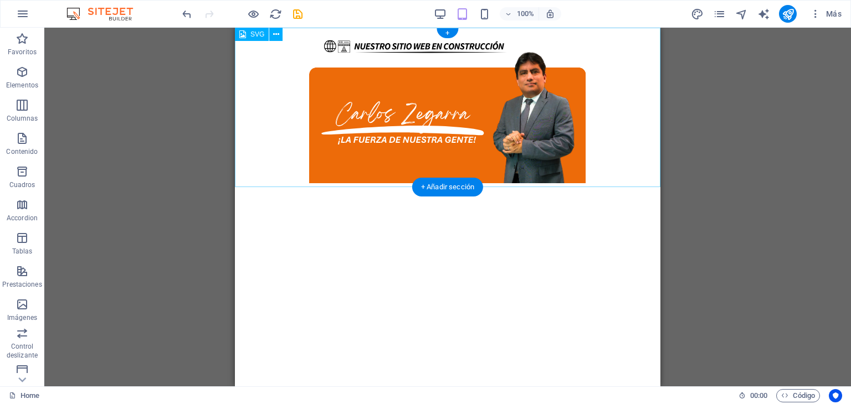
click at [436, 89] on figure at bounding box center [447, 107] width 425 height 159
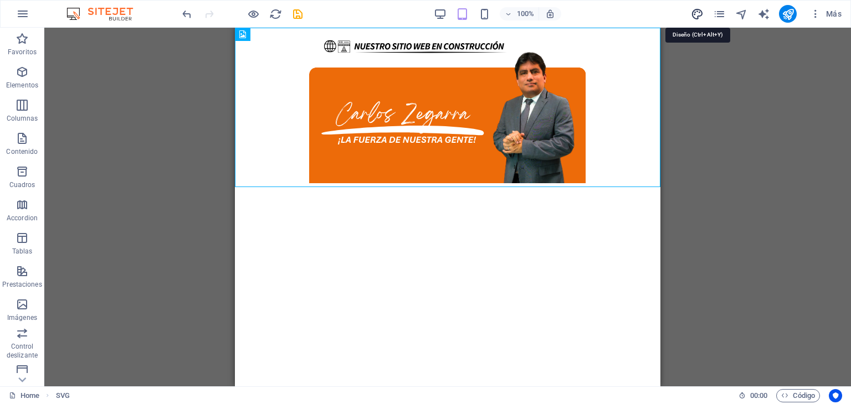
click at [699, 12] on icon "design" at bounding box center [696, 14] width 13 height 13
select select "px"
select select "400"
select select "px"
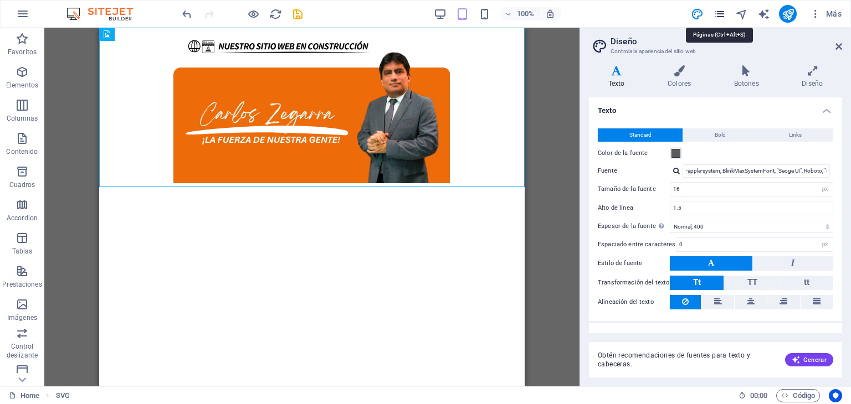
click at [717, 14] on icon "pages" at bounding box center [719, 14] width 13 height 13
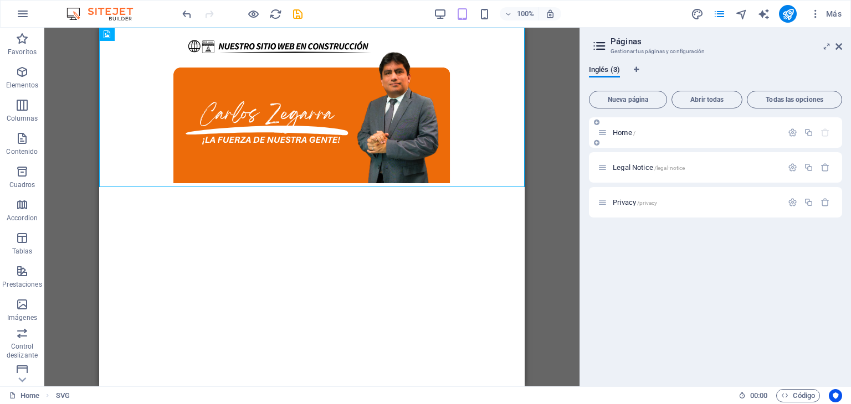
click at [688, 131] on p "Home /" at bounding box center [695, 132] width 166 height 7
drag, startPoint x: 787, startPoint y: 159, endPoint x: 475, endPoint y: 38, distance: 335.0
click at [632, 132] on span "Home /" at bounding box center [623, 132] width 23 height 8
click at [631, 133] on span "Home /" at bounding box center [623, 132] width 23 height 8
drag, startPoint x: 730, startPoint y: 161, endPoint x: 358, endPoint y: 44, distance: 390.5
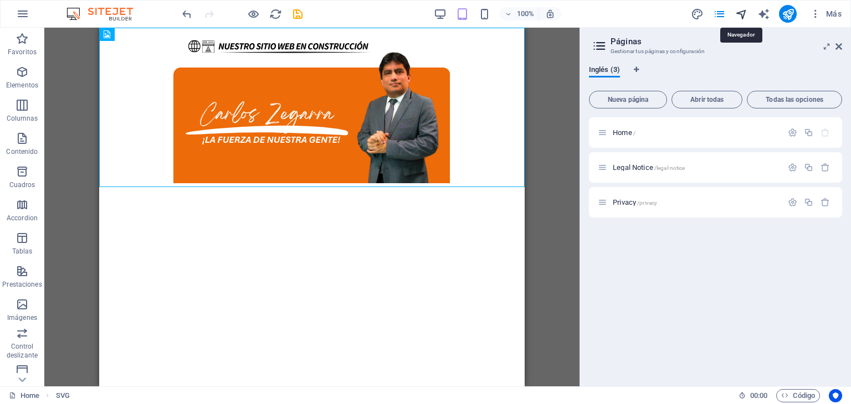
click at [743, 12] on icon "navigator" at bounding box center [741, 14] width 13 height 13
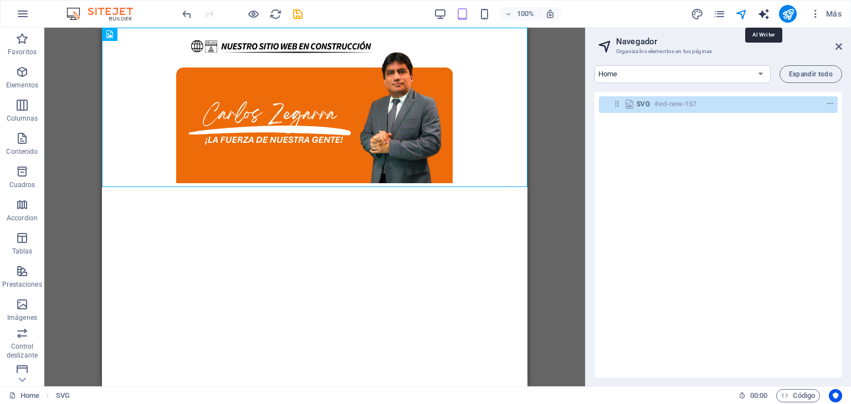
click at [764, 11] on icon "text_generator" at bounding box center [763, 14] width 13 height 13
select select "English"
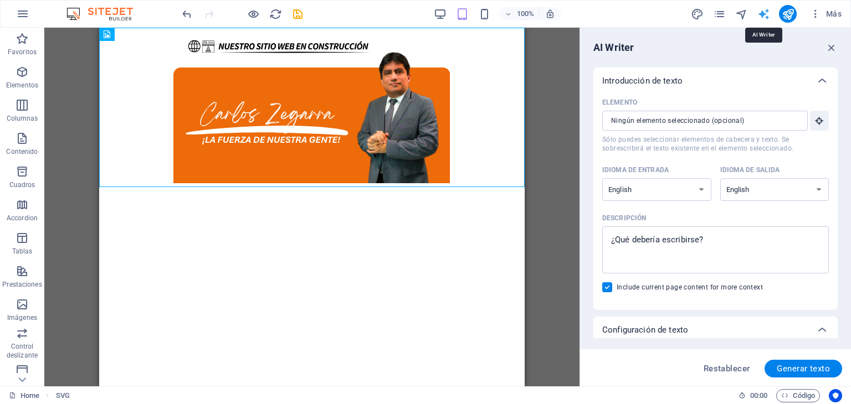
click at [764, 11] on icon "text_generator" at bounding box center [763, 14] width 13 height 13
click at [837, 11] on span "Más" at bounding box center [826, 13] width 32 height 11
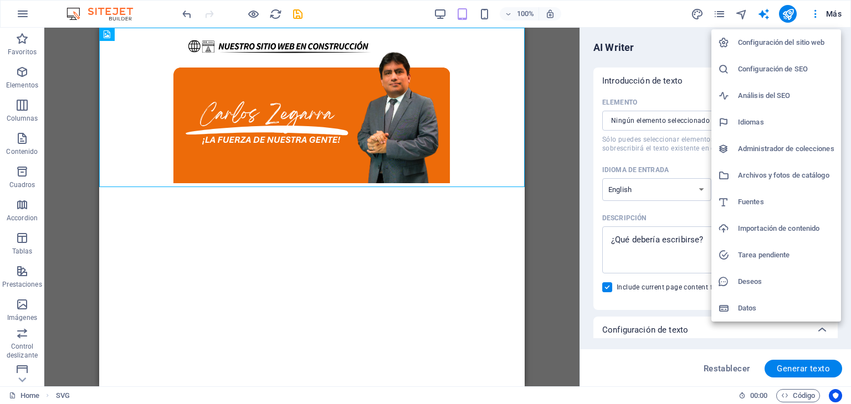
click at [810, 38] on h6 "Configuración del sitio web" at bounding box center [786, 42] width 96 height 13
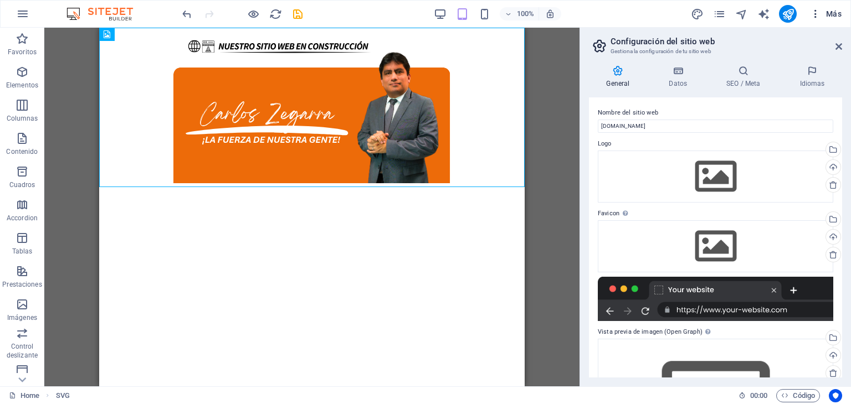
click at [831, 12] on span "Más" at bounding box center [826, 13] width 32 height 11
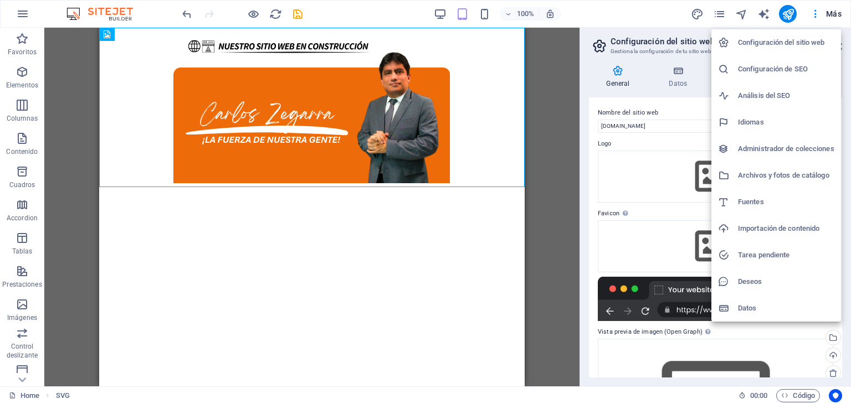
click at [756, 171] on h6 "Archivos y fotos de catálogo" at bounding box center [786, 175] width 96 height 13
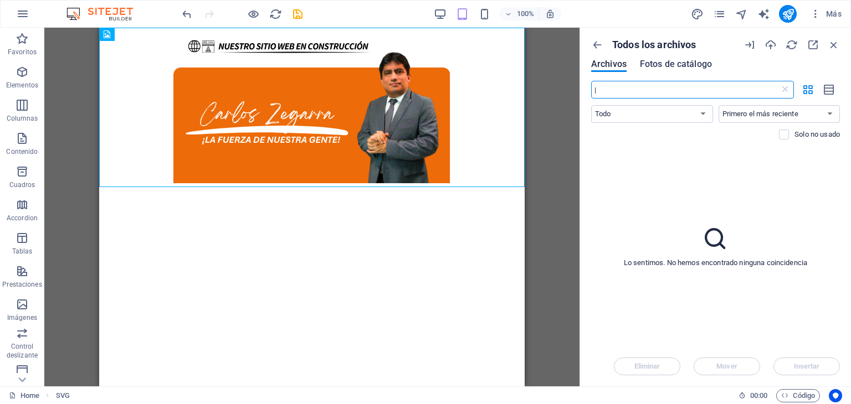
click at [684, 59] on span "Fotos de catálogo" at bounding box center [676, 64] width 72 height 13
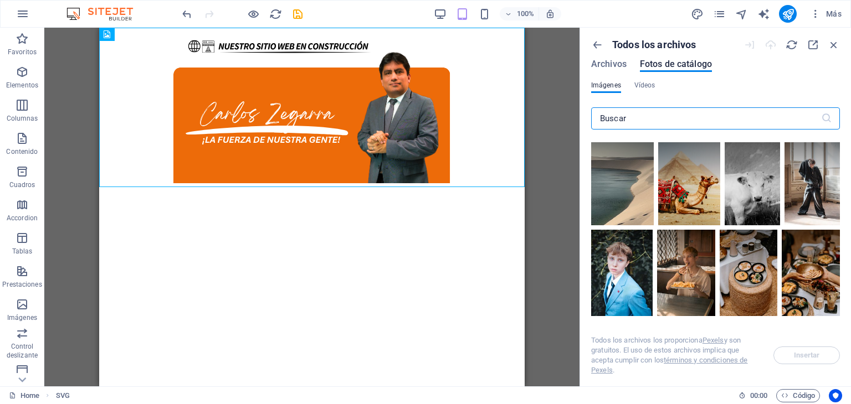
scroll to position [55, 0]
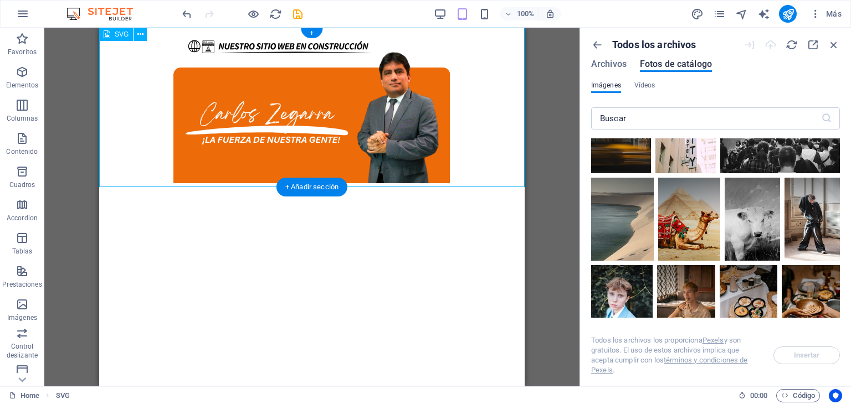
click at [353, 121] on figure at bounding box center [311, 107] width 425 height 159
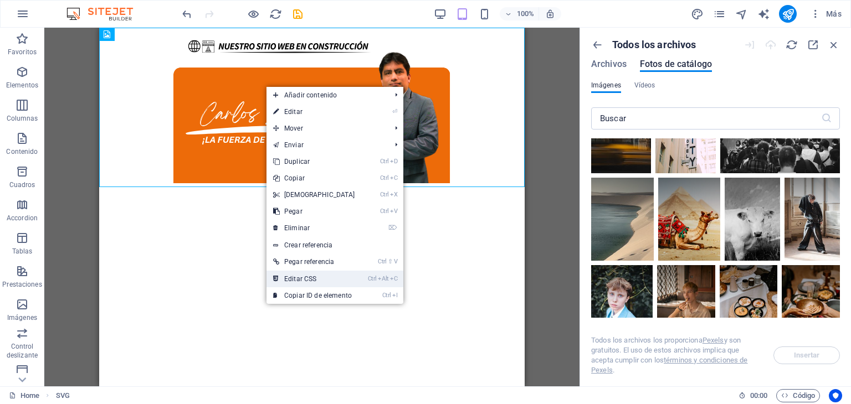
click at [323, 284] on link "Ctrl Alt C Editar CSS" at bounding box center [313, 279] width 95 height 17
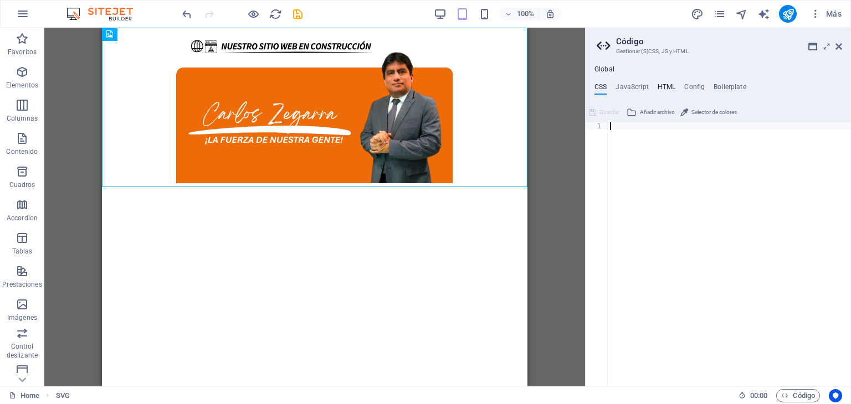
click at [667, 87] on h4 "HTML" at bounding box center [666, 89] width 18 height 12
drag, startPoint x: 661, startPoint y: 132, endPoint x: 653, endPoint y: 138, distance: 10.0
click at [660, 133] on div "< a href = "#main-content" class = "wv-link-content button" > Skip to main cont…" at bounding box center [756, 257] width 299 height 271
drag, startPoint x: 653, startPoint y: 138, endPoint x: 597, endPoint y: 129, distance: 56.1
click at [597, 129] on div "{{content}} 1 2 < a href = "#main-content" class = "wv-link-content button" > S…" at bounding box center [717, 254] width 265 height 264
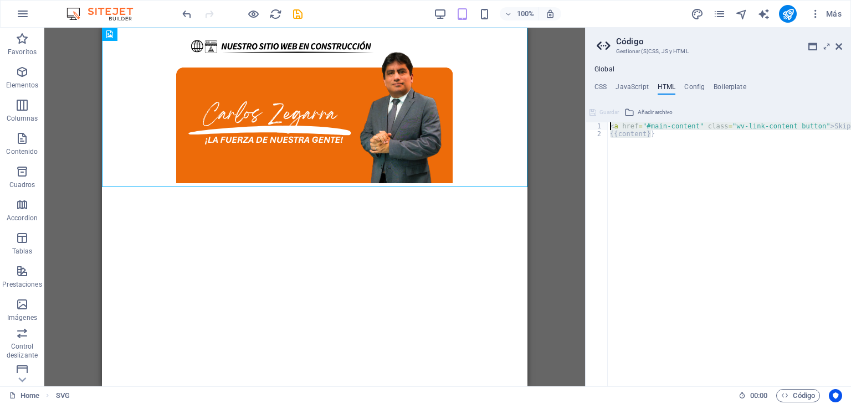
type textarea "<a href="#main-content" class="wv-link-content button">Skip to main content</a>…"
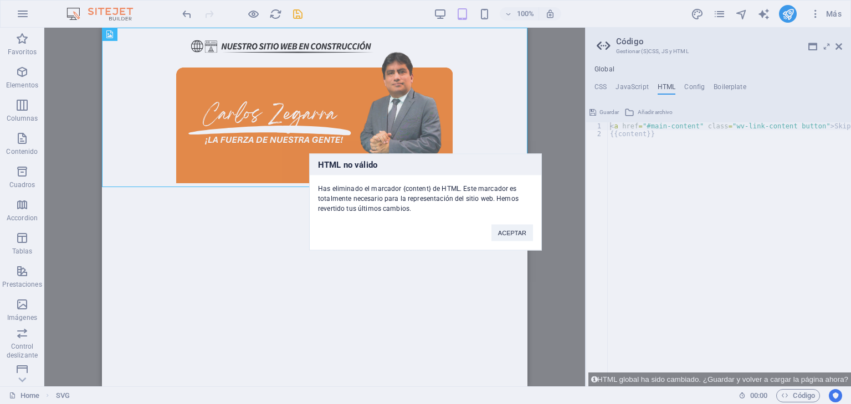
click button "ACEPTAR" at bounding box center [512, 233] width 42 height 17
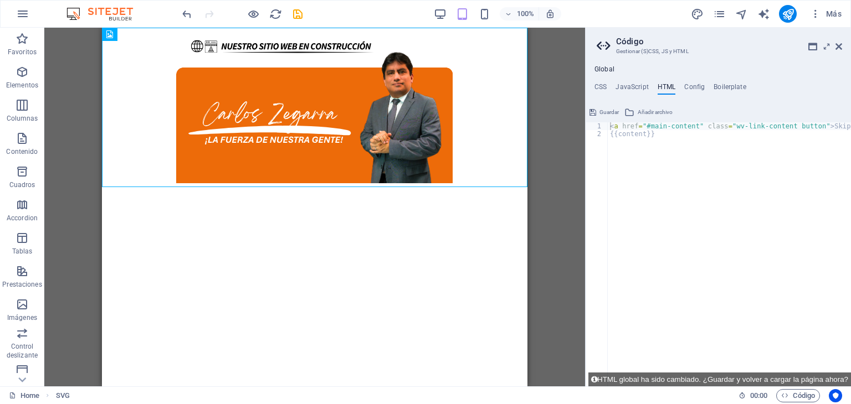
click at [614, 130] on div "< a href = "#main-content" class = "wv-link-content button" > Skip to main cont…" at bounding box center [756, 262] width 299 height 280
drag, startPoint x: 656, startPoint y: 130, endPoint x: 584, endPoint y: 135, distance: 72.2
click at [584, 135] on div "Home Favoritos Elementos Columnas Contenido Cuadros Accordion Tablas Prestacion…" at bounding box center [425, 207] width 851 height 359
type textarea "<a href="#main-content" class="wv-link-content button">Skip to main content</a>…"
click at [693, 85] on h4 "Config" at bounding box center [694, 89] width 20 height 12
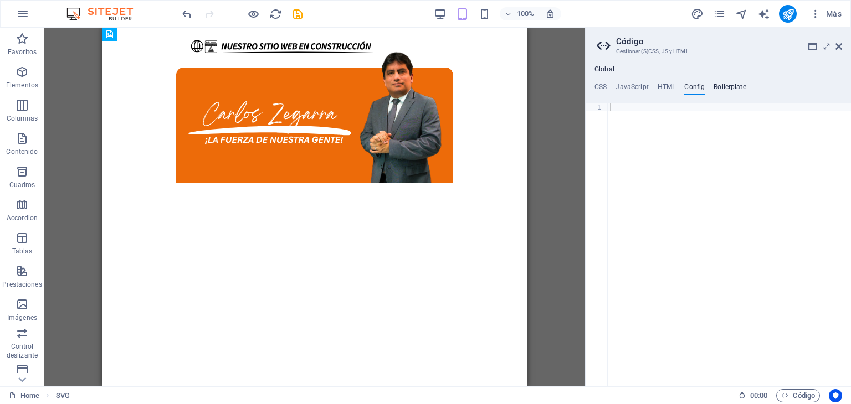
click at [719, 85] on h4 "Boilerplate" at bounding box center [729, 89] width 33 height 12
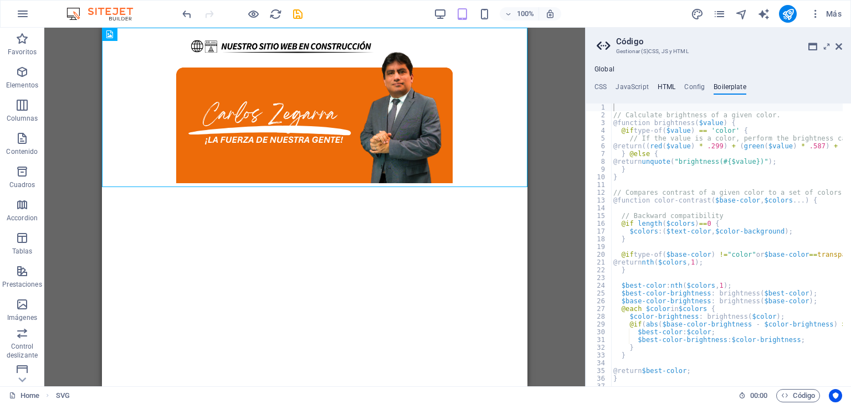
click at [663, 87] on h4 "HTML" at bounding box center [666, 89] width 18 height 12
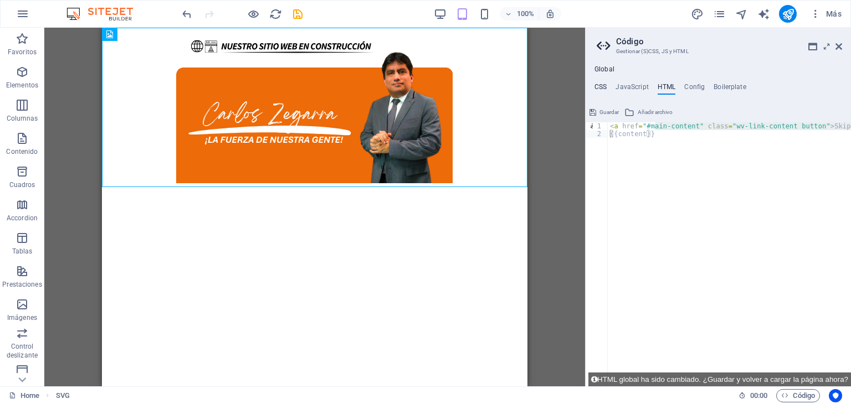
click at [596, 88] on h4 "CSS" at bounding box center [600, 89] width 12 height 12
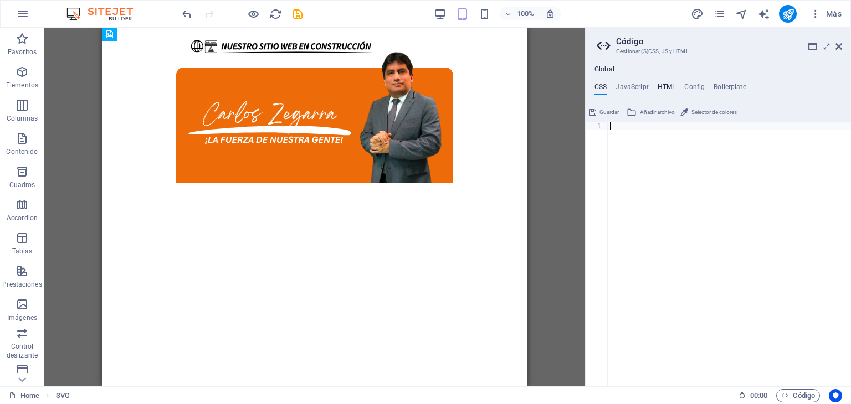
click at [664, 89] on h4 "HTML" at bounding box center [666, 89] width 18 height 12
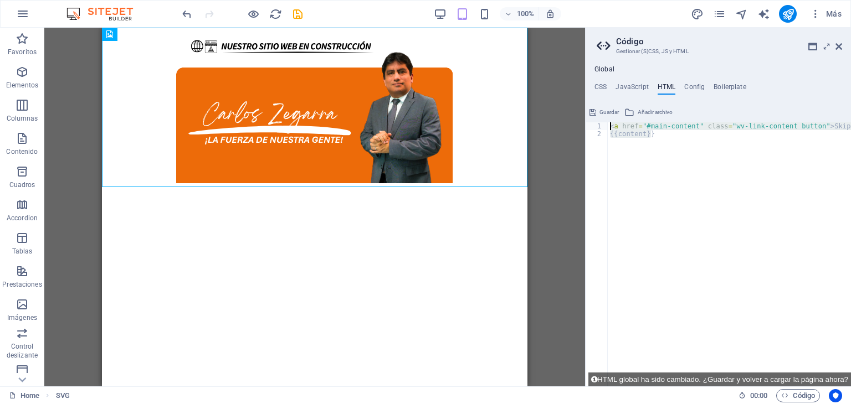
drag, startPoint x: 685, startPoint y: 142, endPoint x: 617, endPoint y: 123, distance: 70.7
click at [614, 123] on div "< a href = "#main-content" class = "wv-link-content button" > Skip to main cont…" at bounding box center [756, 262] width 299 height 280
drag, startPoint x: 610, startPoint y: 125, endPoint x: 782, endPoint y: 149, distance: 174.5
click at [782, 149] on div "< a href = "#main-content" class = "wv-link-content button" > Skip to main cont…" at bounding box center [756, 262] width 299 height 280
type textarea "<a href="#main-content" class="wv-link-content button">Skip to main content</a>"
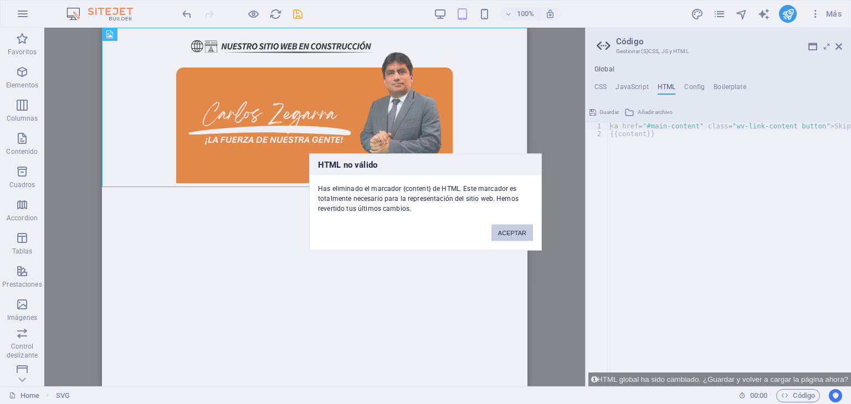
click at [516, 228] on button "ACEPTAR" at bounding box center [512, 233] width 42 height 17
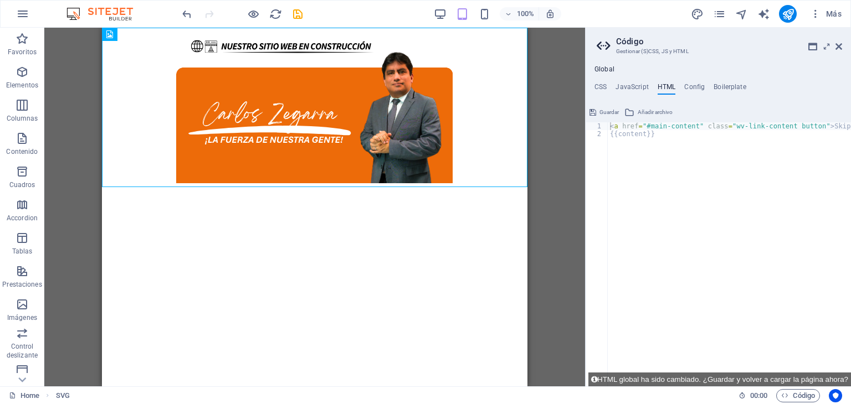
click at [631, 81] on div "Global CSS JavaScript HTML Config Boilerplate 1 ההההההההההההההההההההההההההההההה…" at bounding box center [717, 225] width 265 height 321
click at [631, 84] on h4 "JavaScript" at bounding box center [631, 89] width 33 height 12
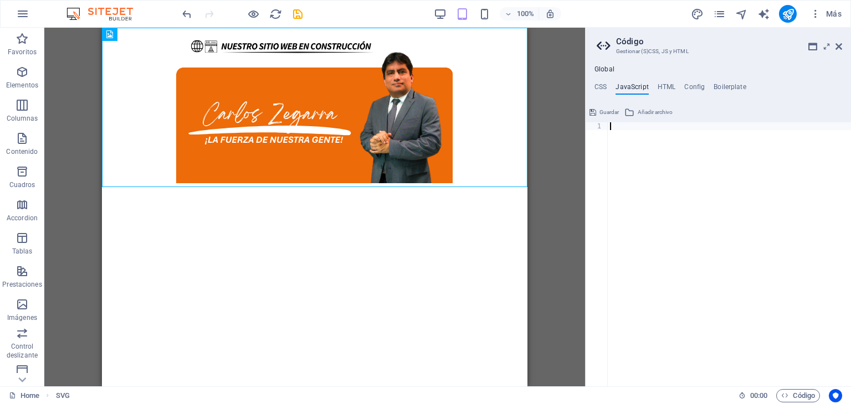
click at [607, 92] on ul "CSS JavaScript HTML Config Boilerplate" at bounding box center [717, 89] width 265 height 12
click at [601, 85] on h4 "CSS" at bounding box center [600, 89] width 12 height 12
click at [654, 111] on span "Añadir archivo" at bounding box center [657, 112] width 35 height 13
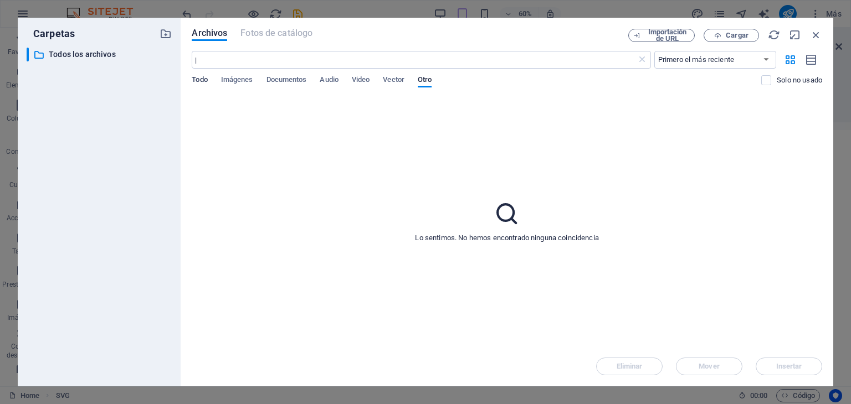
click at [202, 81] on span "Todo" at bounding box center [200, 81] width 16 height 16
click at [237, 80] on span "Imágenes" at bounding box center [237, 81] width 32 height 16
click at [291, 79] on span "Documentos" at bounding box center [286, 81] width 40 height 16
click at [344, 82] on div "Todo Imágenes Documentos Audio Video Vector Otro" at bounding box center [476, 85] width 569 height 21
click at [369, 83] on span "Video" at bounding box center [361, 81] width 18 height 16
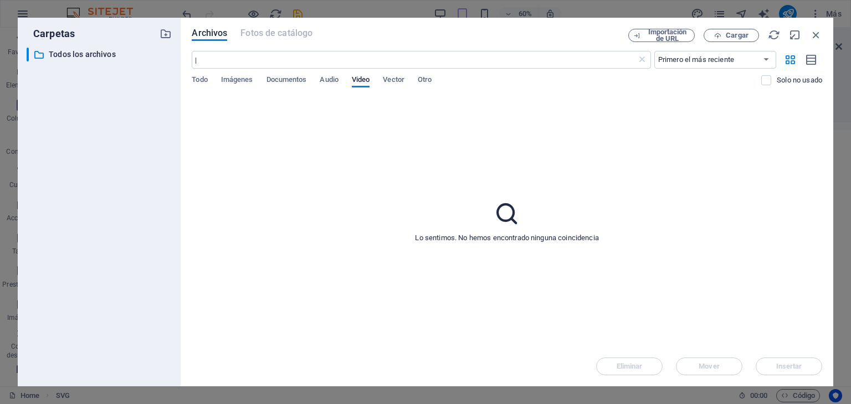
click at [411, 83] on div "Todo Imágenes Documentos Audio Video Vector Otro" at bounding box center [476, 85] width 569 height 21
click at [456, 80] on div "Todo Imágenes Documentos Audio Video Vector Otro" at bounding box center [476, 85] width 569 height 21
click at [816, 34] on icon "button" at bounding box center [816, 35] width 12 height 12
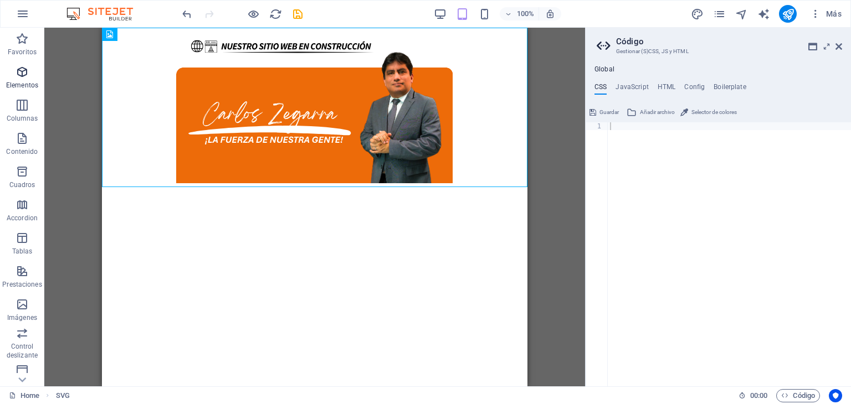
click at [25, 76] on icon "button" at bounding box center [22, 71] width 13 height 13
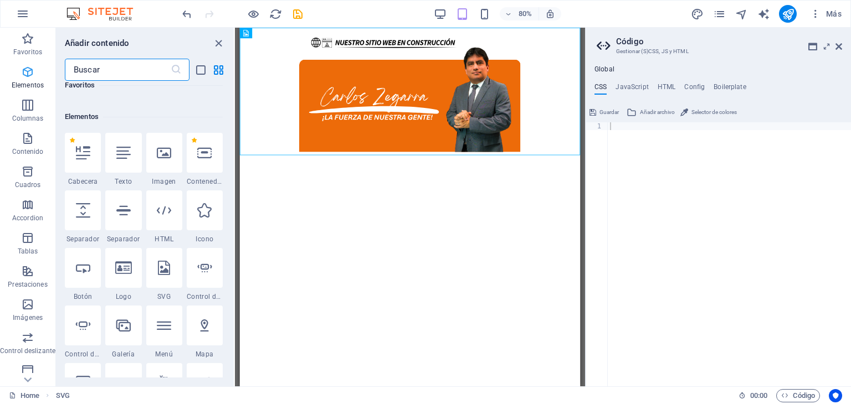
scroll to position [208, 0]
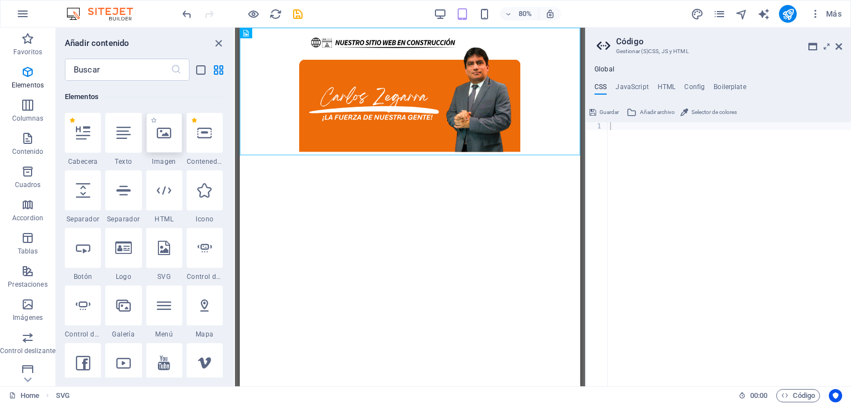
click at [164, 143] on div at bounding box center [164, 133] width 36 height 40
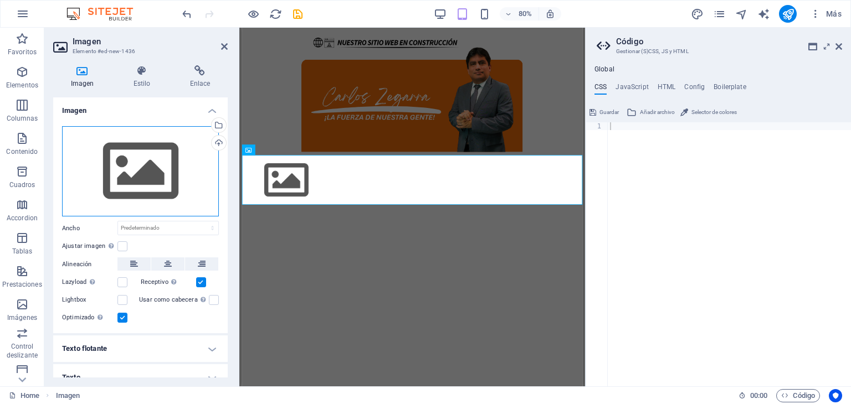
click at [155, 168] on div "Arrastra archivos aquí, haz clic para escoger archivos o selecciona archivos de…" at bounding box center [140, 171] width 157 height 91
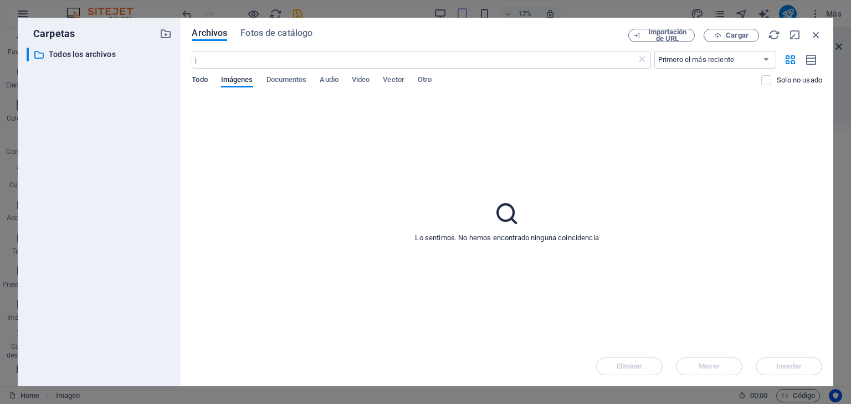
click at [199, 82] on span "Todo" at bounding box center [200, 81] width 16 height 16
click at [732, 38] on span "Cargar" at bounding box center [736, 35] width 23 height 7
click at [230, 78] on span "Imágenes" at bounding box center [237, 81] width 32 height 16
click at [188, 79] on div "Archivos Fotos de catálogo Importación de URL Cargar | ​ Primero el más recient…" at bounding box center [507, 202] width 652 height 369
click at [199, 79] on span "Todo" at bounding box center [200, 81] width 16 height 16
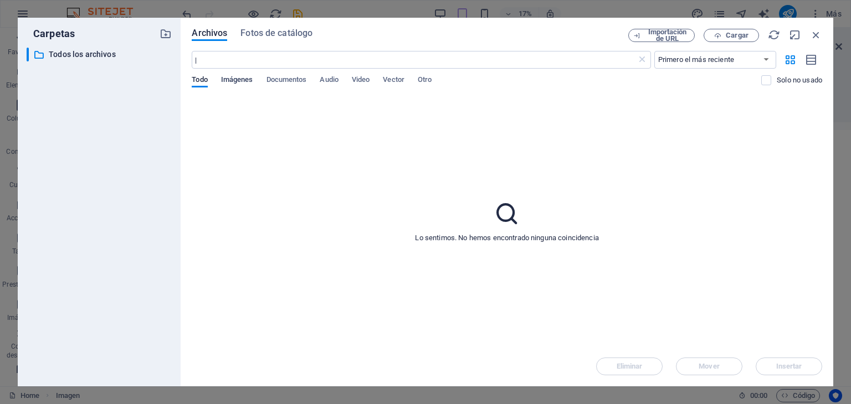
click at [227, 80] on span "Imágenes" at bounding box center [237, 81] width 32 height 16
click at [279, 79] on span "Documentos" at bounding box center [286, 81] width 40 height 16
click at [325, 80] on span "Audio" at bounding box center [328, 81] width 18 height 16
click at [722, 34] on span "Cargar" at bounding box center [730, 35] width 45 height 7
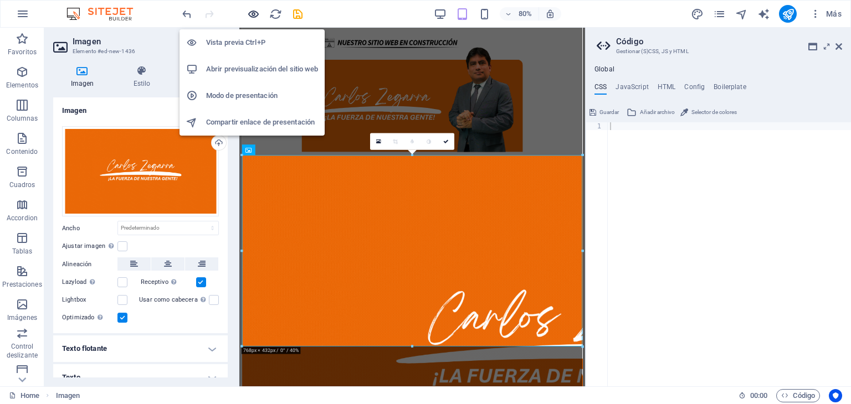
click at [248, 13] on icon "button" at bounding box center [253, 14] width 13 height 13
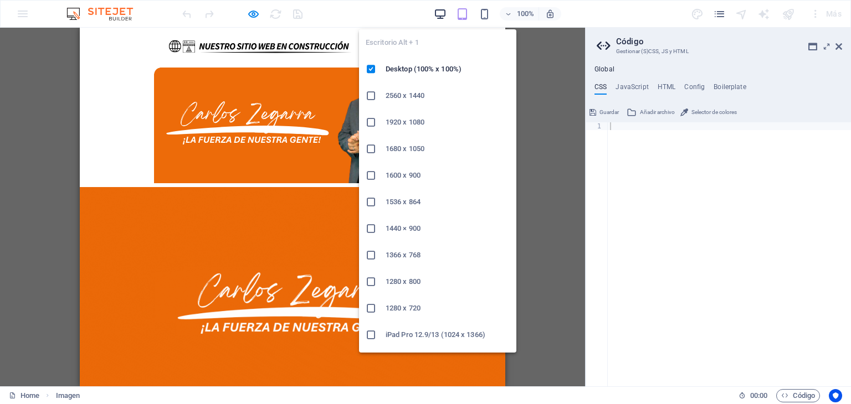
click at [439, 19] on icon "button" at bounding box center [440, 14] width 13 height 13
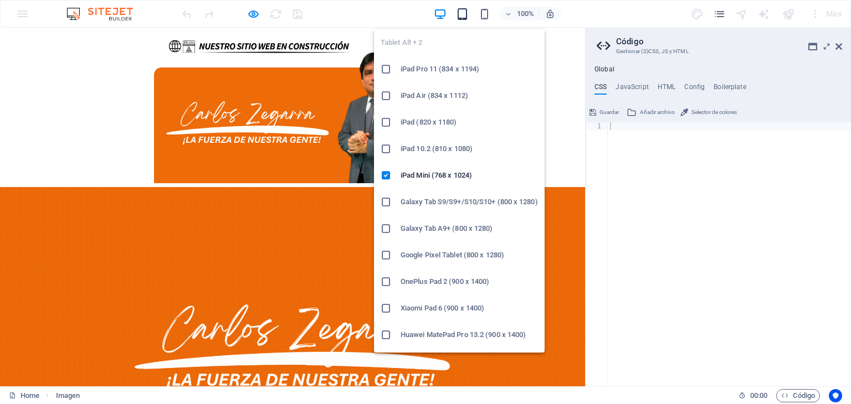
click at [461, 17] on icon "button" at bounding box center [462, 14] width 13 height 13
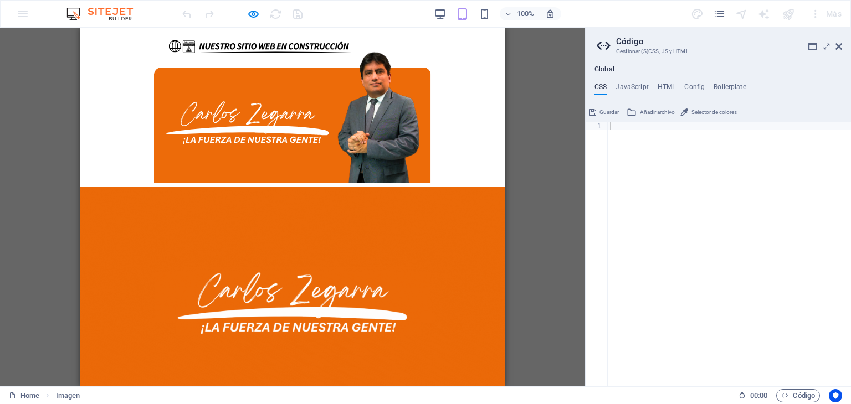
click at [447, 12] on div "100%" at bounding box center [497, 14] width 128 height 18
click at [447, 70] on figure at bounding box center [292, 107] width 425 height 159
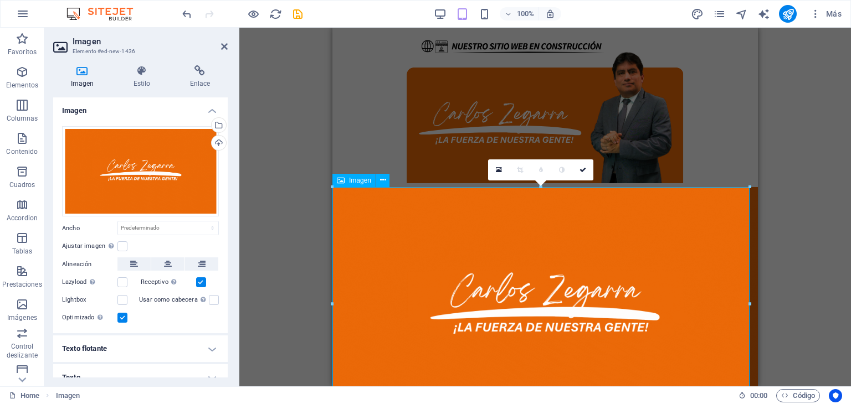
click at [502, 198] on figure at bounding box center [544, 306] width 425 height 239
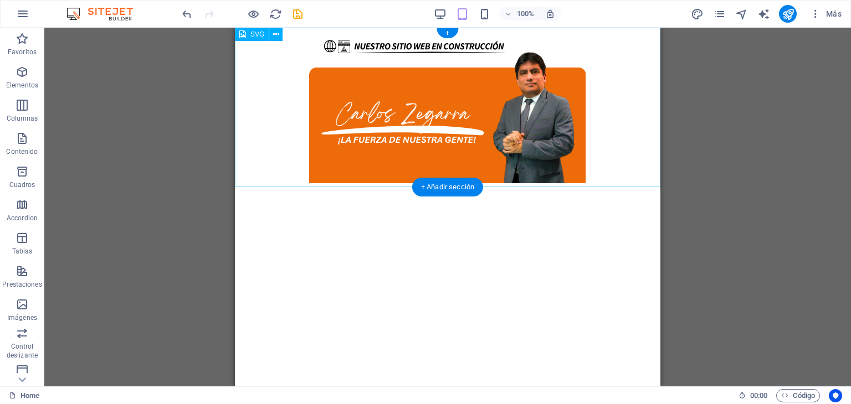
click at [533, 117] on figure at bounding box center [447, 107] width 425 height 159
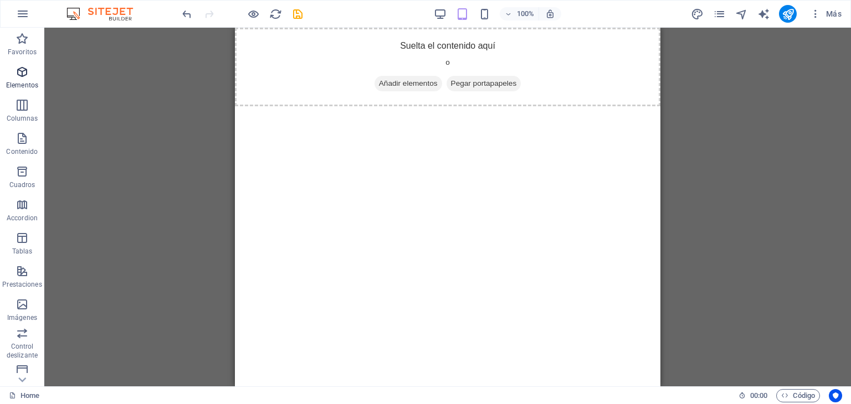
click at [22, 85] on p "Elementos" at bounding box center [22, 85] width 32 height 9
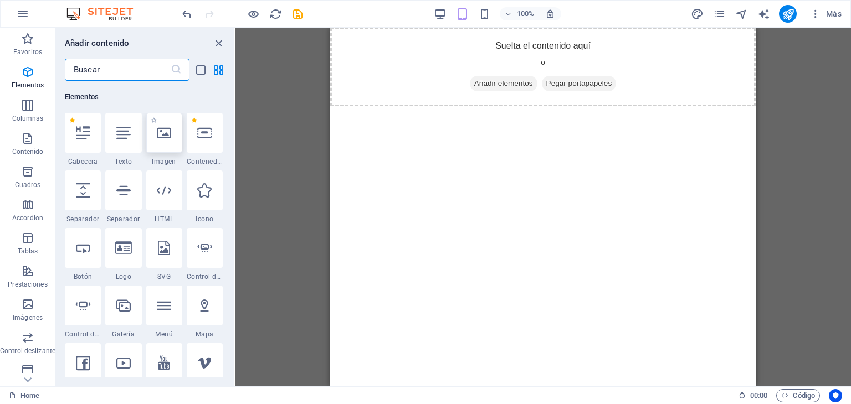
click at [158, 132] on icon at bounding box center [164, 133] width 14 height 14
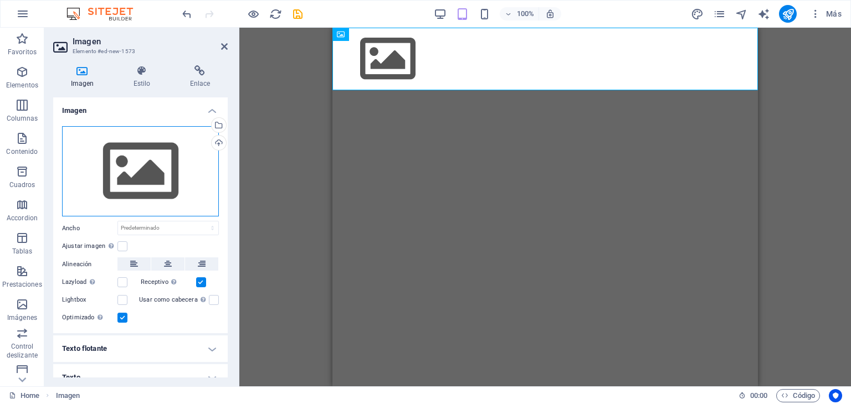
click at [150, 165] on div "Arrastra archivos aquí, haz clic para escoger archivos o selecciona archivos de…" at bounding box center [140, 171] width 157 height 91
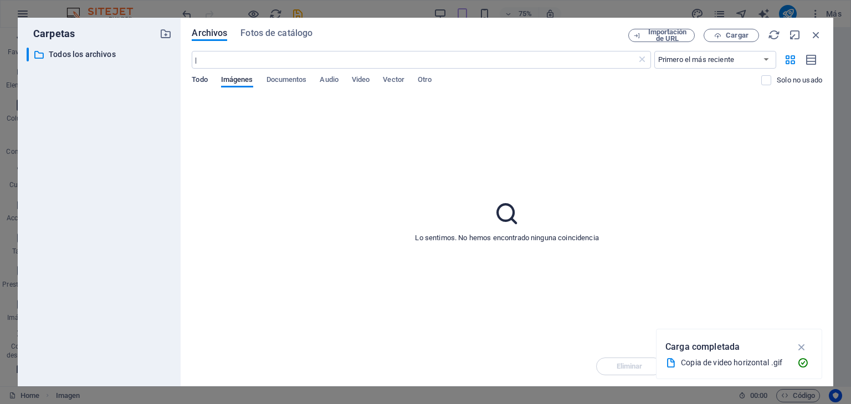
click at [202, 79] on span "Todo" at bounding box center [200, 81] width 16 height 16
click at [240, 79] on span "Imágenes" at bounding box center [237, 81] width 32 height 16
click at [708, 37] on span "Cargar" at bounding box center [730, 35] width 45 height 7
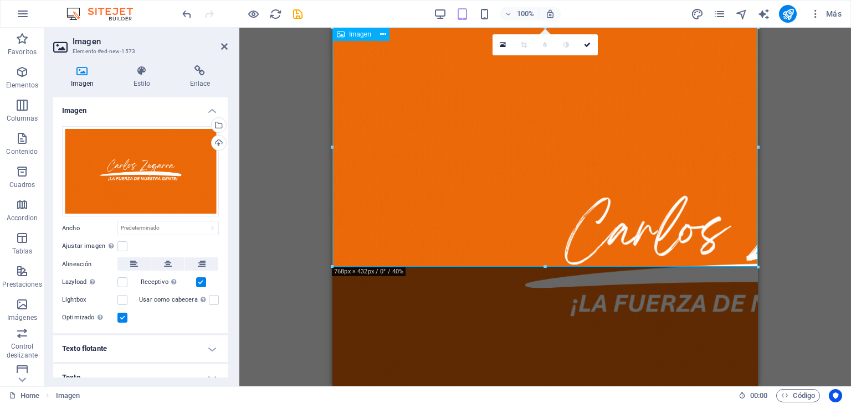
click at [697, 67] on figure at bounding box center [544, 263] width 425 height 471
click at [325, 98] on div "Arrastra aquí para reemplazar el contenido existente. Si quieres crear un eleme…" at bounding box center [544, 207] width 611 height 359
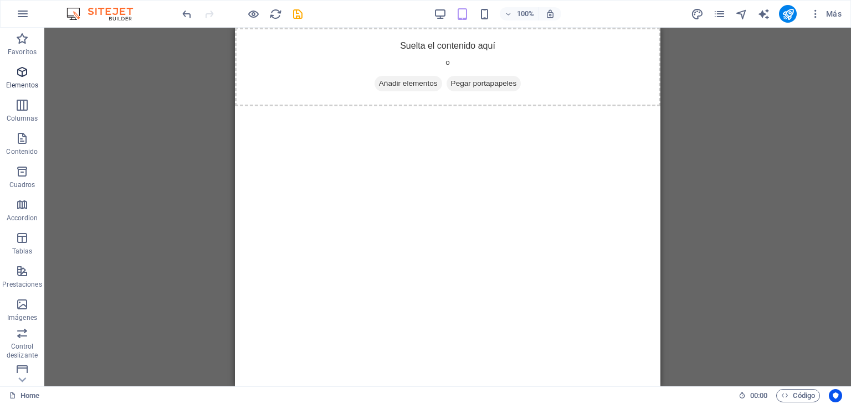
click at [19, 86] on p "Elementos" at bounding box center [22, 85] width 32 height 9
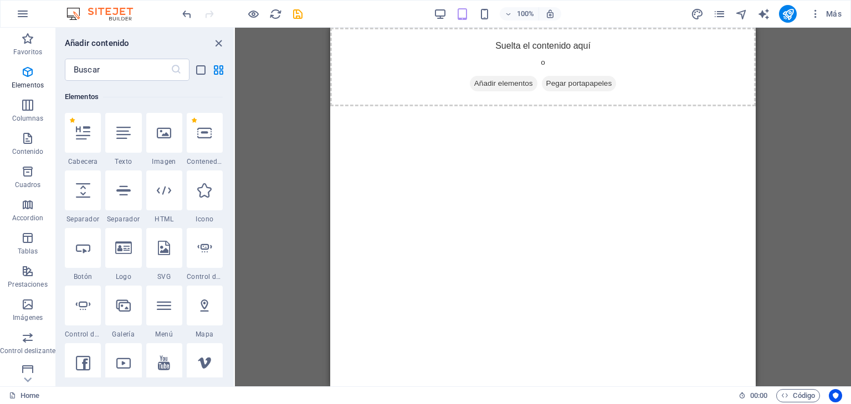
click at [172, 142] on div at bounding box center [164, 133] width 36 height 40
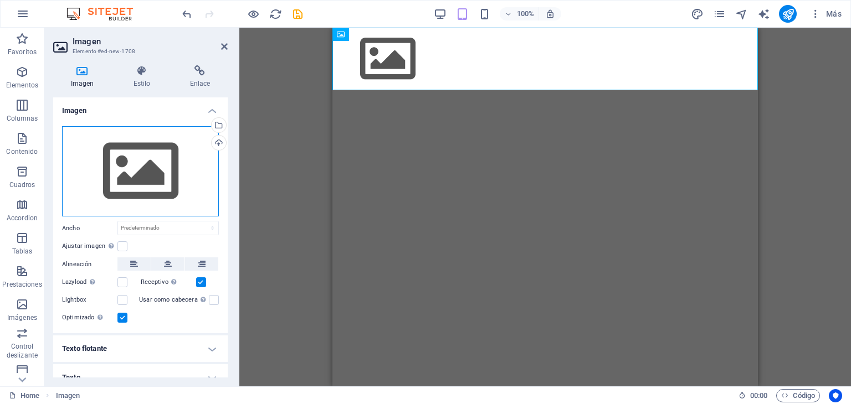
click at [151, 165] on div "Arrastra archivos aquí, haz clic para escoger archivos o selecciona archivos de…" at bounding box center [140, 171] width 157 height 91
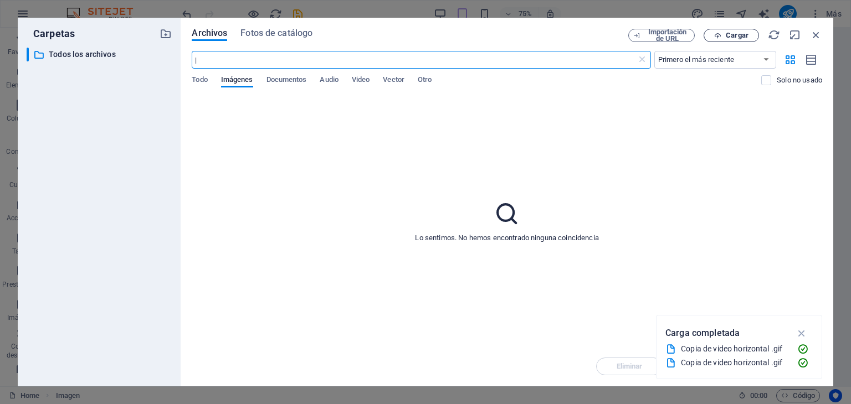
click at [743, 32] on span "Cargar" at bounding box center [736, 35] width 23 height 7
click at [735, 39] on span "Cargar" at bounding box center [736, 35] width 23 height 7
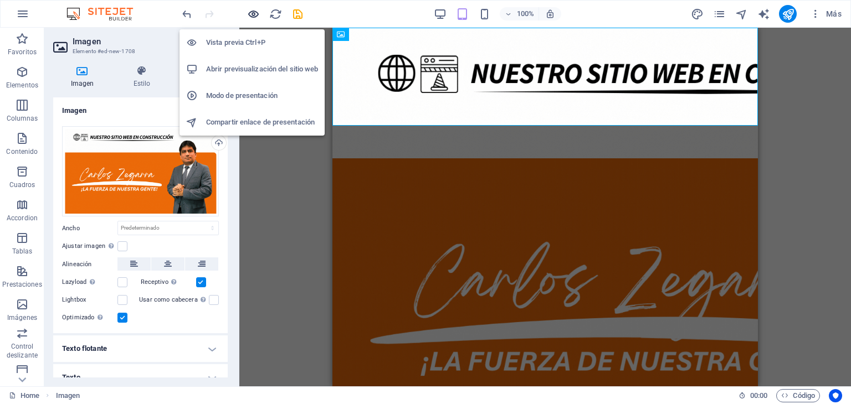
click at [252, 9] on icon "button" at bounding box center [253, 14] width 13 height 13
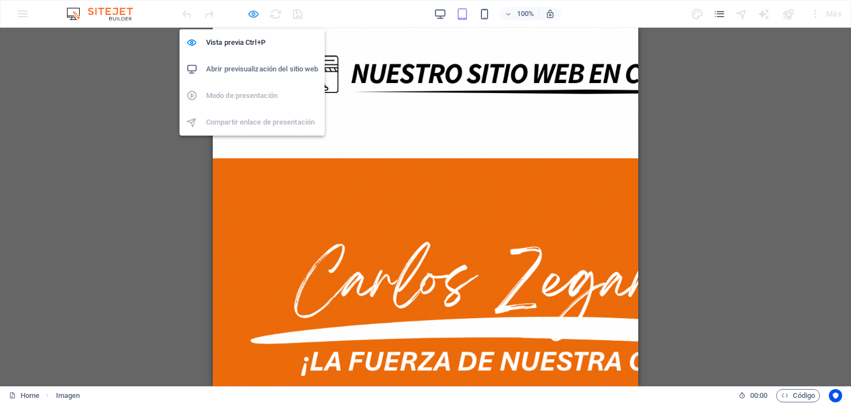
click at [250, 13] on icon "button" at bounding box center [253, 14] width 13 height 13
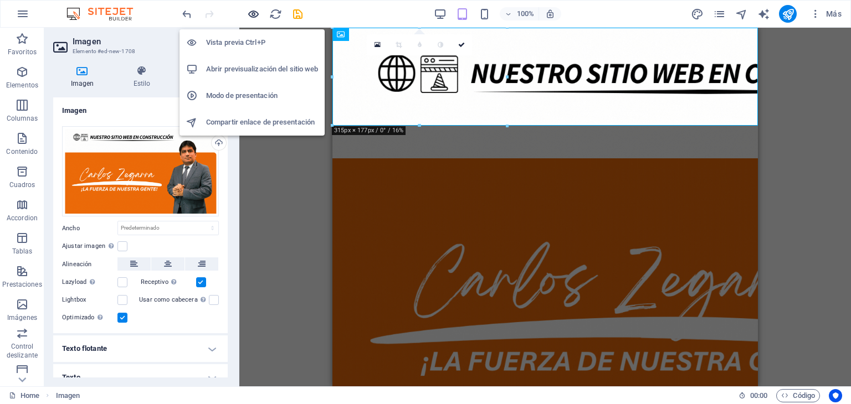
click at [250, 14] on icon "button" at bounding box center [253, 14] width 13 height 13
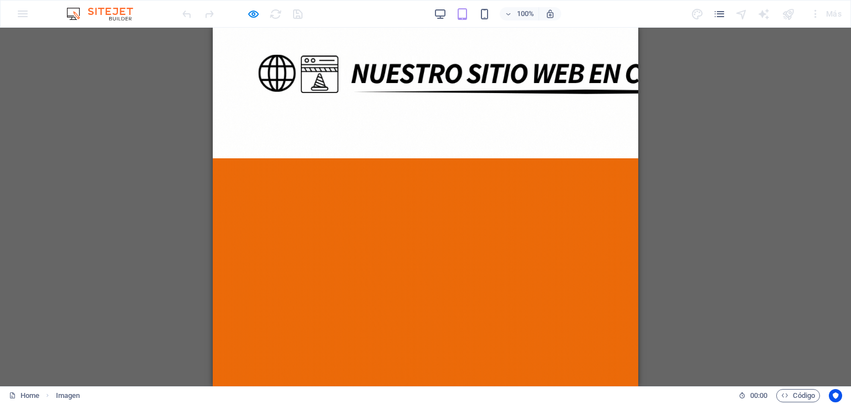
click at [363, 83] on img at bounding box center [631, 263] width 837 height 471
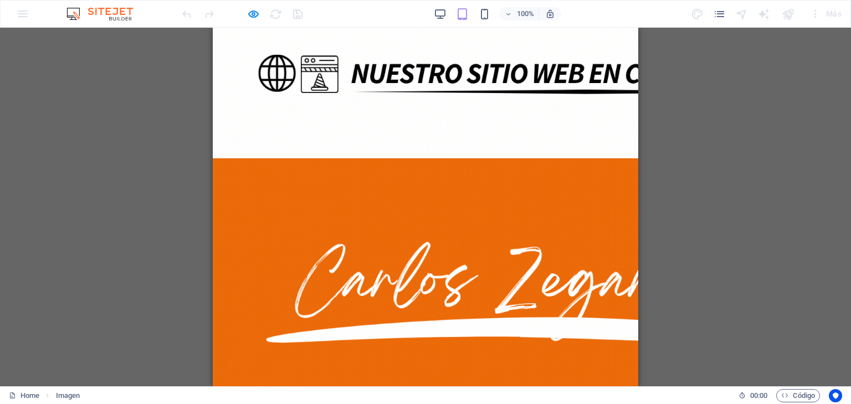
click at [327, 86] on img at bounding box center [631, 263] width 837 height 471
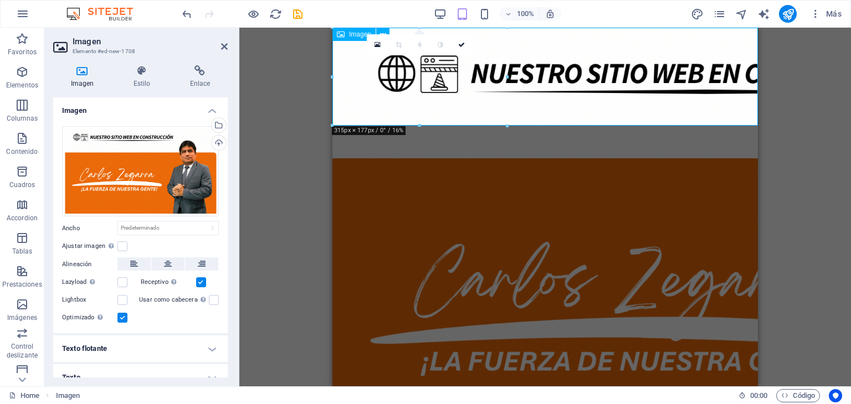
click at [396, 100] on figure at bounding box center [544, 263] width 425 height 471
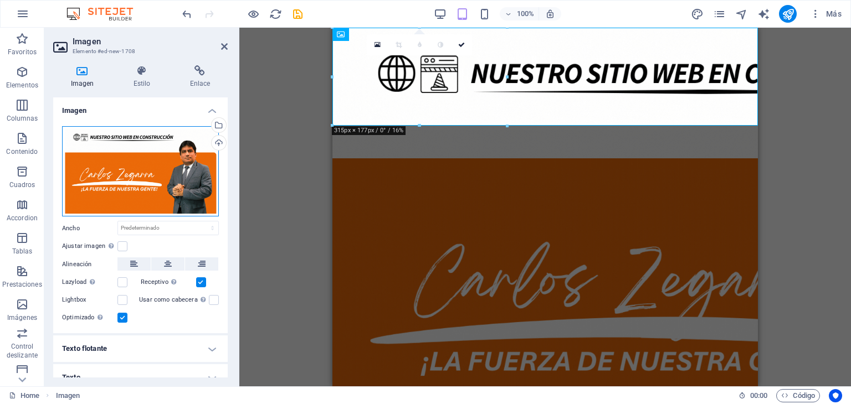
click at [190, 183] on div "Arrastra archivos aquí, haz clic para escoger archivos o selecciona archivos de…" at bounding box center [140, 171] width 157 height 91
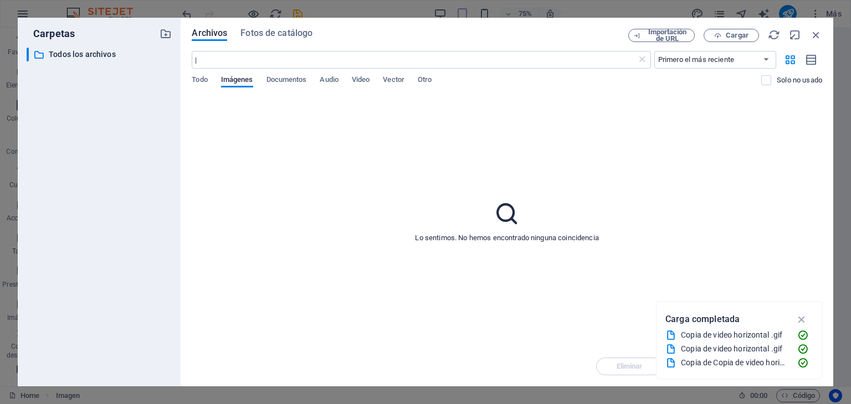
click at [186, 83] on div "Archivos Fotos de catálogo Importación de URL Cargar | ​ Primero el más recient…" at bounding box center [507, 202] width 652 height 369
click at [200, 82] on span "Todo" at bounding box center [200, 81] width 16 height 16
click at [205, 78] on span "Todo" at bounding box center [200, 81] width 16 height 16
click at [237, 80] on span "Imágenes" at bounding box center [237, 81] width 32 height 16
click at [276, 80] on span "Documentos" at bounding box center [286, 81] width 40 height 16
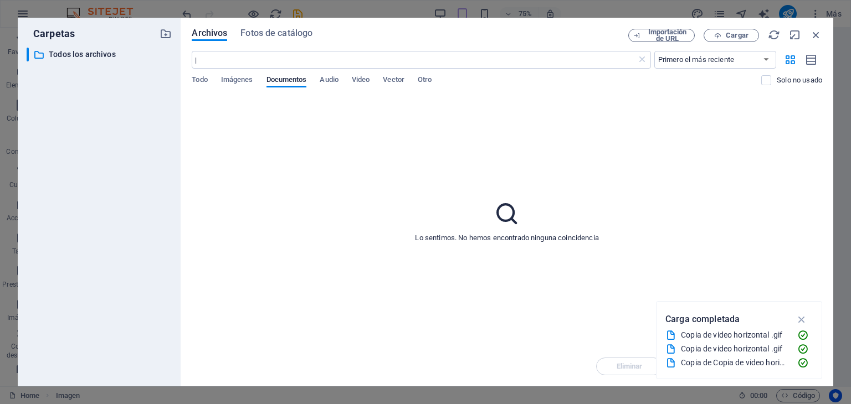
click at [692, 334] on div "Copia de video horizontal .gif" at bounding box center [734, 335] width 107 height 13
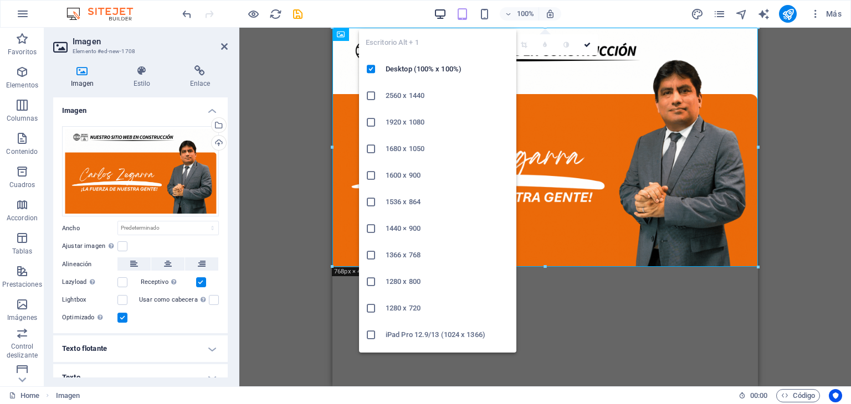
click at [436, 16] on icon "button" at bounding box center [440, 14] width 13 height 13
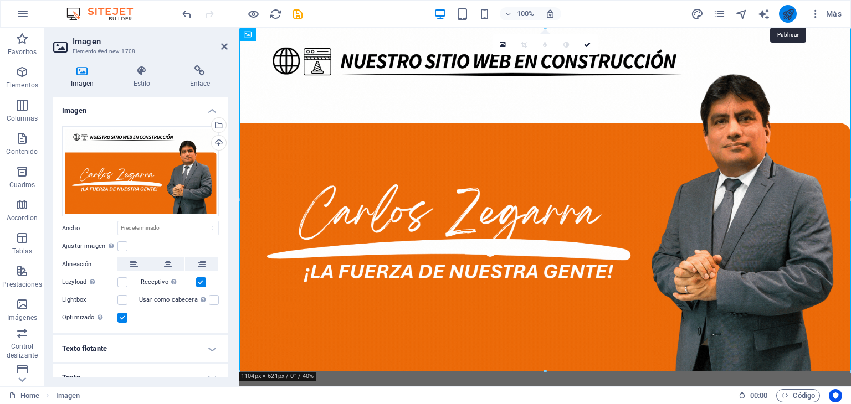
click at [788, 14] on icon "publish" at bounding box center [787, 14] width 13 height 13
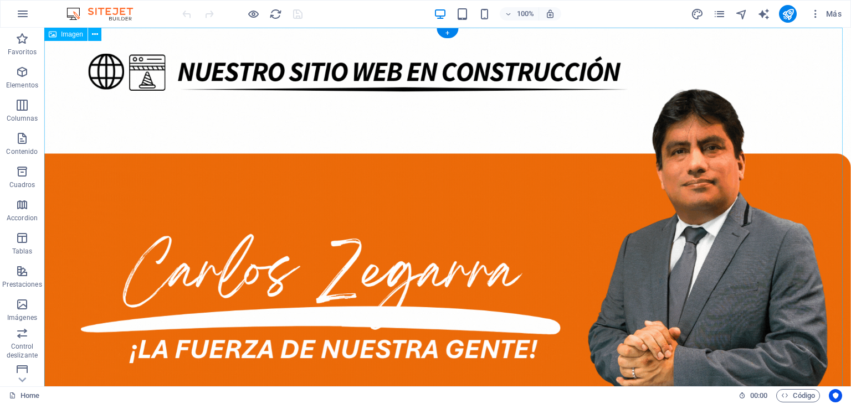
click at [173, 194] on figure at bounding box center [447, 254] width 806 height 453
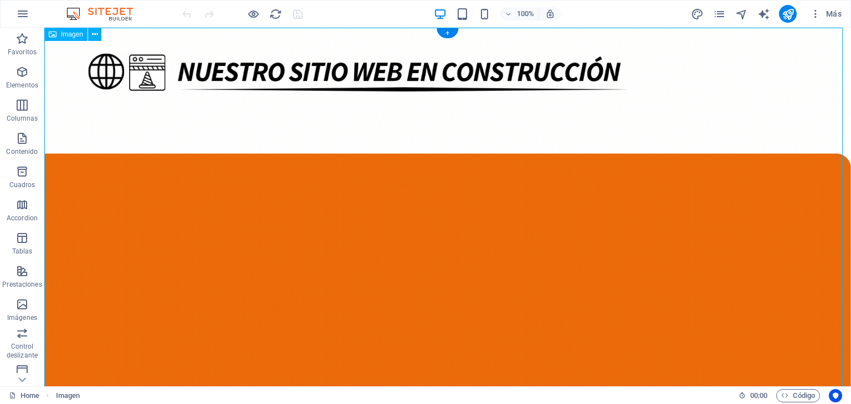
click at [173, 194] on figure at bounding box center [447, 254] width 806 height 453
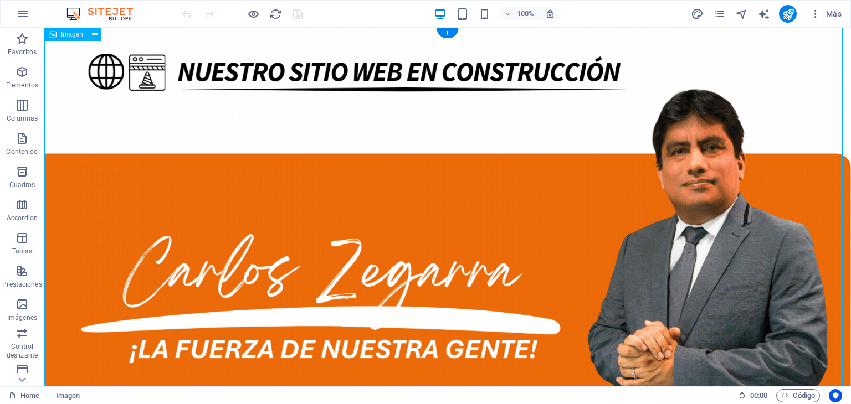
click at [173, 194] on figure at bounding box center [447, 254] width 806 height 453
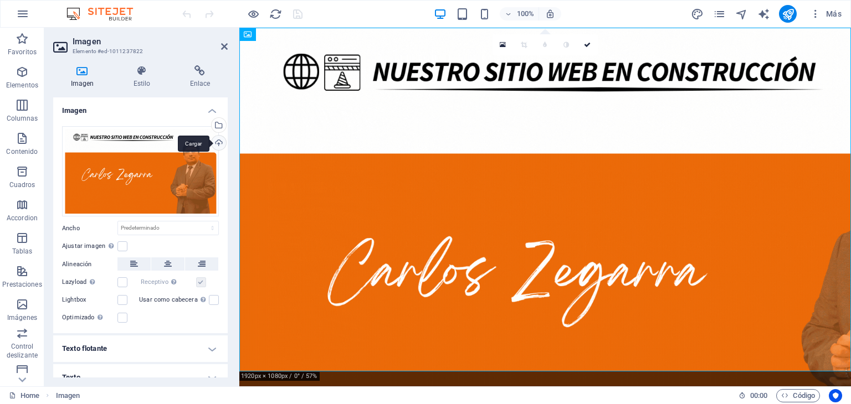
click at [214, 140] on div "Cargar" at bounding box center [217, 144] width 17 height 17
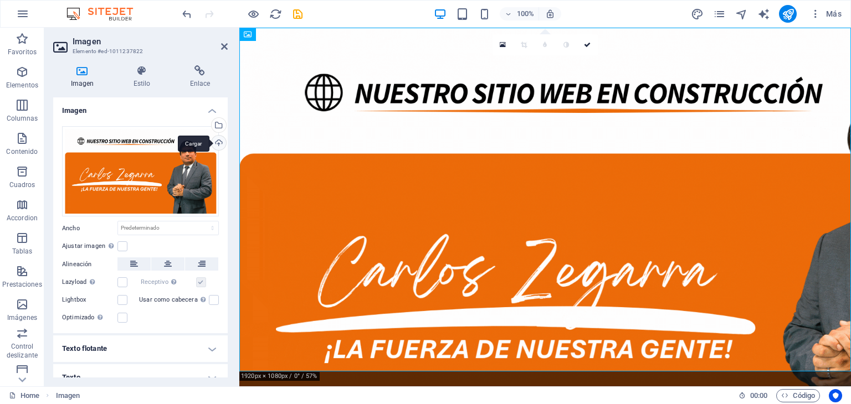
click at [218, 145] on div "Cargar" at bounding box center [217, 144] width 17 height 17
click at [788, 12] on icon "publish" at bounding box center [787, 14] width 13 height 13
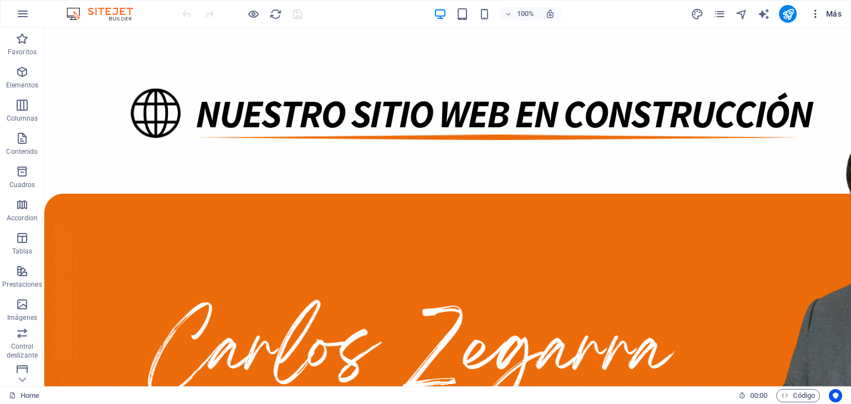
click at [833, 18] on span "Más" at bounding box center [826, 13] width 32 height 11
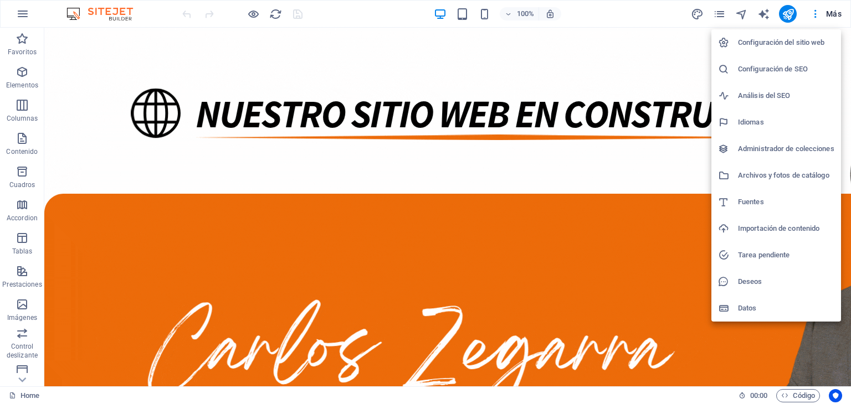
click at [810, 40] on h6 "Configuración del sitio web" at bounding box center [786, 42] width 96 height 13
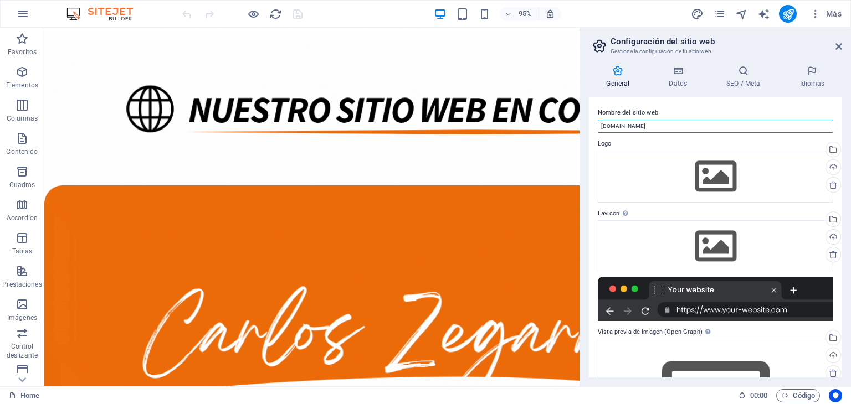
click at [664, 125] on input "[DOMAIN_NAME]" at bounding box center [714, 126] width 235 height 13
type input "c"
type input "[PERSON_NAME]"
click at [675, 79] on h4 "Datos" at bounding box center [680, 76] width 58 height 23
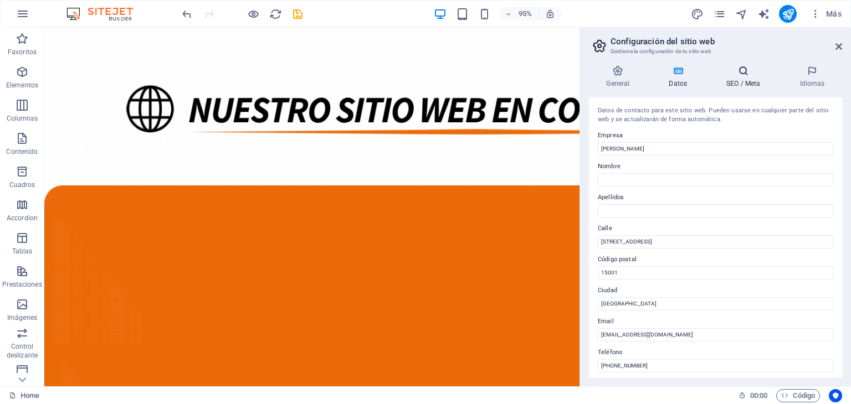
click at [742, 83] on h4 "SEO / Meta" at bounding box center [745, 76] width 73 height 23
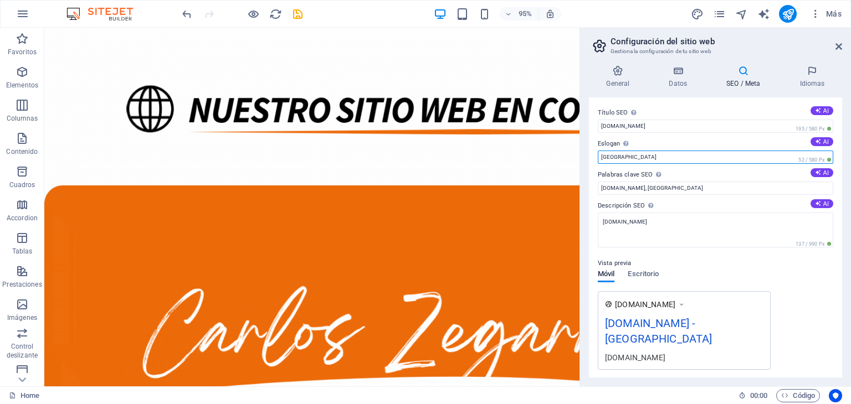
click at [653, 158] on input "Berlin" at bounding box center [714, 157] width 235 height 13
type input "B"
type input "¡La Fuerza de Nuestra Gente!"
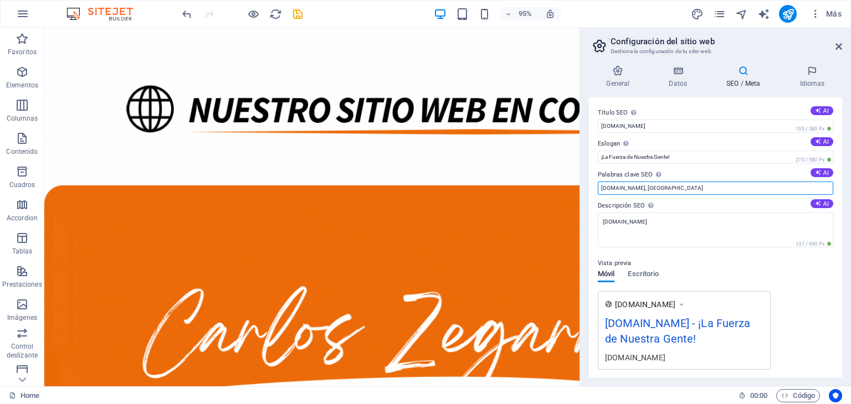
click at [693, 186] on input "[DOMAIN_NAME], [GEOGRAPHIC_DATA]" at bounding box center [714, 188] width 235 height 13
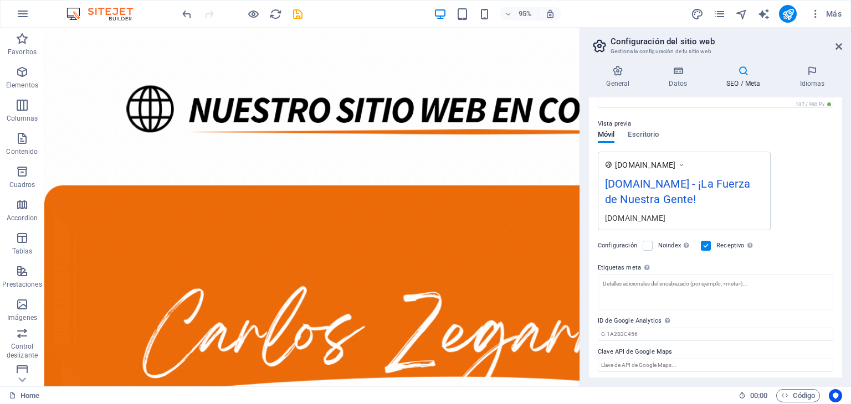
scroll to position [142, 0]
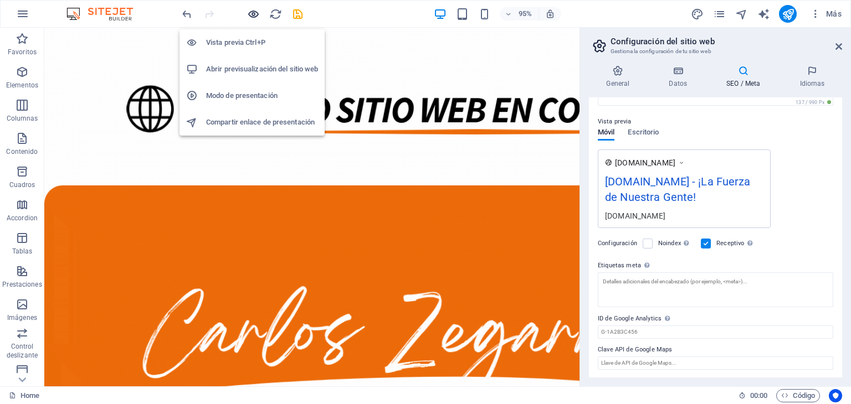
click at [249, 10] on icon "button" at bounding box center [253, 14] width 13 height 13
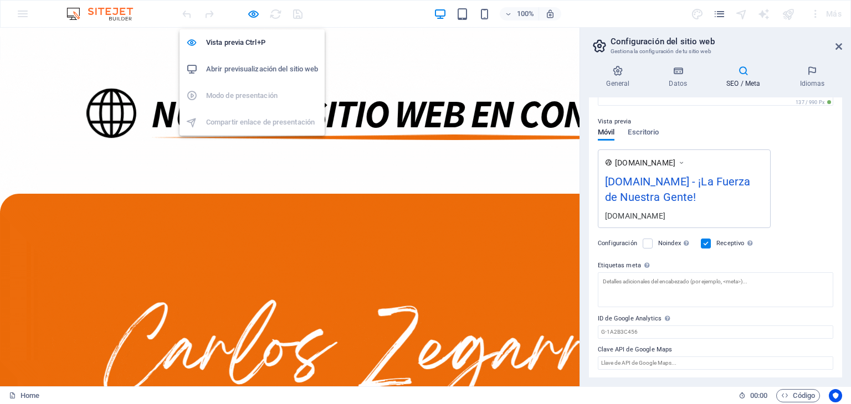
click at [260, 68] on h6 "Abrir previsualización del sitio web" at bounding box center [262, 69] width 112 height 13
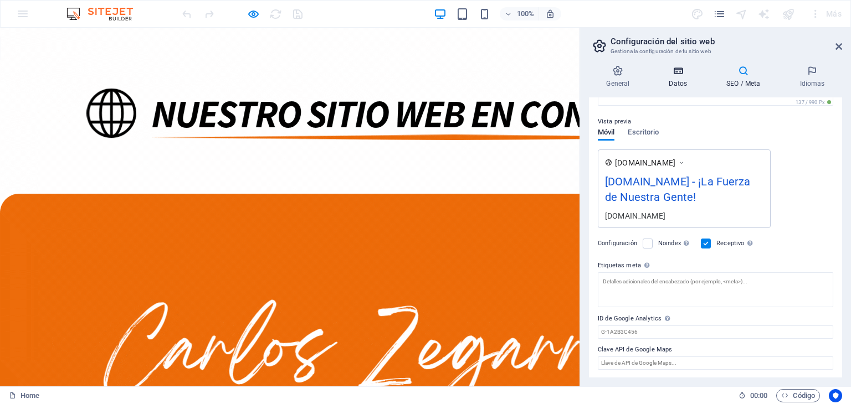
click at [667, 84] on h4 "Datos" at bounding box center [680, 76] width 58 height 23
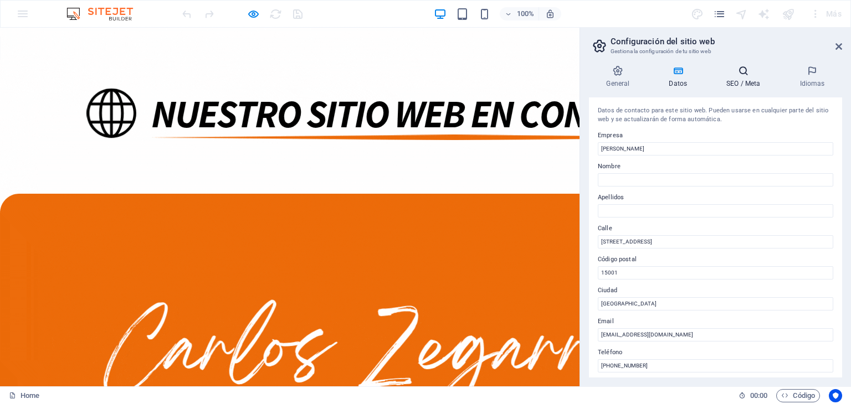
click at [730, 79] on h4 "SEO / Meta" at bounding box center [745, 76] width 73 height 23
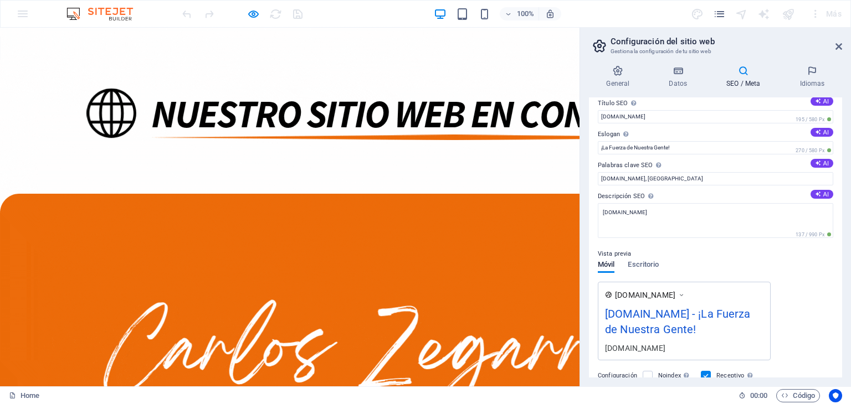
scroll to position [0, 0]
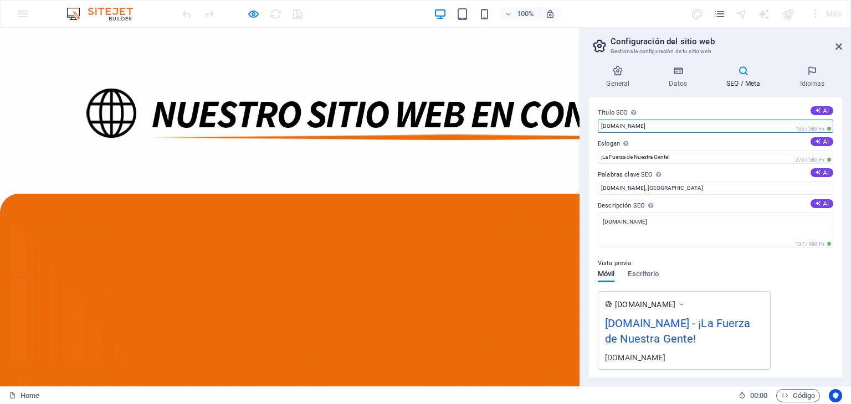
click at [655, 128] on input "[DOMAIN_NAME]" at bounding box center [714, 126] width 235 height 13
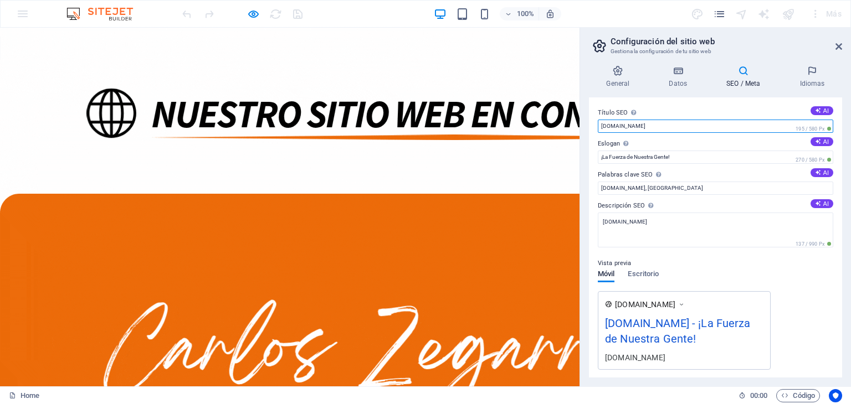
drag, startPoint x: 657, startPoint y: 125, endPoint x: 587, endPoint y: 123, distance: 69.8
click at [587, 123] on div "General Datos SEO / Meta Idiomas Nombre del sitio web Carlos Zegarra Sanchez Lo…" at bounding box center [715, 221] width 271 height 330
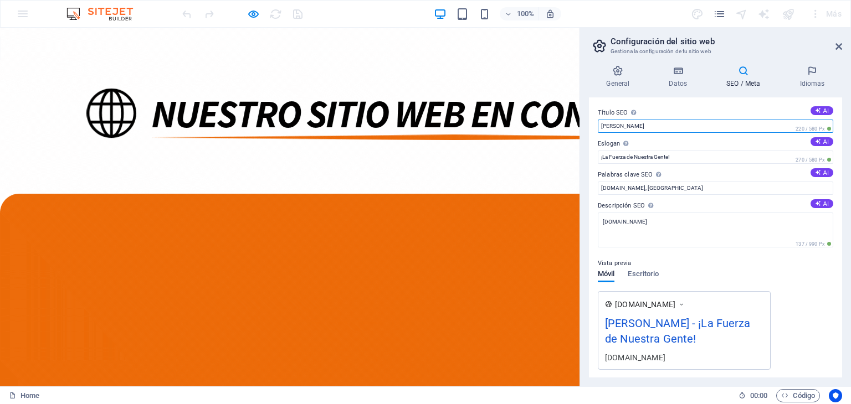
type input "[PERSON_NAME]"
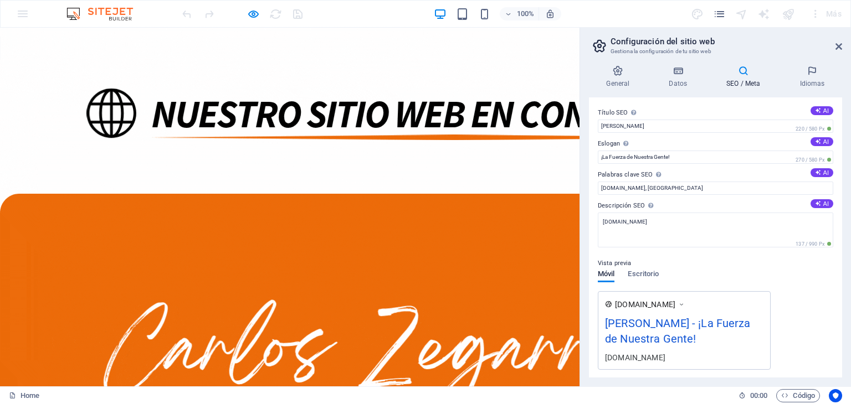
click at [532, 76] on img at bounding box center [531, 327] width 1063 height 598
click at [528, 75] on img at bounding box center [531, 327] width 1063 height 598
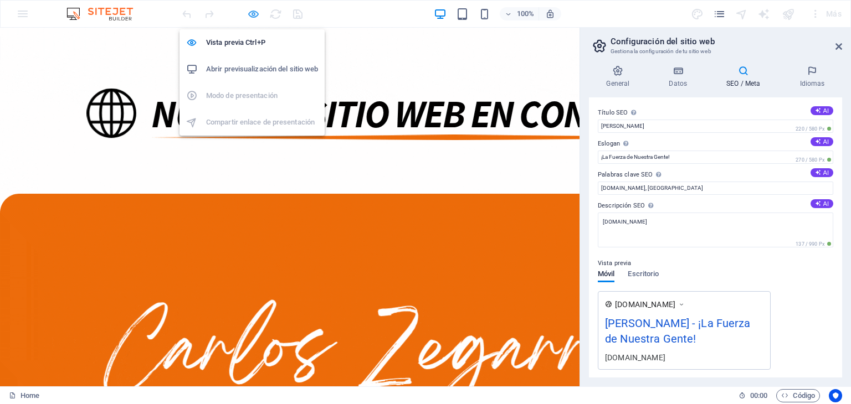
click at [254, 10] on icon "button" at bounding box center [253, 14] width 13 height 13
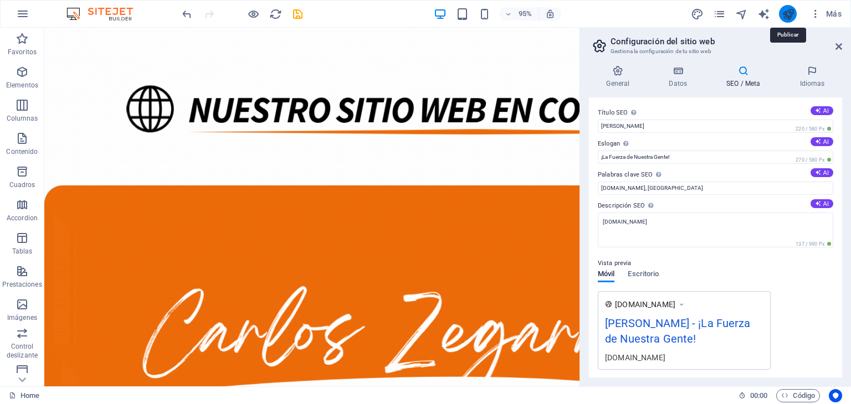
click at [790, 18] on icon "publish" at bounding box center [787, 14] width 13 height 13
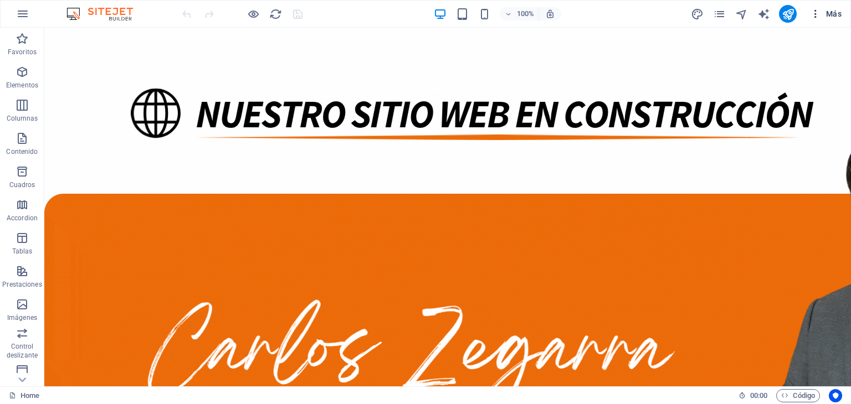
click at [834, 13] on span "Más" at bounding box center [826, 13] width 32 height 11
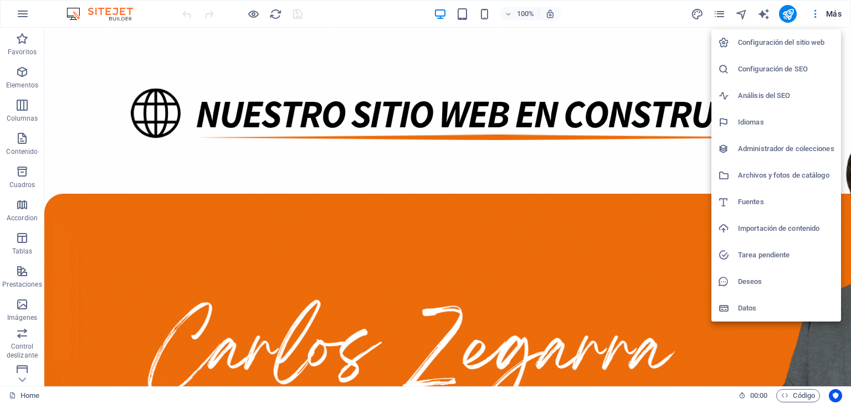
click at [815, 39] on h6 "Configuración del sitio web" at bounding box center [786, 42] width 96 height 13
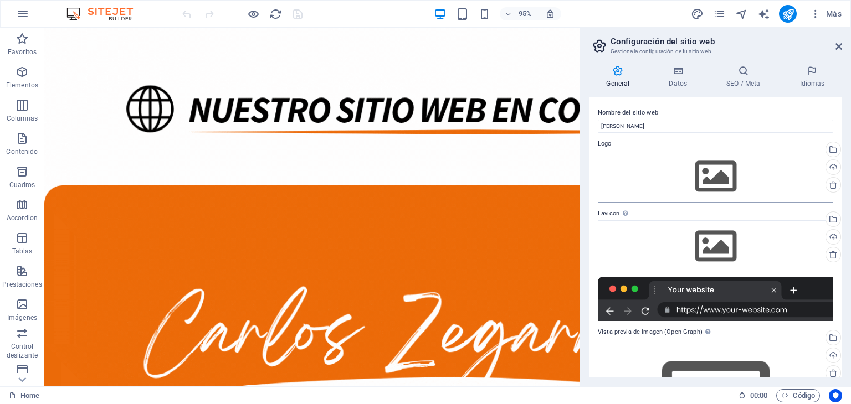
scroll to position [97, 0]
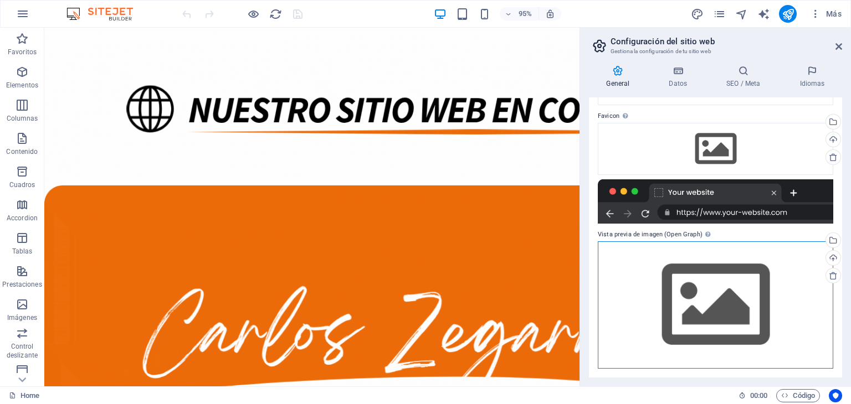
click at [695, 291] on div "Arrastra archivos aquí, haz clic para escoger archivos o selecciona archivos de…" at bounding box center [714, 304] width 235 height 127
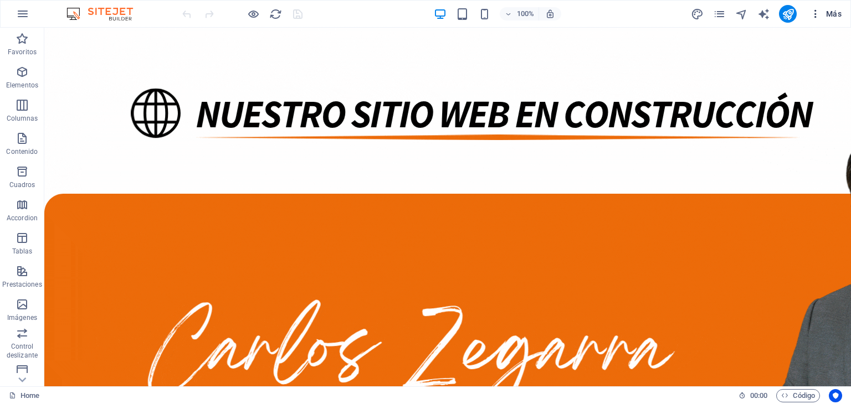
click at [835, 16] on span "Más" at bounding box center [826, 13] width 32 height 11
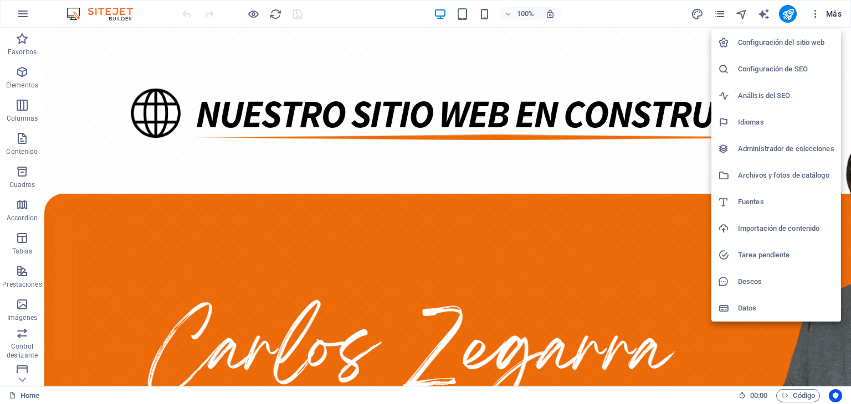
click at [774, 44] on h6 "Configuración del sitio web" at bounding box center [786, 42] width 96 height 13
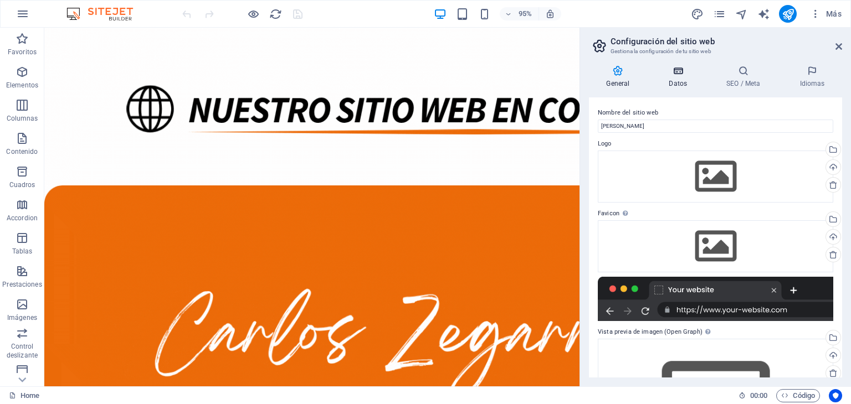
click at [673, 80] on h4 "Datos" at bounding box center [680, 76] width 58 height 23
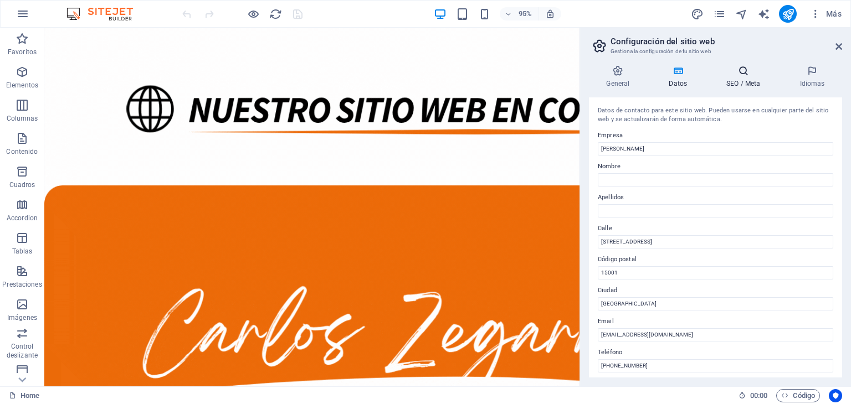
click at [741, 78] on h4 "SEO / Meta" at bounding box center [745, 76] width 73 height 23
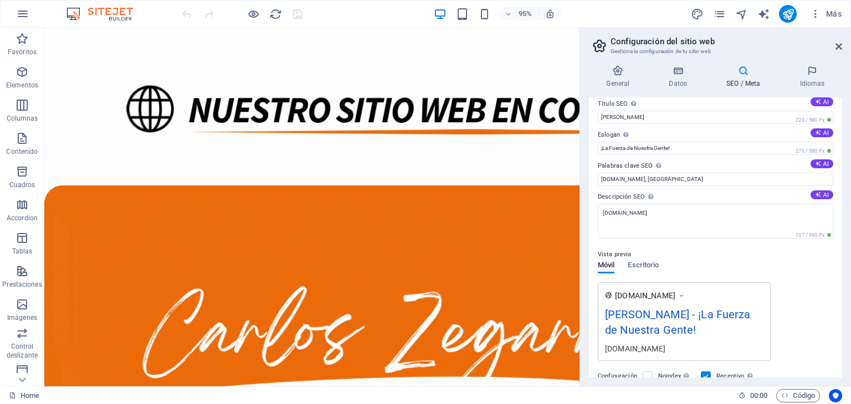
scroll to position [0, 0]
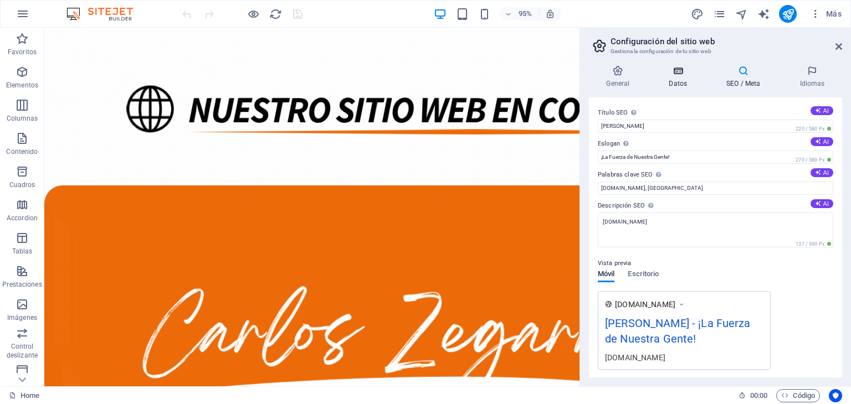
click at [678, 74] on icon at bounding box center [677, 70] width 53 height 11
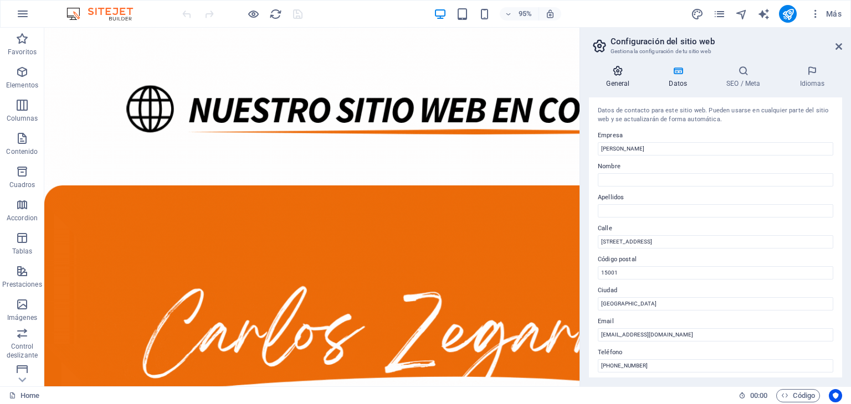
click at [618, 80] on h4 "General" at bounding box center [620, 76] width 63 height 23
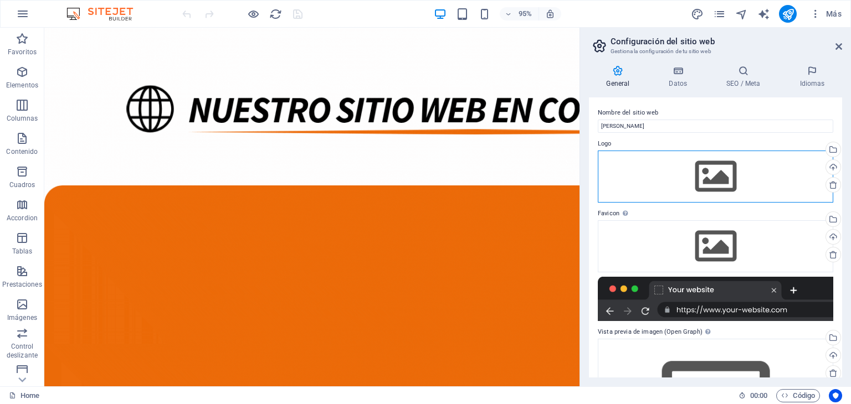
click at [706, 179] on div "Arrastra archivos aquí, haz clic para escoger archivos o selecciona archivos de…" at bounding box center [714, 177] width 235 height 52
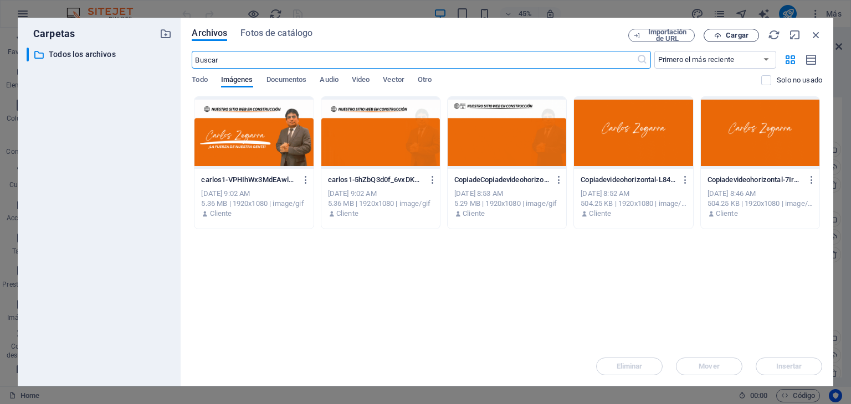
click at [740, 39] on span "Cargar" at bounding box center [736, 35] width 23 height 7
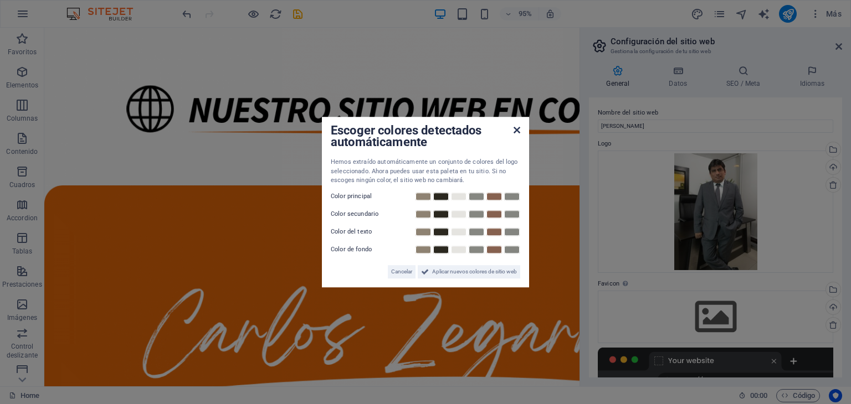
click at [519, 132] on icon at bounding box center [516, 130] width 7 height 9
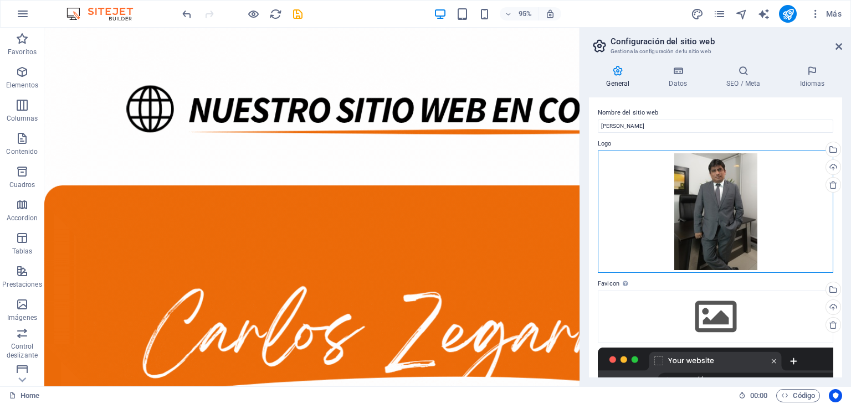
click at [709, 218] on div "Arrastra archivos aquí, haz clic para escoger archivos o selecciona archivos de…" at bounding box center [714, 212] width 235 height 123
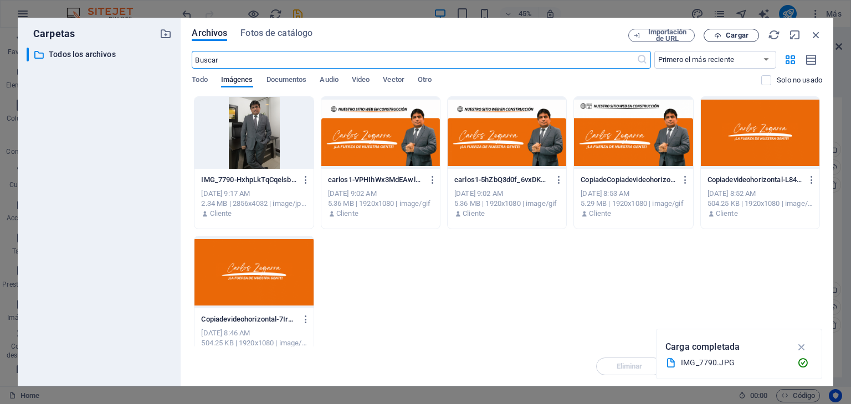
click at [740, 36] on span "Cargar" at bounding box center [736, 35] width 23 height 7
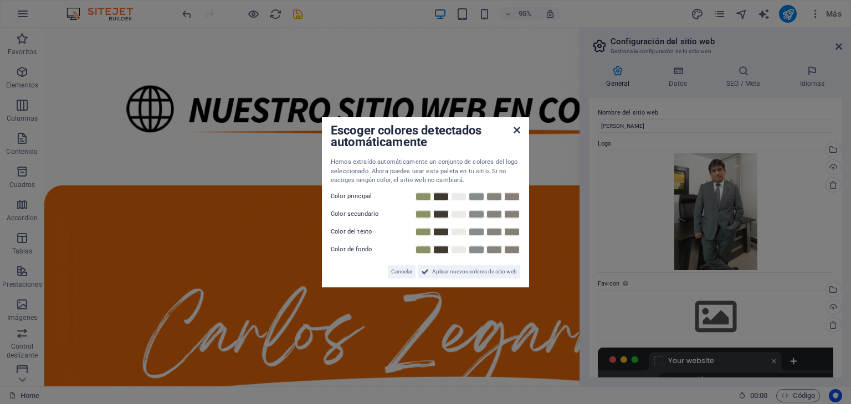
click at [515, 131] on icon at bounding box center [516, 130] width 7 height 9
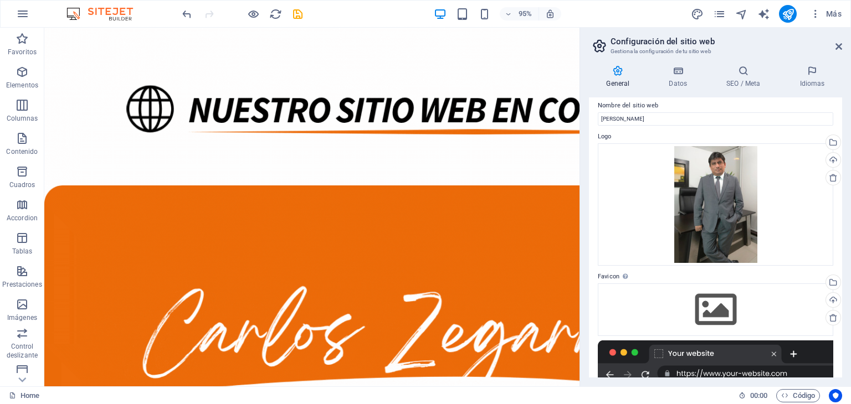
scroll to position [2, 0]
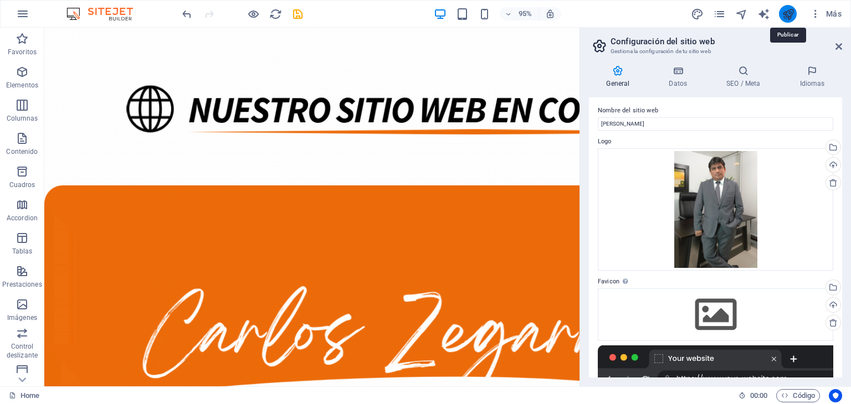
click at [790, 16] on icon "publish" at bounding box center [787, 14] width 13 height 13
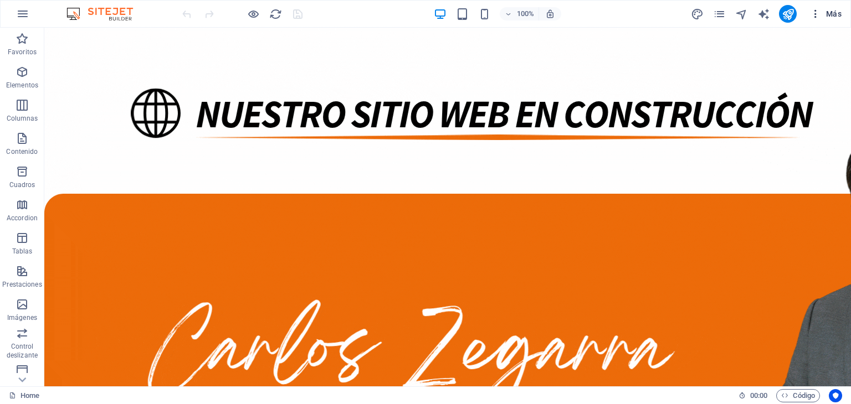
click at [833, 17] on span "Más" at bounding box center [826, 13] width 32 height 11
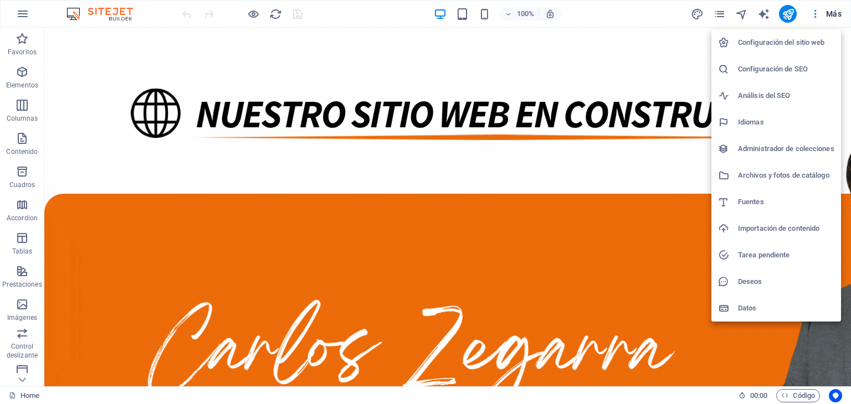
click at [775, 44] on h6 "Configuración del sitio web" at bounding box center [786, 42] width 96 height 13
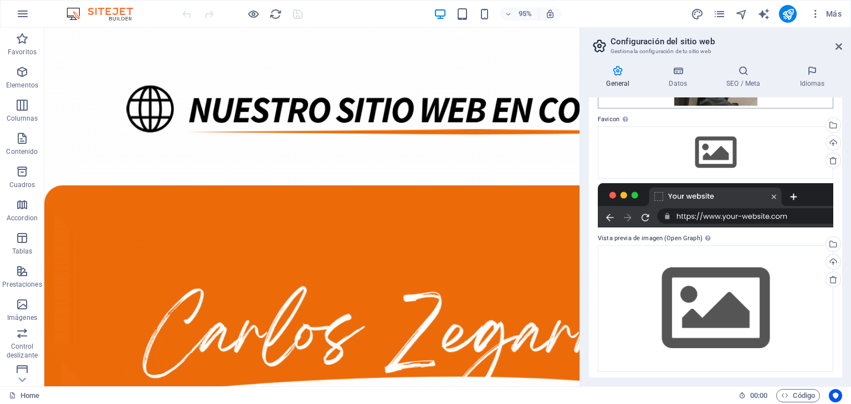
scroll to position [166, 0]
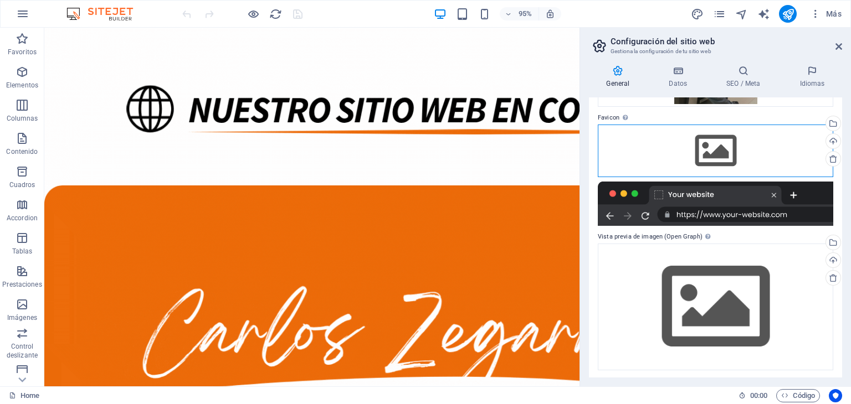
click at [712, 141] on div "Arrastra archivos aquí, haz clic para escoger archivos o selecciona archivos de…" at bounding box center [714, 151] width 235 height 52
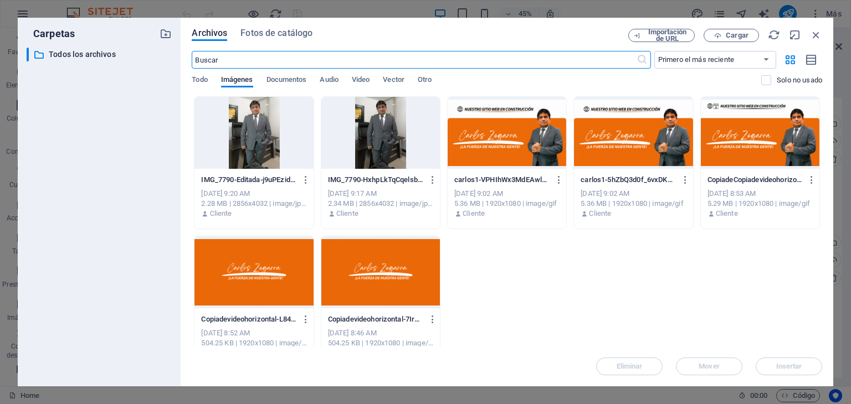
click at [249, 146] on div at bounding box center [253, 133] width 118 height 72
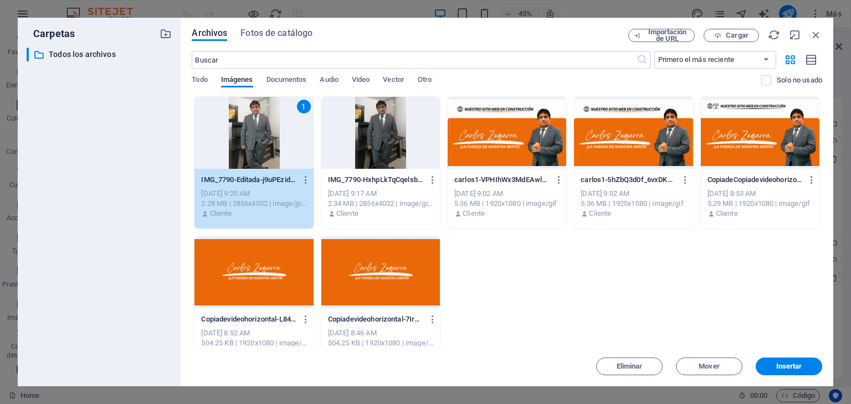
click at [249, 146] on div "1" at bounding box center [253, 133] width 118 height 72
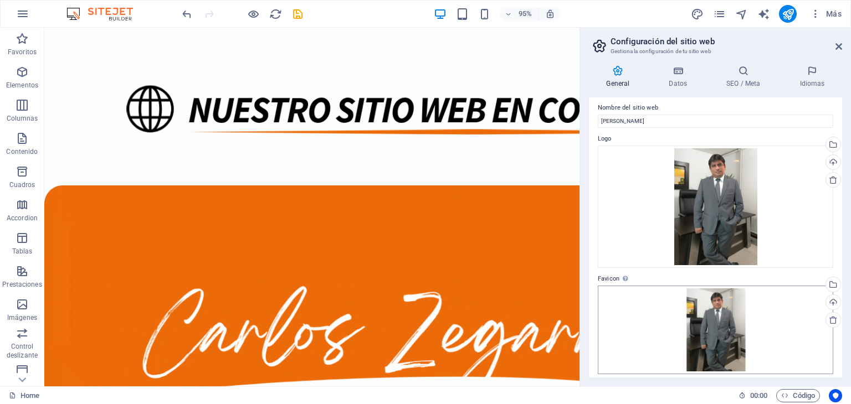
scroll to position [0, 0]
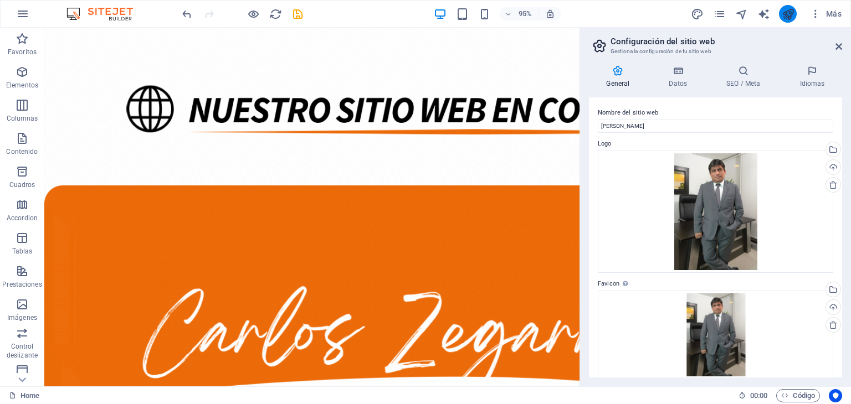
click at [788, 19] on icon "publish" at bounding box center [787, 14] width 13 height 13
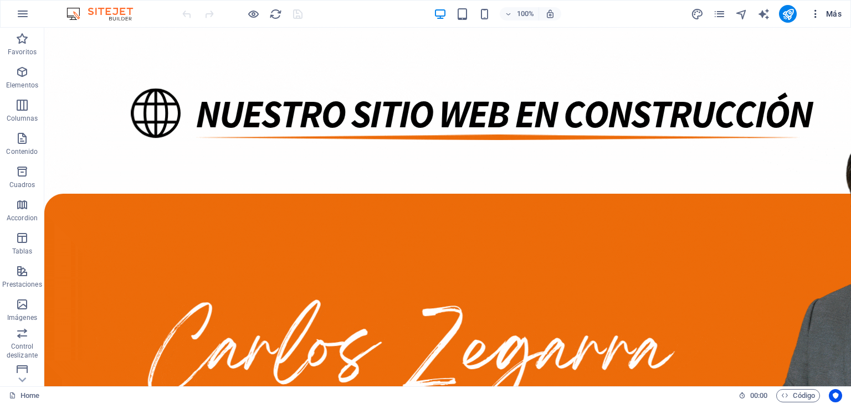
click at [835, 20] on button "Más" at bounding box center [825, 14] width 40 height 18
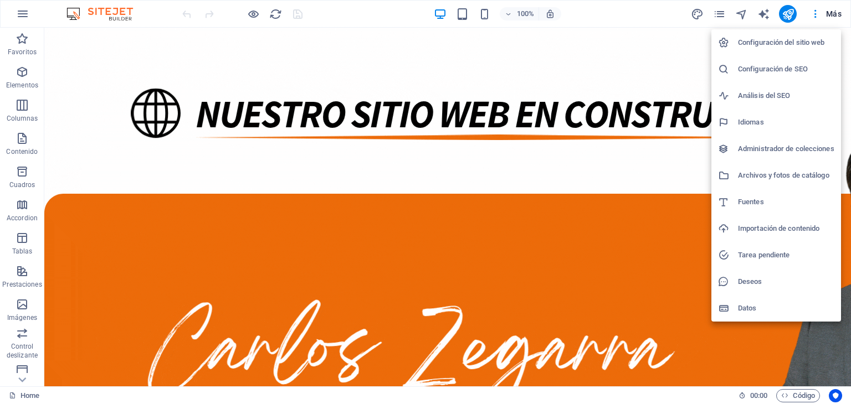
click at [776, 43] on h6 "Configuración del sitio web" at bounding box center [786, 42] width 96 height 13
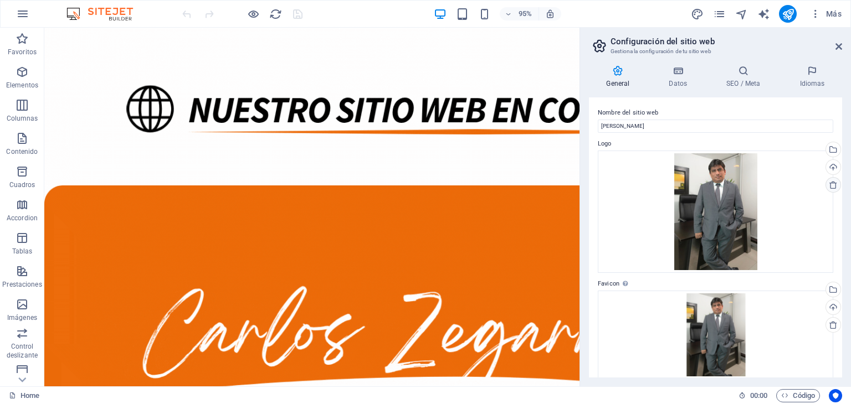
click at [829, 187] on icon at bounding box center [832, 185] width 9 height 9
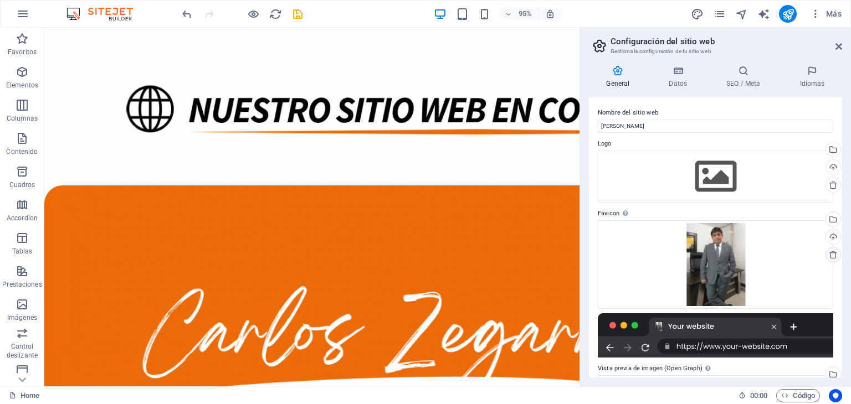
click at [828, 254] on icon at bounding box center [832, 254] width 9 height 9
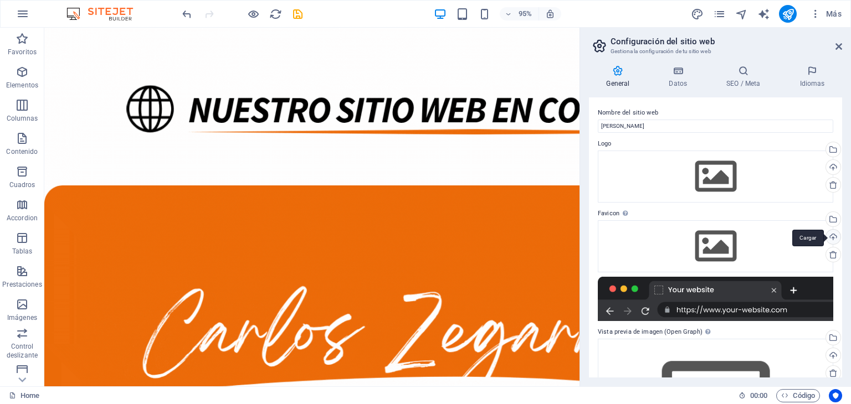
click at [831, 234] on div "Cargar" at bounding box center [831, 238] width 17 height 17
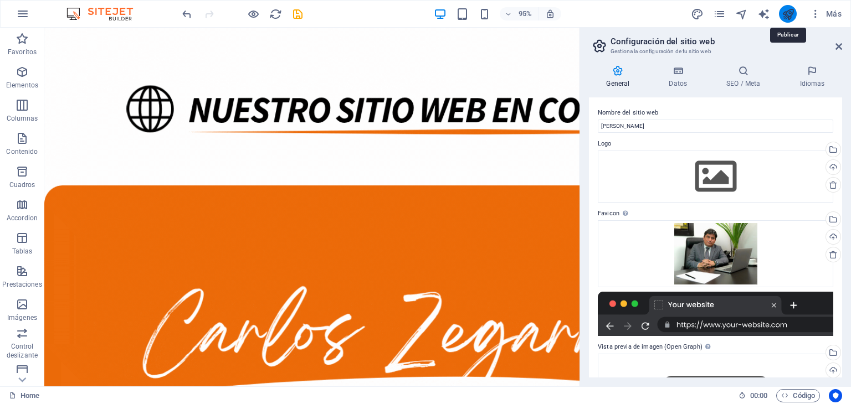
click at [787, 16] on icon "publish" at bounding box center [787, 14] width 13 height 13
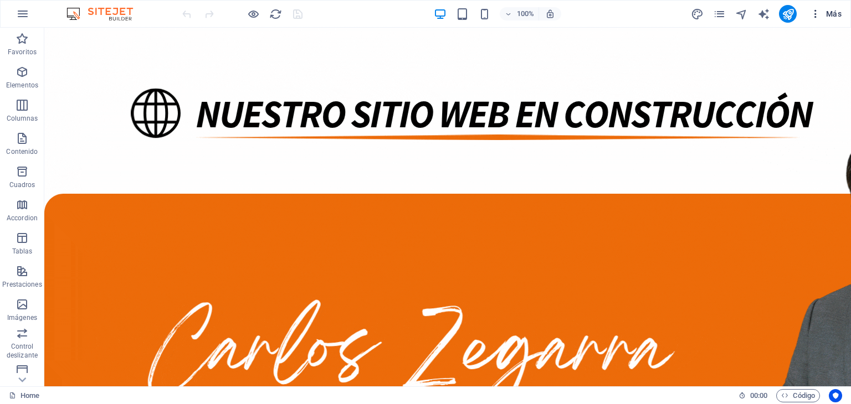
click at [826, 20] on button "Más" at bounding box center [825, 14] width 40 height 18
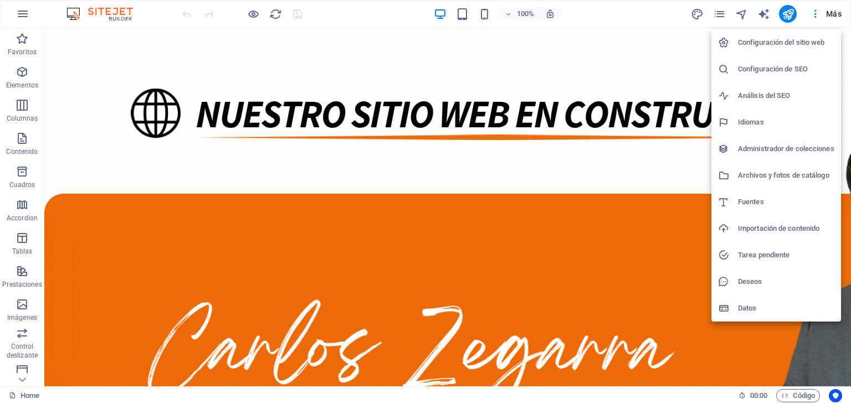
click at [771, 43] on h6 "Configuración del sitio web" at bounding box center [786, 42] width 96 height 13
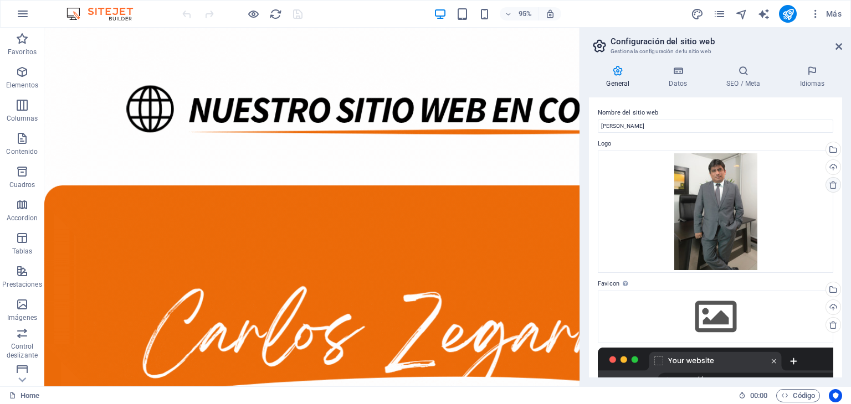
click at [831, 183] on icon at bounding box center [832, 185] width 9 height 9
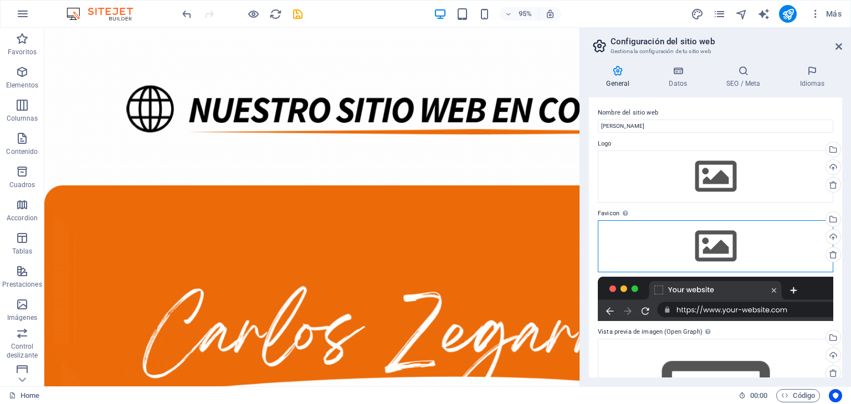
click at [700, 261] on div "Arrastra archivos aquí, haz clic para escoger archivos o selecciona archivos de…" at bounding box center [714, 246] width 235 height 52
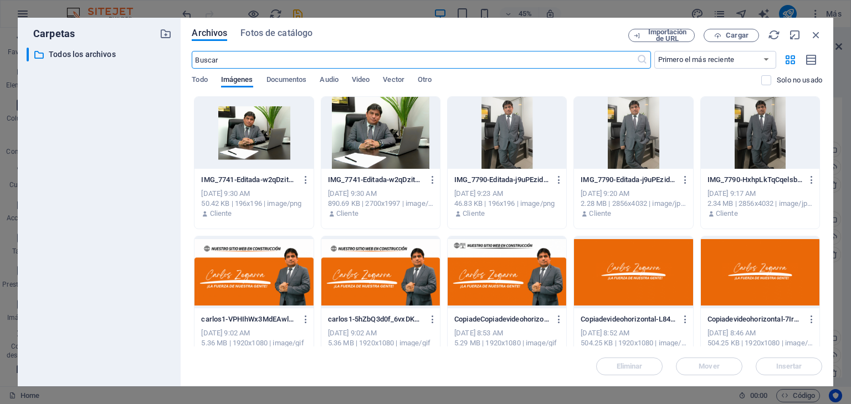
click at [272, 131] on div at bounding box center [253, 133] width 118 height 72
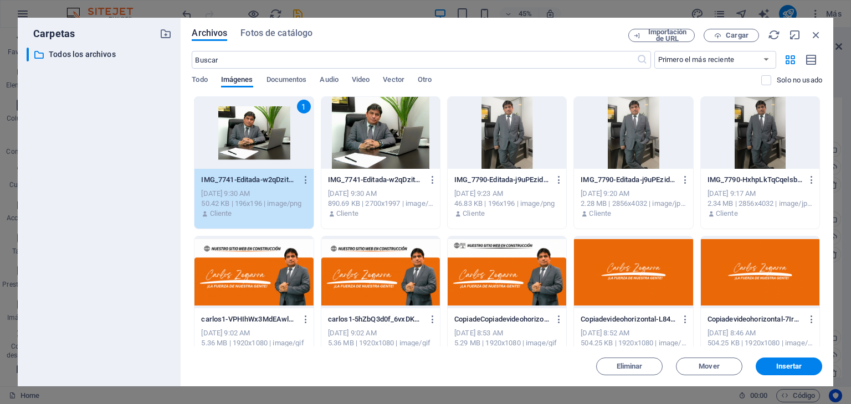
click at [272, 131] on div "1" at bounding box center [253, 133] width 118 height 72
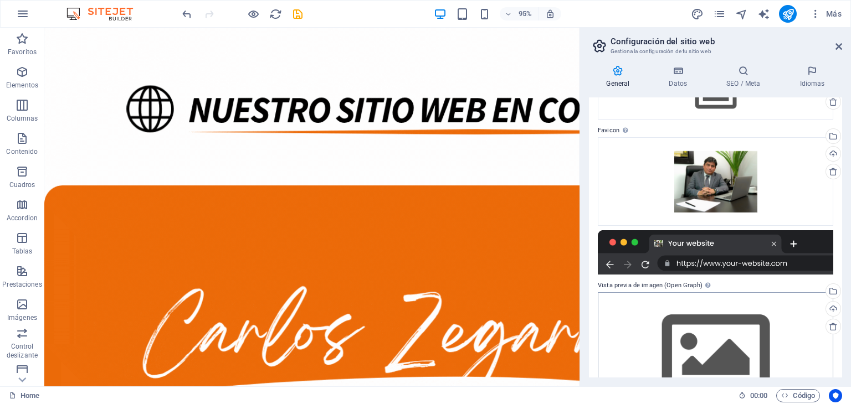
scroll to position [133, 0]
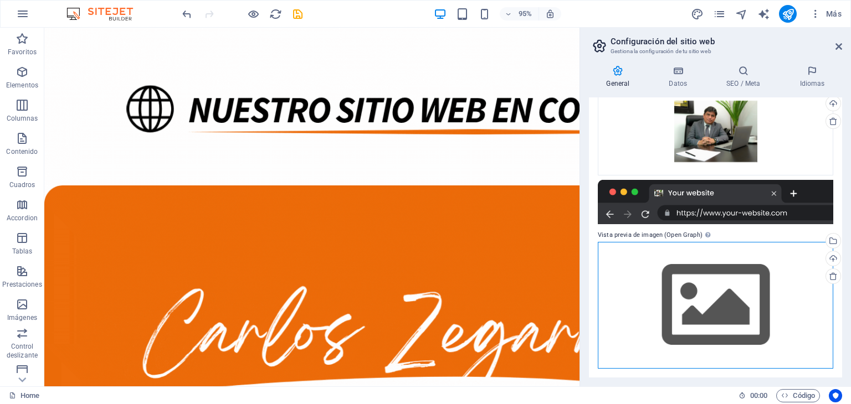
click at [736, 290] on div "Arrastra archivos aquí, haz clic para escoger archivos o selecciona archivos de…" at bounding box center [714, 305] width 235 height 127
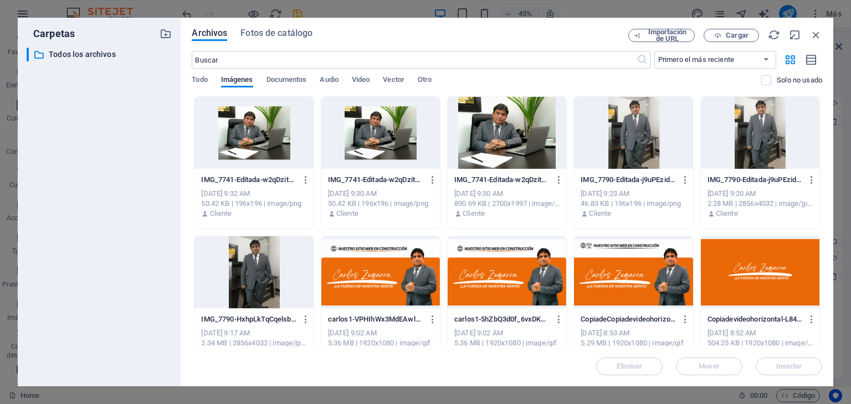
click at [267, 128] on div at bounding box center [253, 133] width 118 height 72
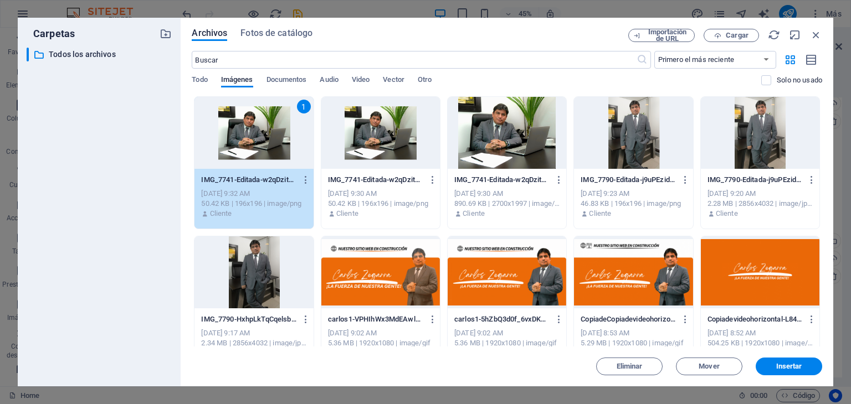
click at [267, 128] on div "1" at bounding box center [253, 133] width 118 height 72
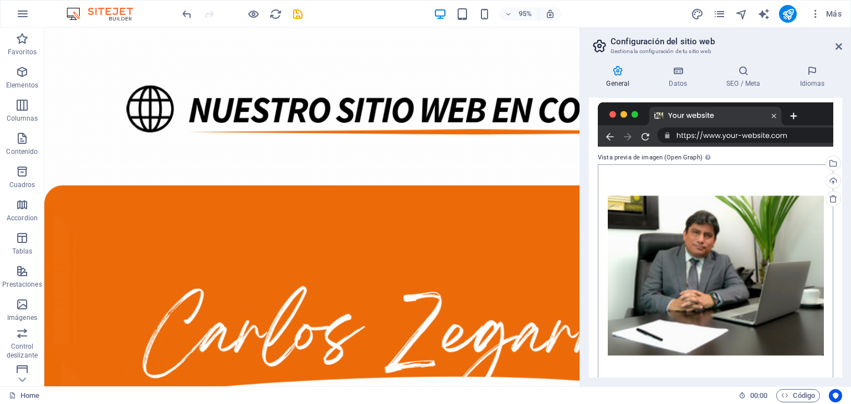
scroll to position [228, 0]
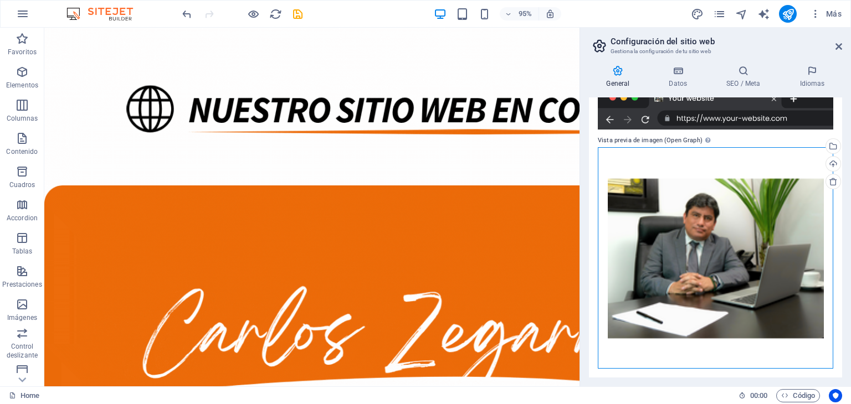
click at [702, 254] on div "Arrastra archivos aquí, haz clic para escoger archivos o selecciona archivos de…" at bounding box center [714, 257] width 235 height 221
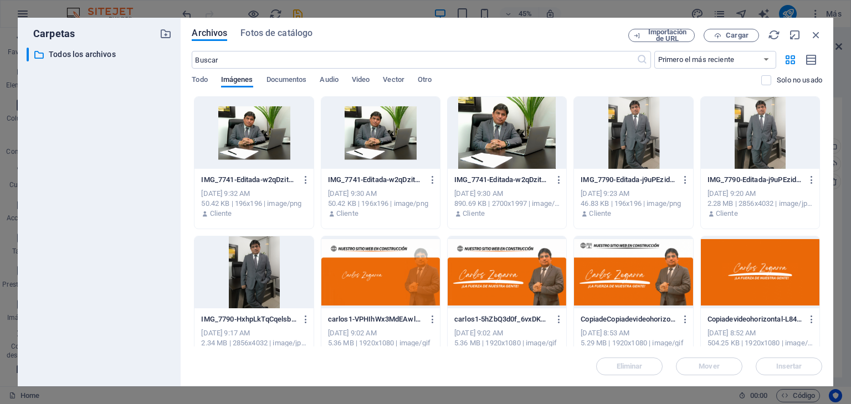
click at [236, 130] on div at bounding box center [253, 133] width 118 height 72
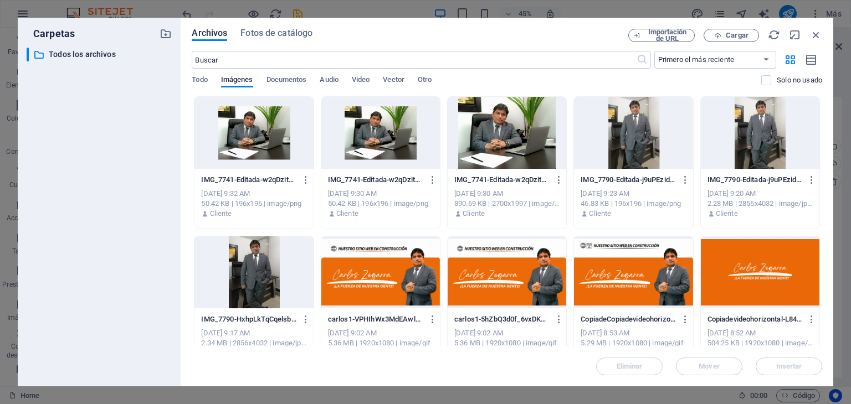
click at [236, 130] on div at bounding box center [253, 133] width 118 height 72
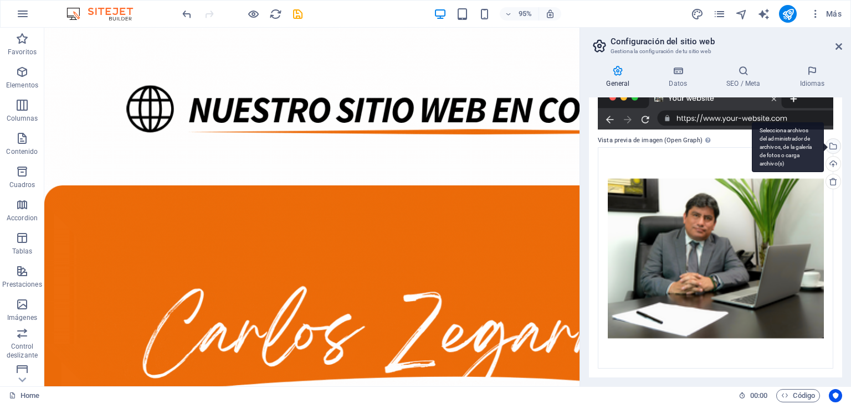
click at [829, 150] on div "Selecciona archivos del administrador de archivos, de la galería de fotos o car…" at bounding box center [831, 147] width 17 height 17
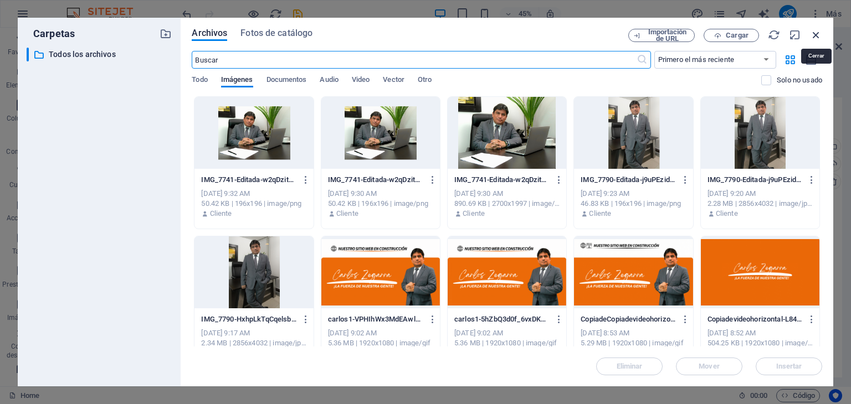
click at [815, 37] on icon "button" at bounding box center [816, 35] width 12 height 12
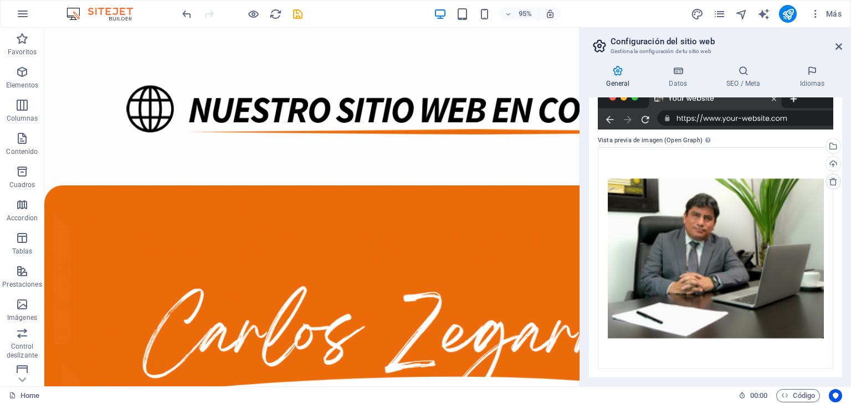
click at [830, 181] on icon at bounding box center [832, 181] width 9 height 9
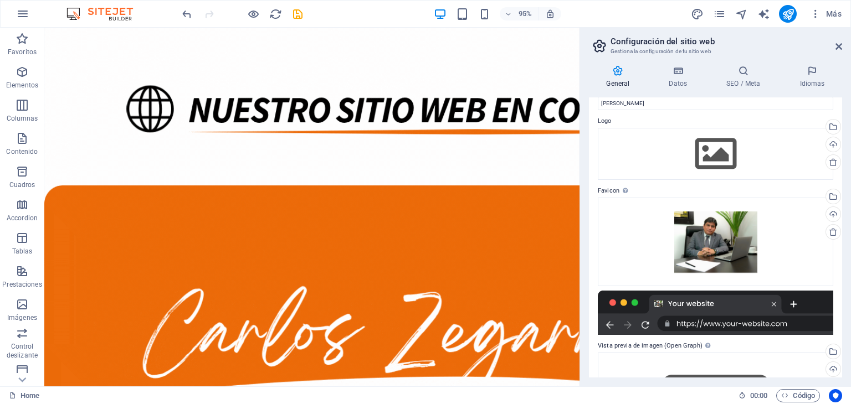
scroll to position [0, 0]
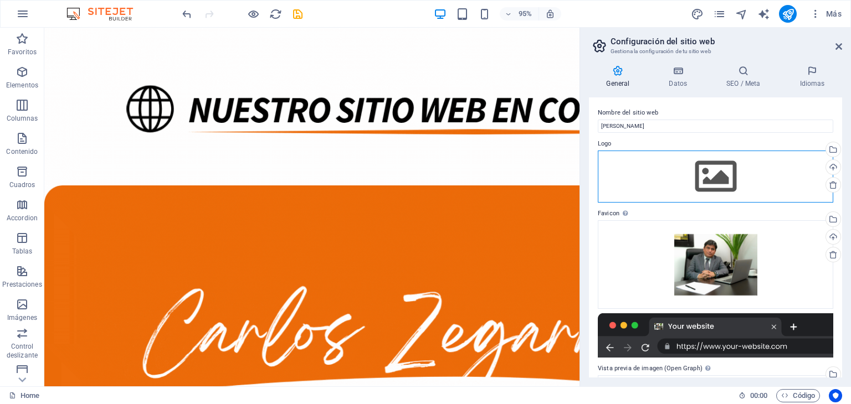
click at [718, 180] on div "Arrastra archivos aquí, haz clic para escoger archivos o selecciona archivos de…" at bounding box center [714, 177] width 235 height 52
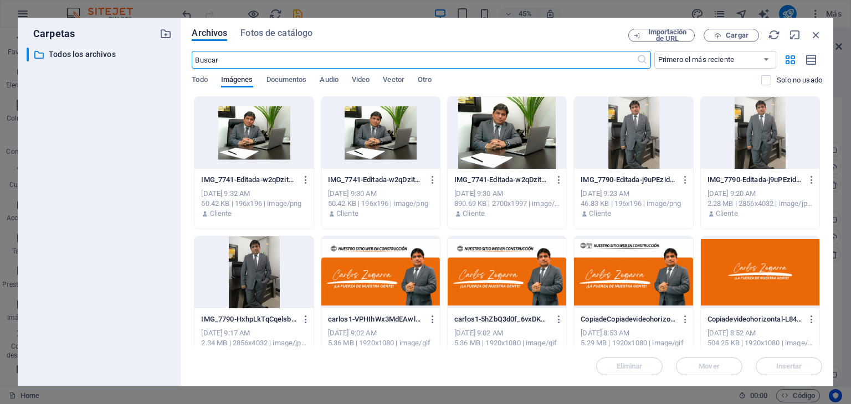
click at [267, 155] on div at bounding box center [253, 133] width 118 height 72
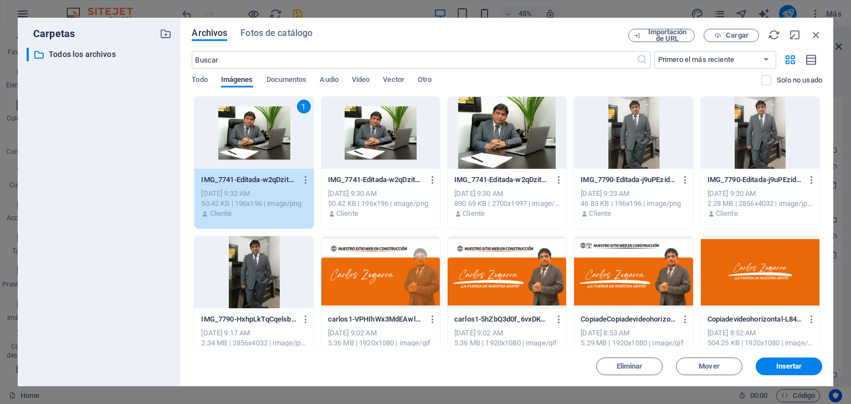
click at [267, 155] on div "1" at bounding box center [253, 133] width 118 height 72
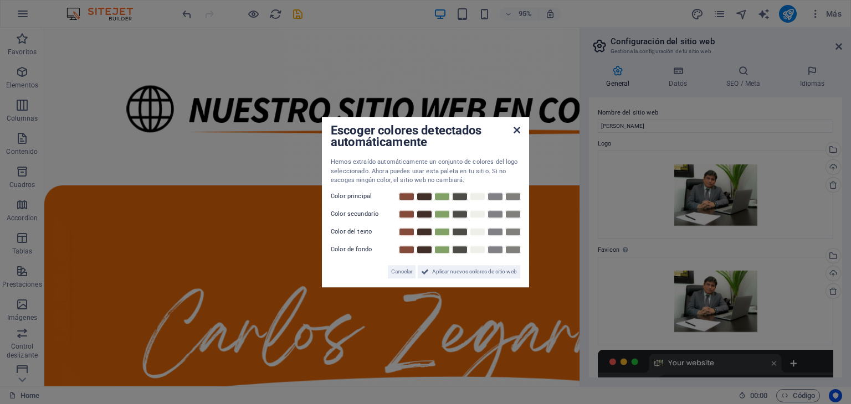
click at [520, 133] on icon at bounding box center [516, 130] width 7 height 9
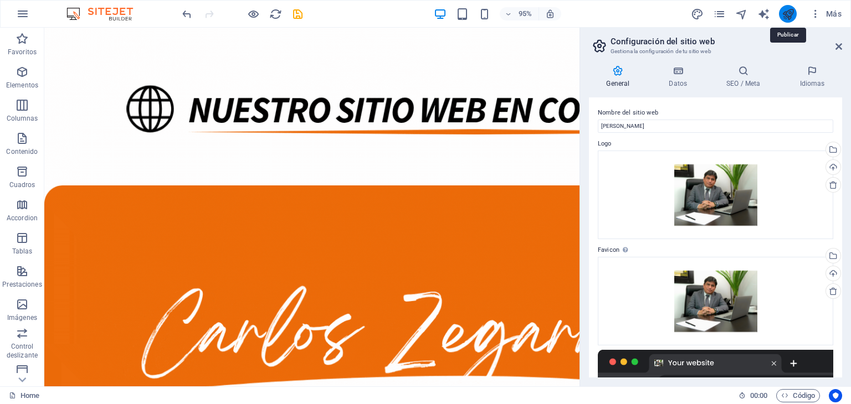
click at [787, 10] on icon "publish" at bounding box center [787, 14] width 13 height 13
